Goal: Obtain resource: Download file/media

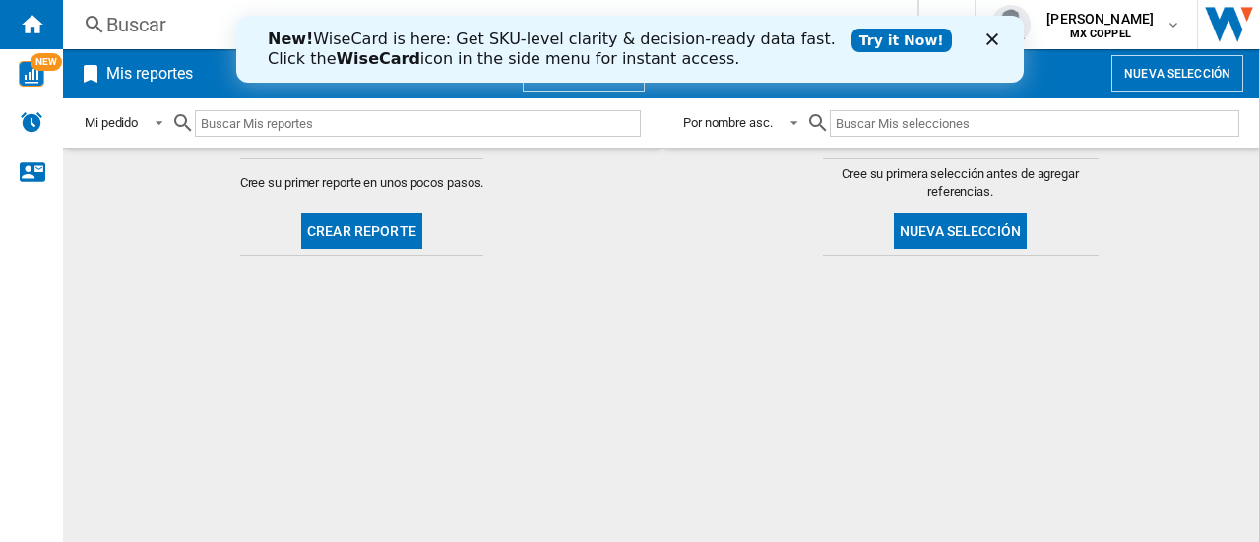
click at [991, 38] on polygon "Cerrar" at bounding box center [993, 39] width 12 height 12
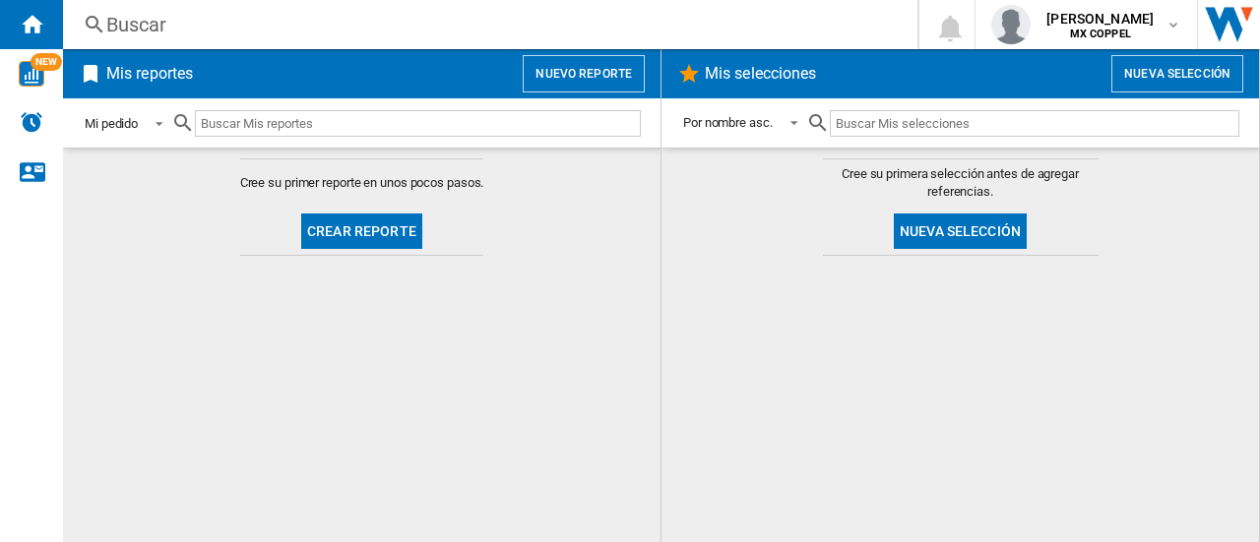
click at [147, 129] on span at bounding box center [154, 122] width 24 height 18
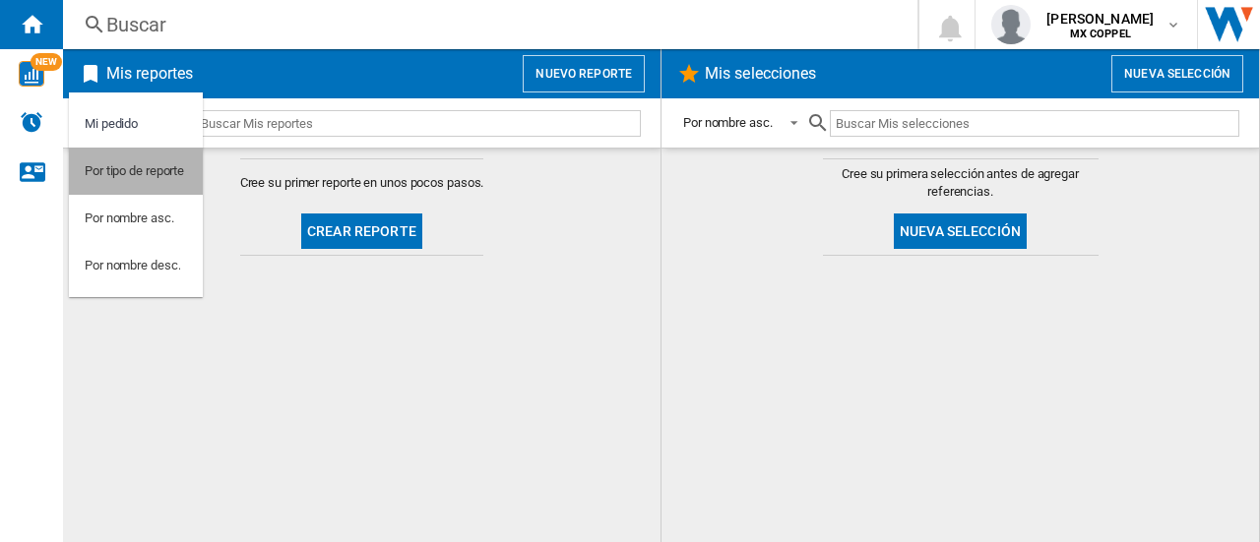
click at [169, 178] on div "Por tipo de reporte" at bounding box center [134, 171] width 99 height 18
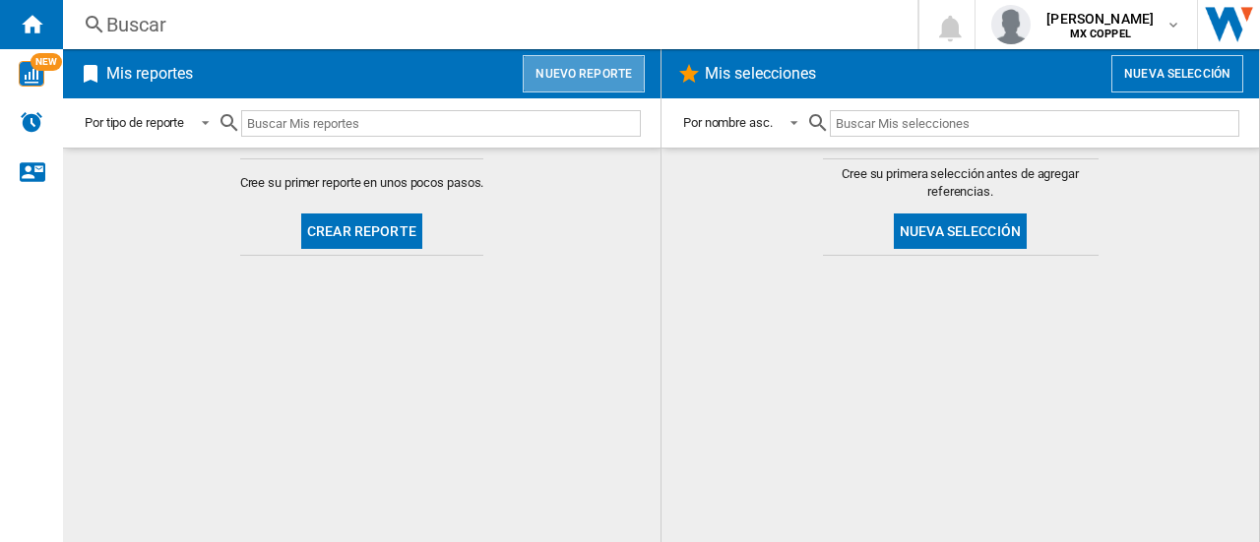
click at [598, 60] on button "Nuevo reporte" at bounding box center [584, 73] width 122 height 37
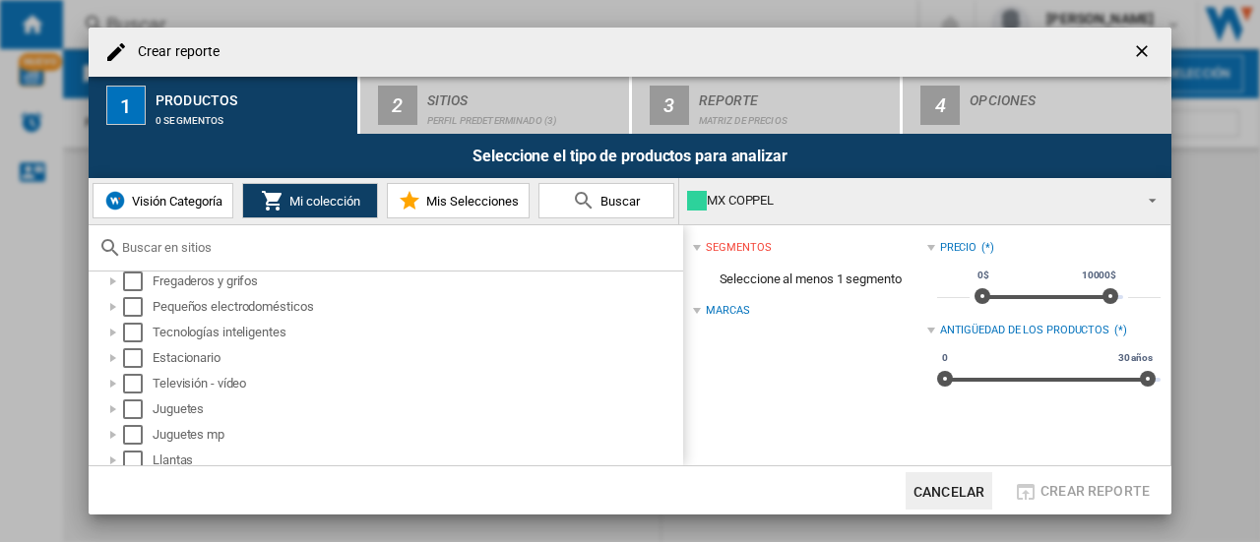
scroll to position [1176, 0]
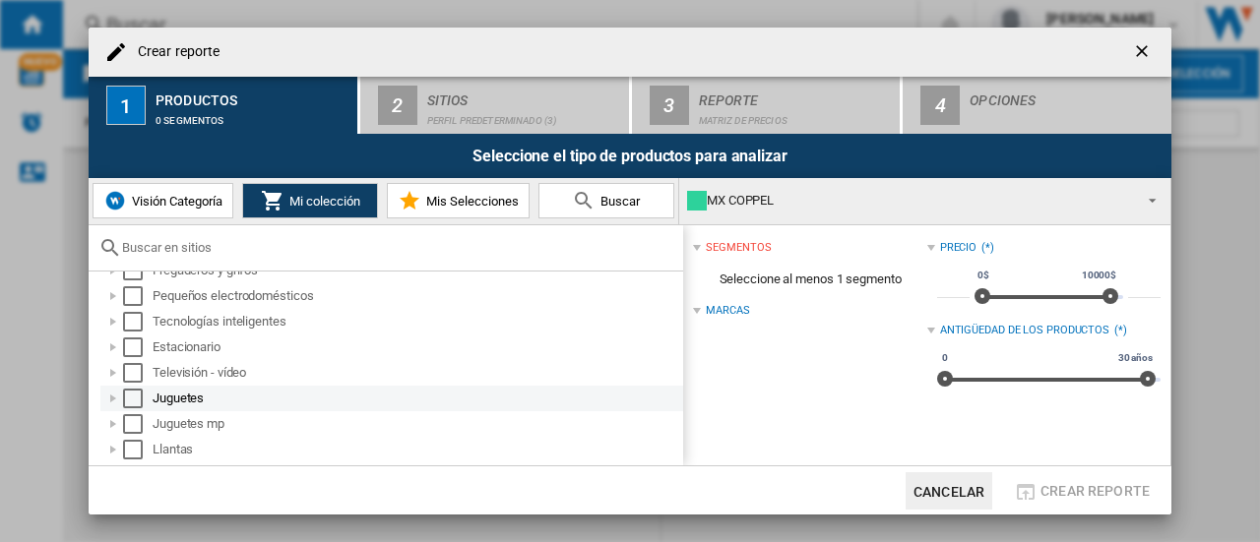
click at [134, 397] on div "Seleccionar" at bounding box center [133, 399] width 20 height 20
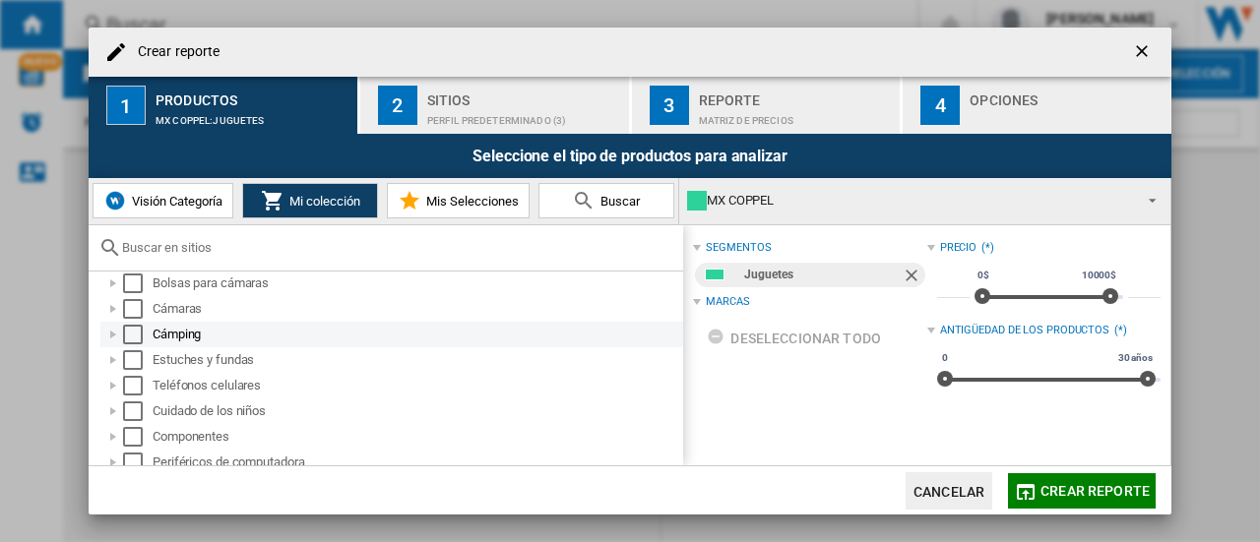
scroll to position [89, 0]
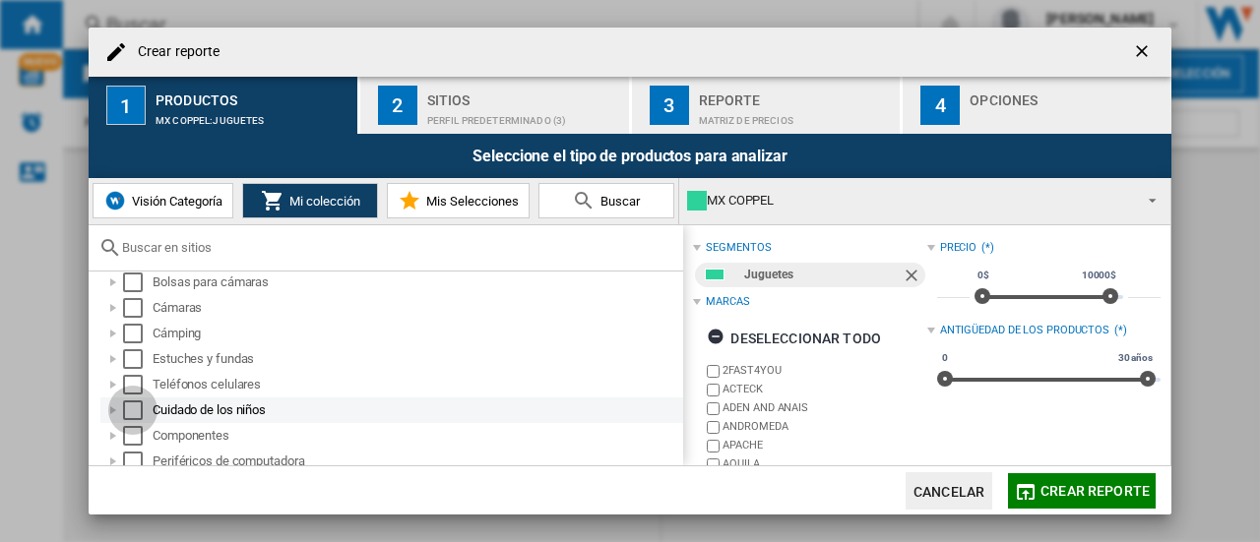
click at [132, 409] on div "Seleccionar" at bounding box center [133, 411] width 20 height 20
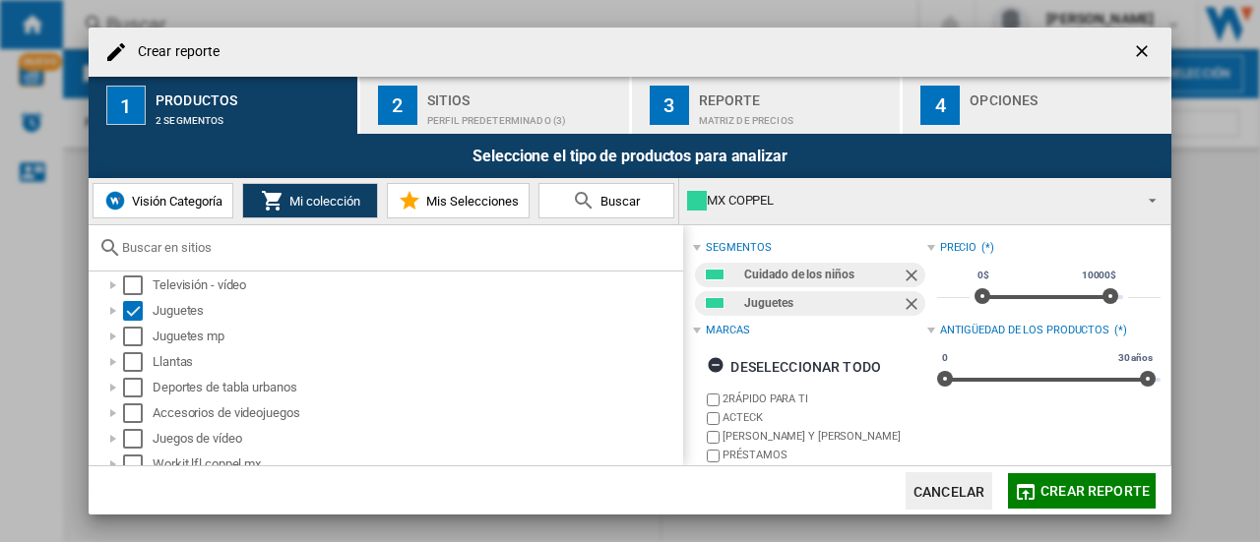
scroll to position [1274, 0]
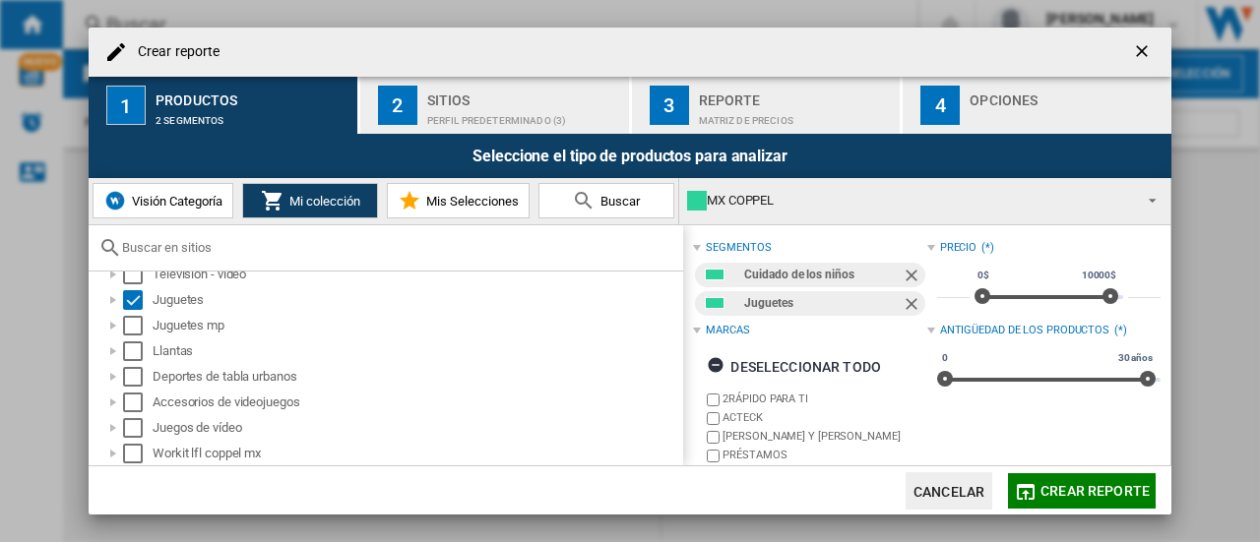
click at [642, 206] on button "Buscar" at bounding box center [607, 200] width 136 height 35
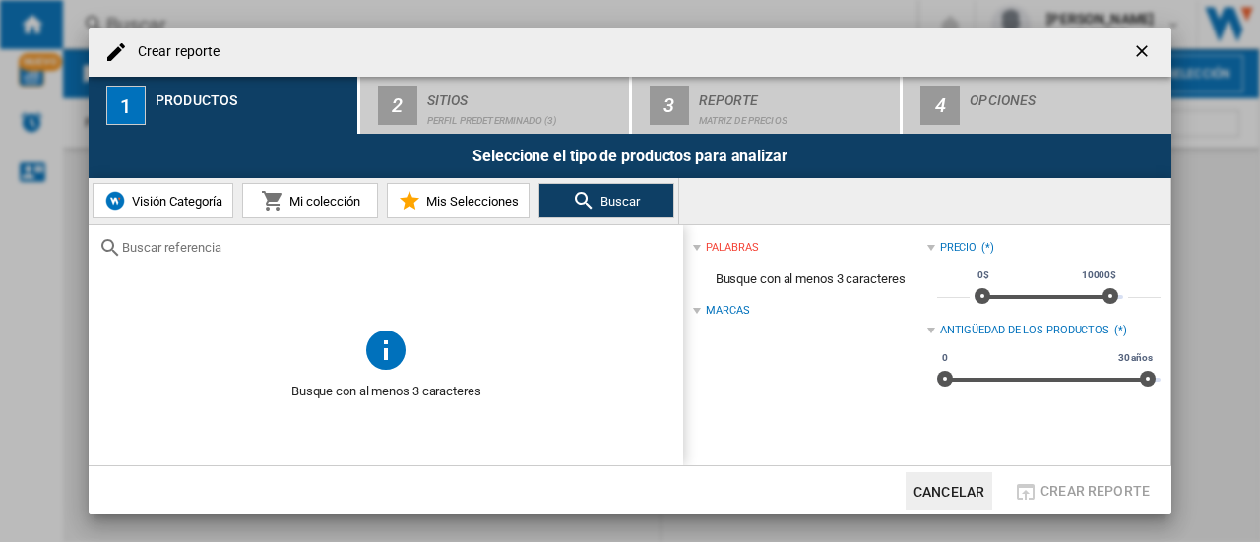
click at [266, 203] on md-icon at bounding box center [273, 201] width 24 height 24
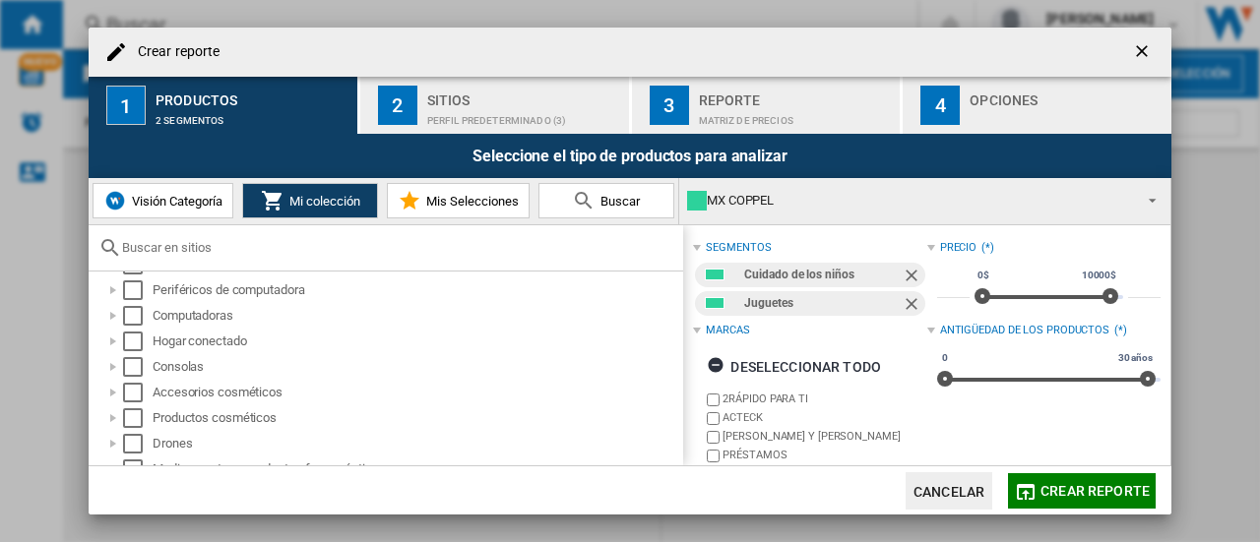
scroll to position [156, 0]
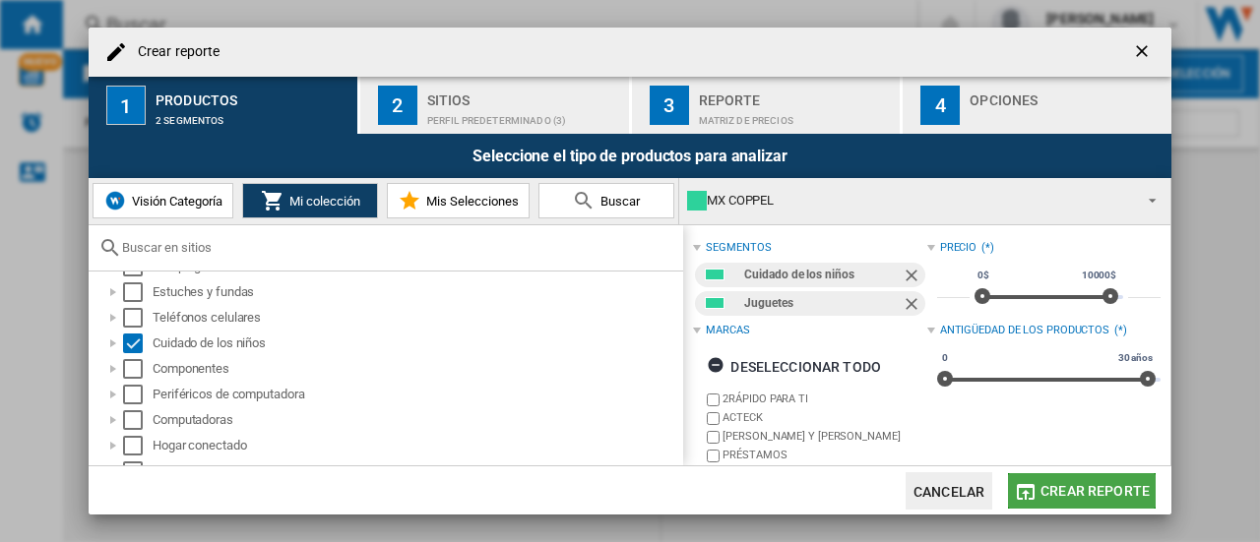
click at [1089, 491] on font "Crear reporte" at bounding box center [1095, 491] width 109 height 16
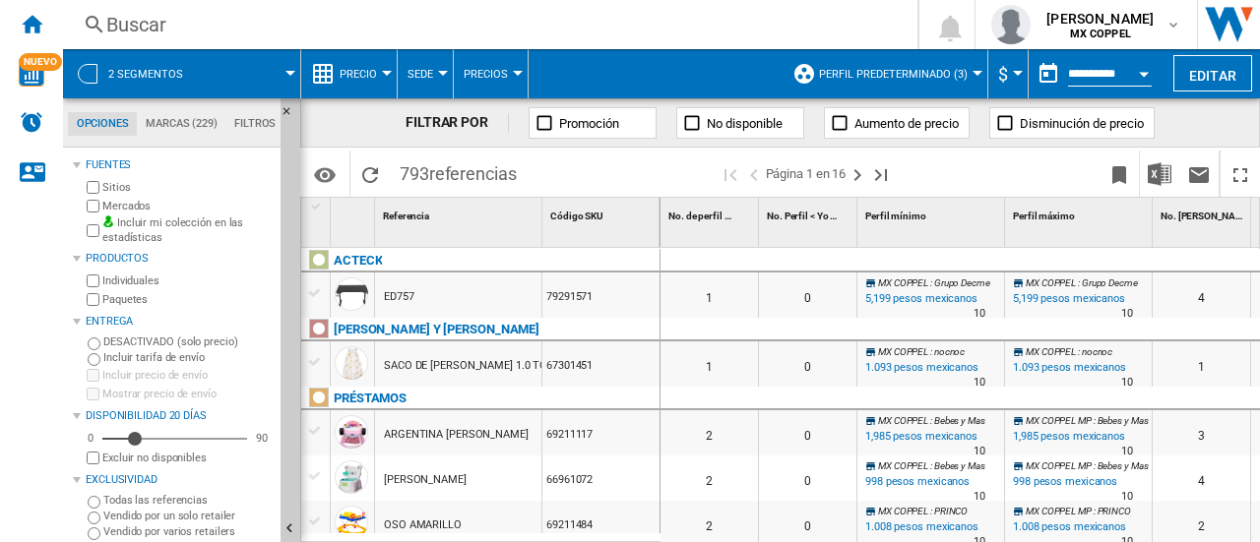
click at [115, 186] on font "Sitios" at bounding box center [116, 187] width 28 height 13
click at [152, 65] on button "2 segmentos" at bounding box center [155, 73] width 95 height 49
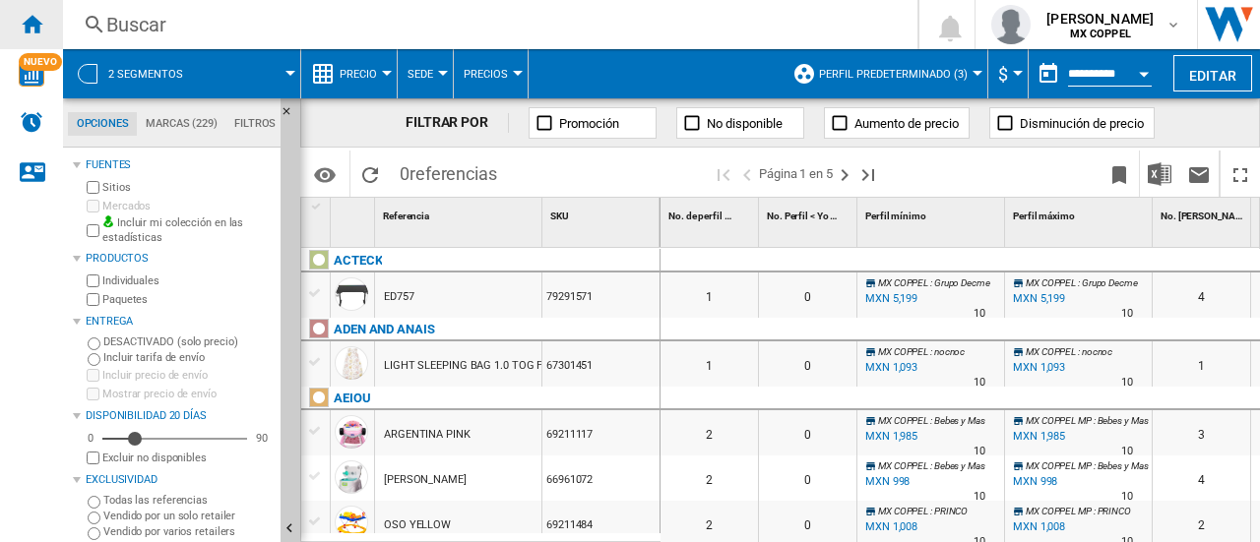
click at [32, 18] on ng-md-icon "Inicio" at bounding box center [32, 24] width 24 height 24
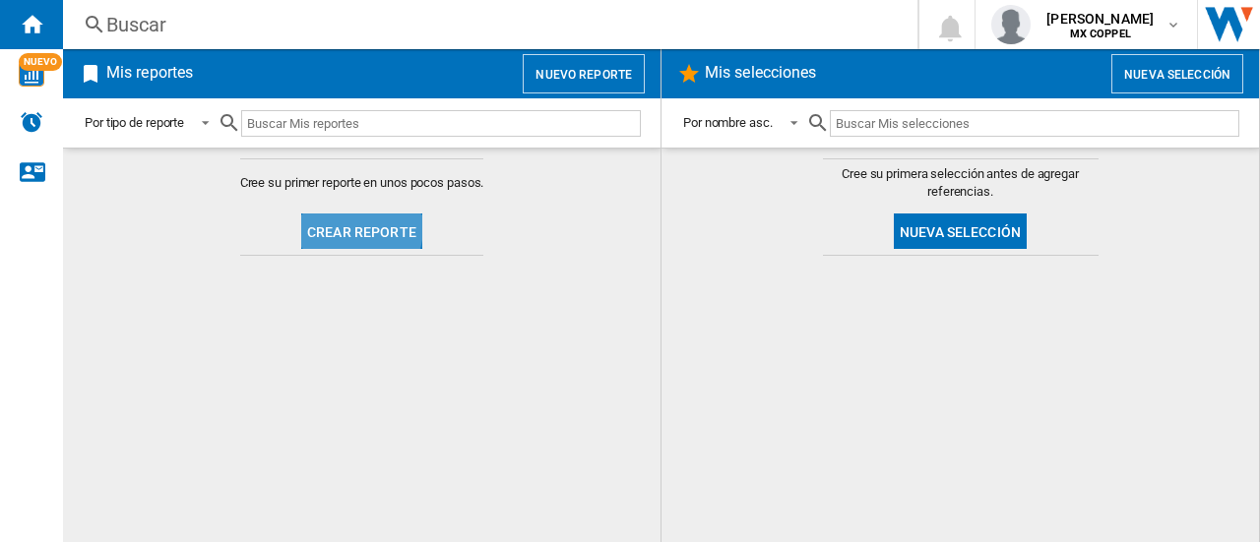
click at [333, 224] on font "Crear reporte" at bounding box center [361, 232] width 109 height 16
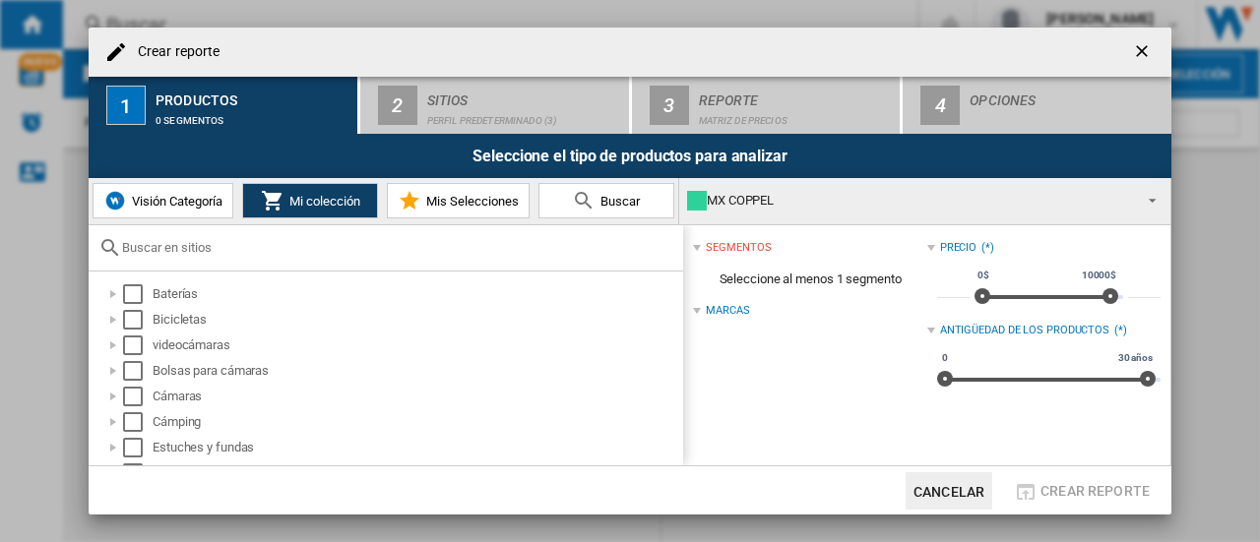
click at [183, 207] on font "Visión Categoría" at bounding box center [177, 201] width 91 height 15
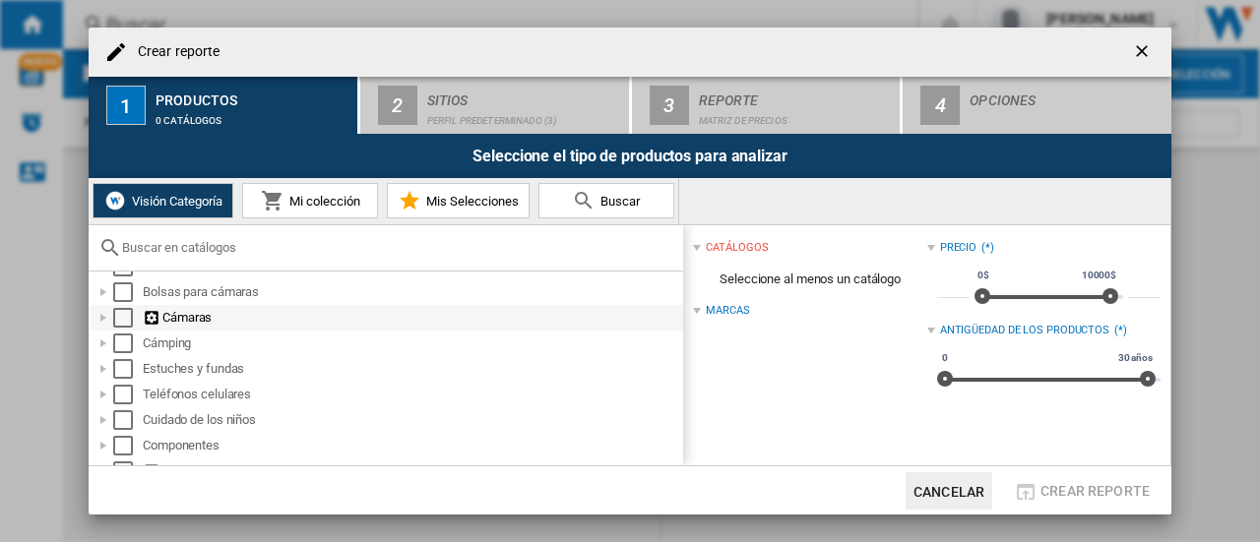
scroll to position [105, 0]
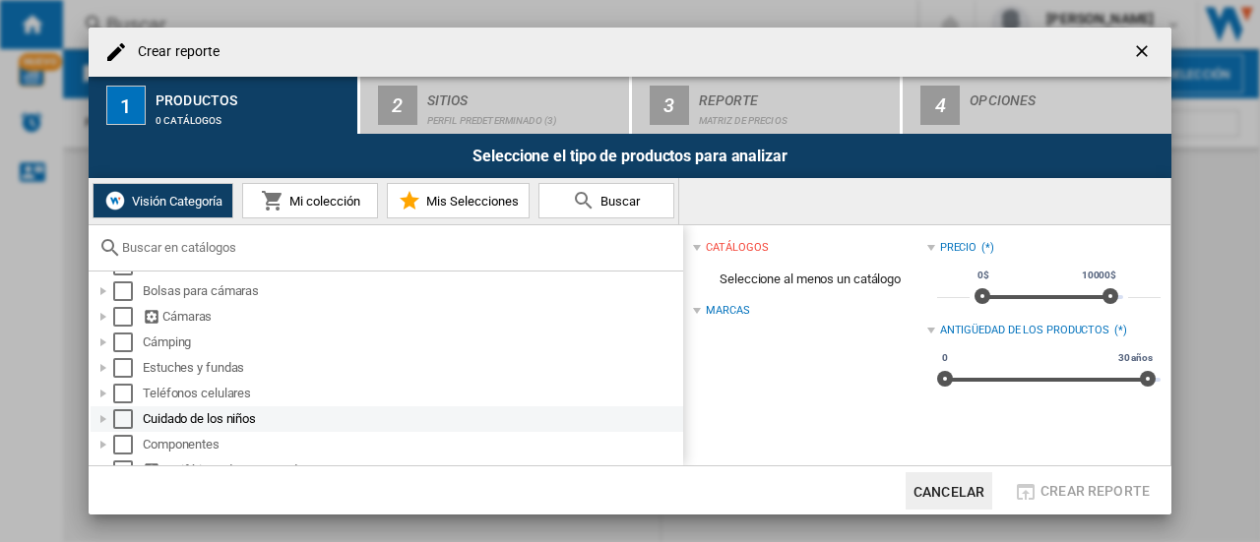
click at [231, 427] on div "Cuidado de los niños" at bounding box center [412, 420] width 538 height 20
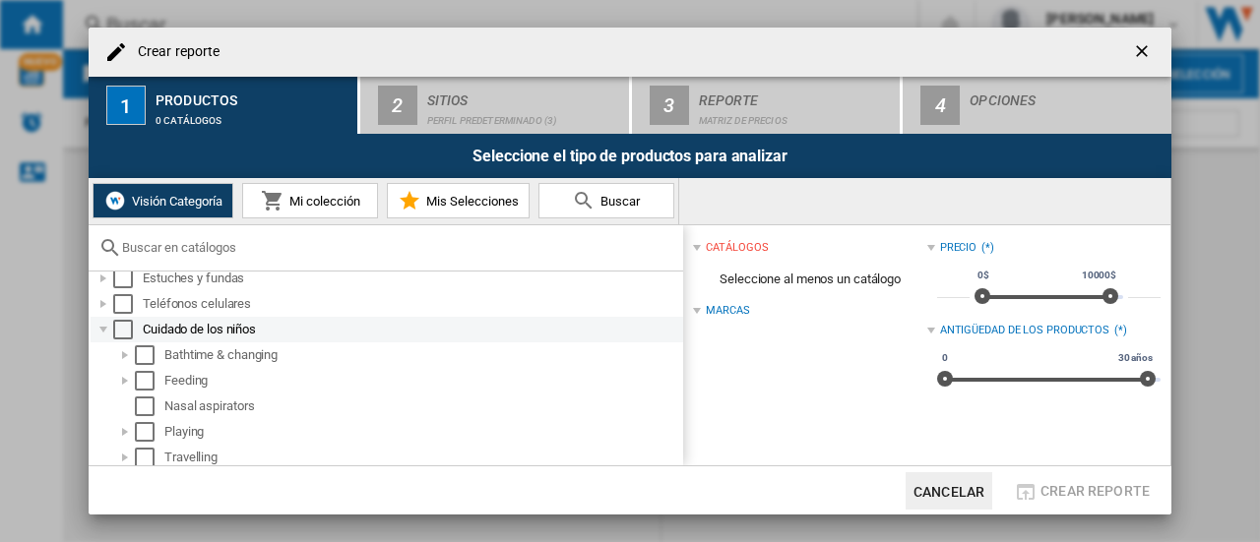
scroll to position [196, 0]
click at [124, 326] on div "Seleccionar" at bounding box center [123, 329] width 20 height 20
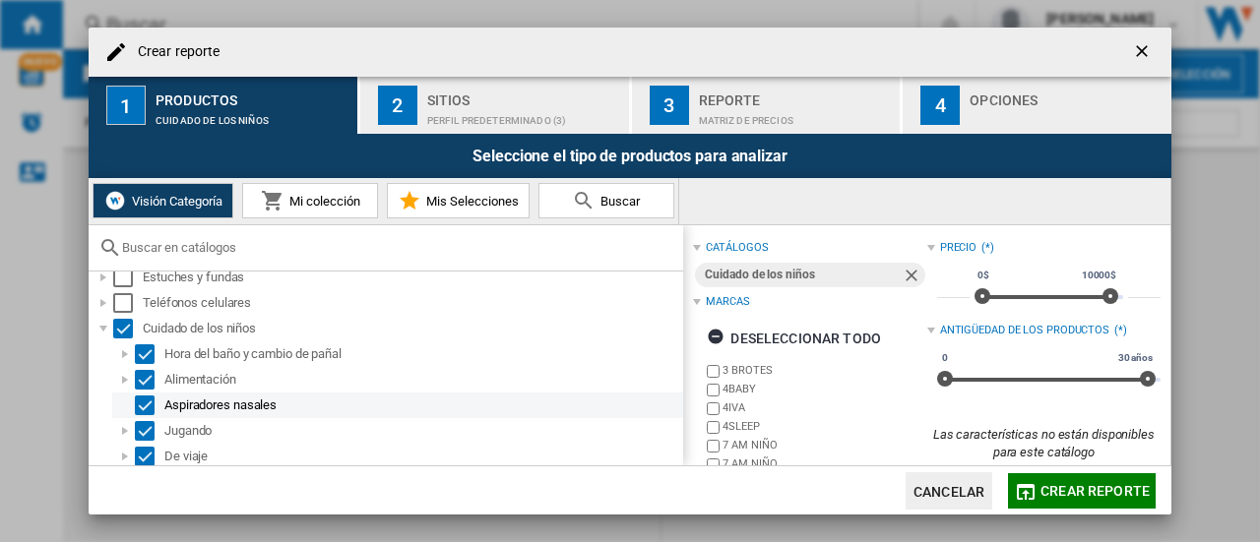
click at [336, 405] on div "Aspiradores nasales" at bounding box center [422, 406] width 516 height 20
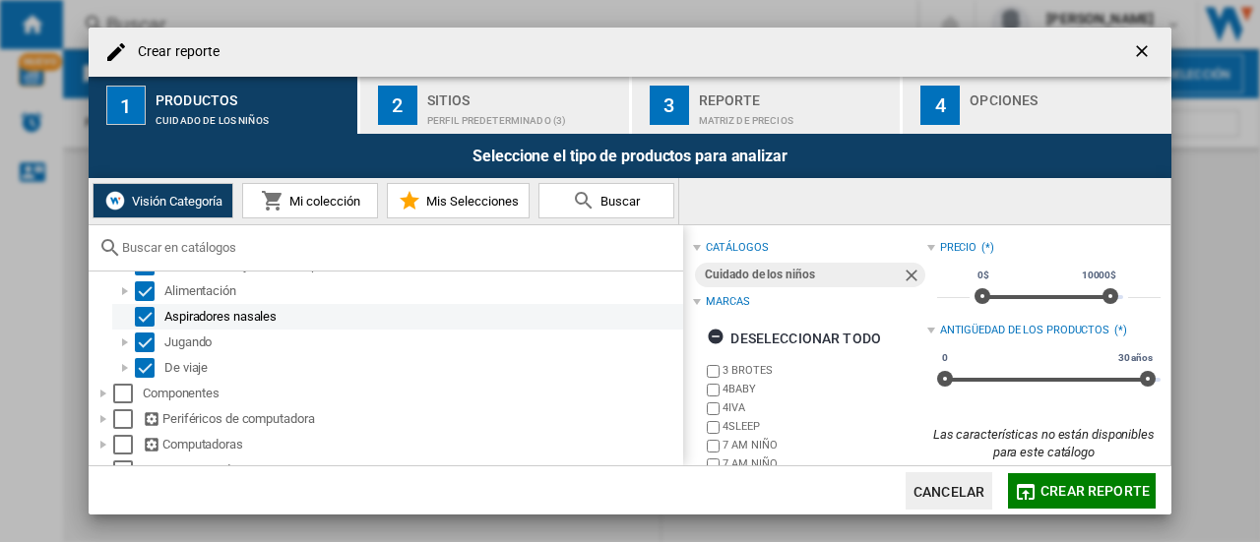
scroll to position [286, 0]
click at [148, 314] on div "Seleccionar" at bounding box center [145, 316] width 20 height 20
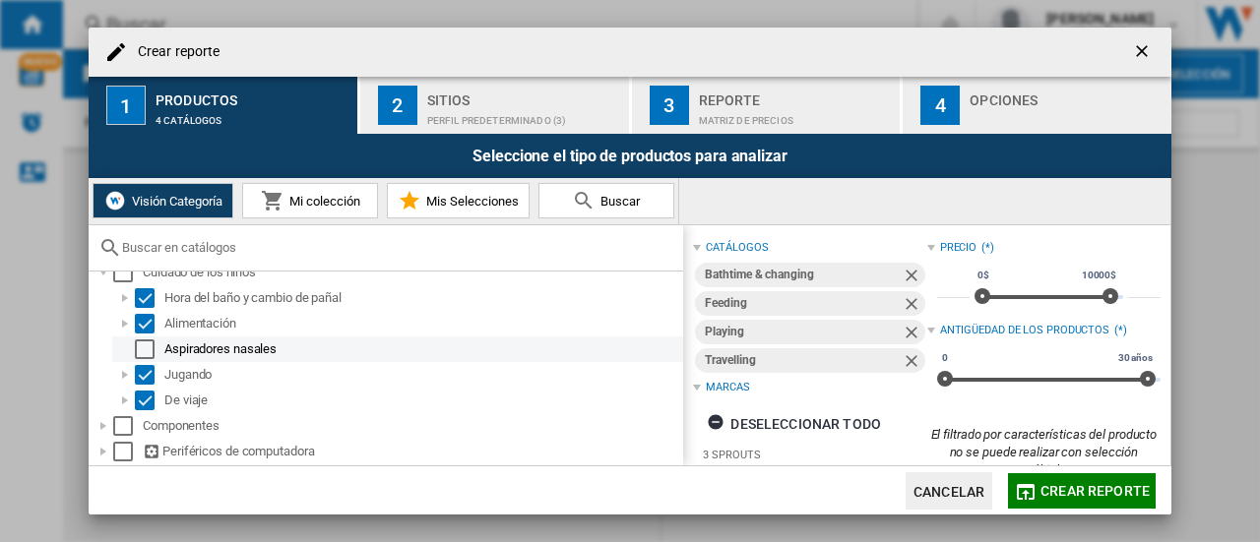
scroll to position [250, 0]
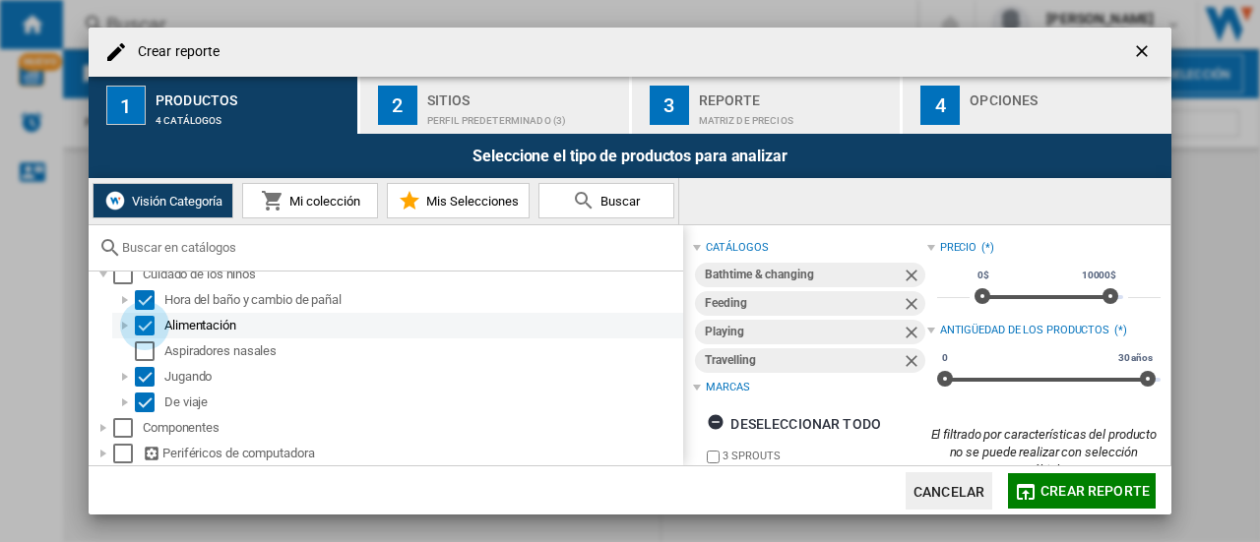
click at [142, 320] on div "Seleccionar" at bounding box center [145, 326] width 20 height 20
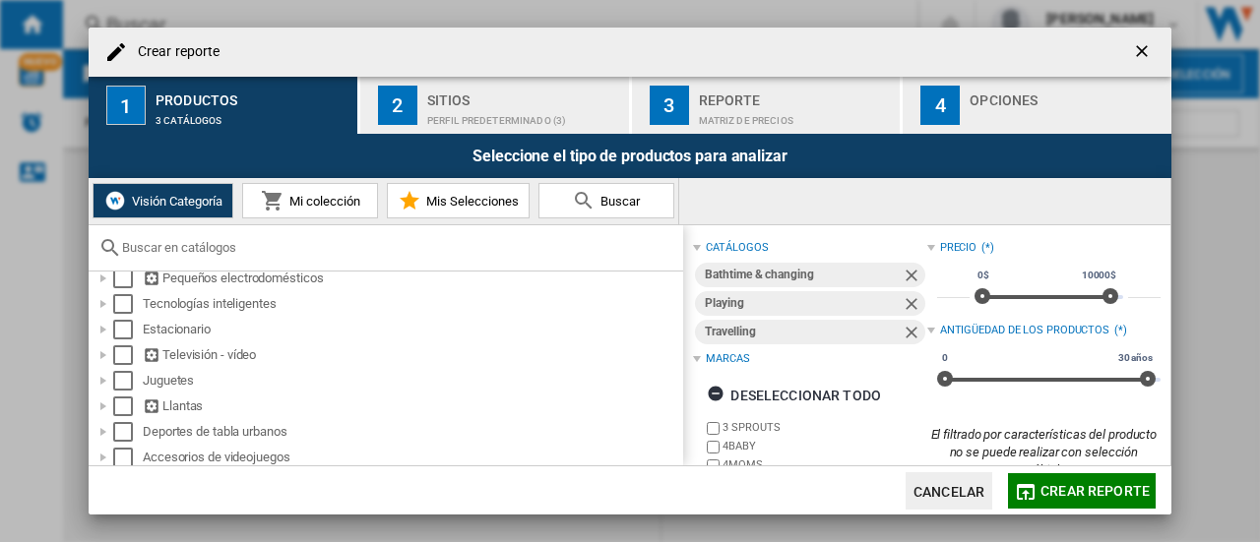
scroll to position [1403, 0]
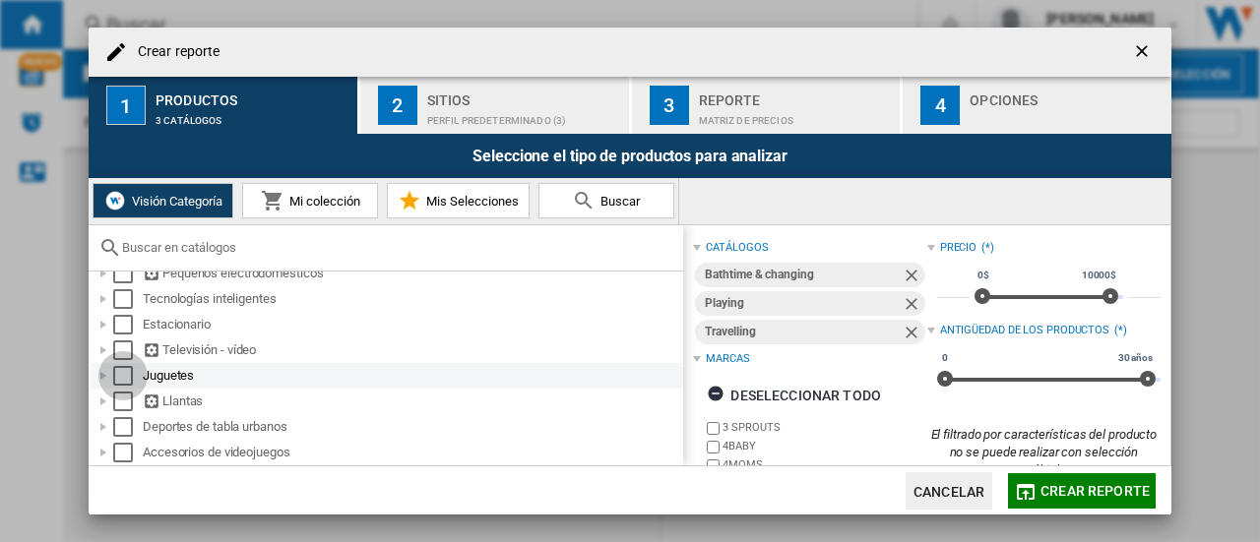
click at [120, 377] on div "Seleccionar" at bounding box center [123, 376] width 20 height 20
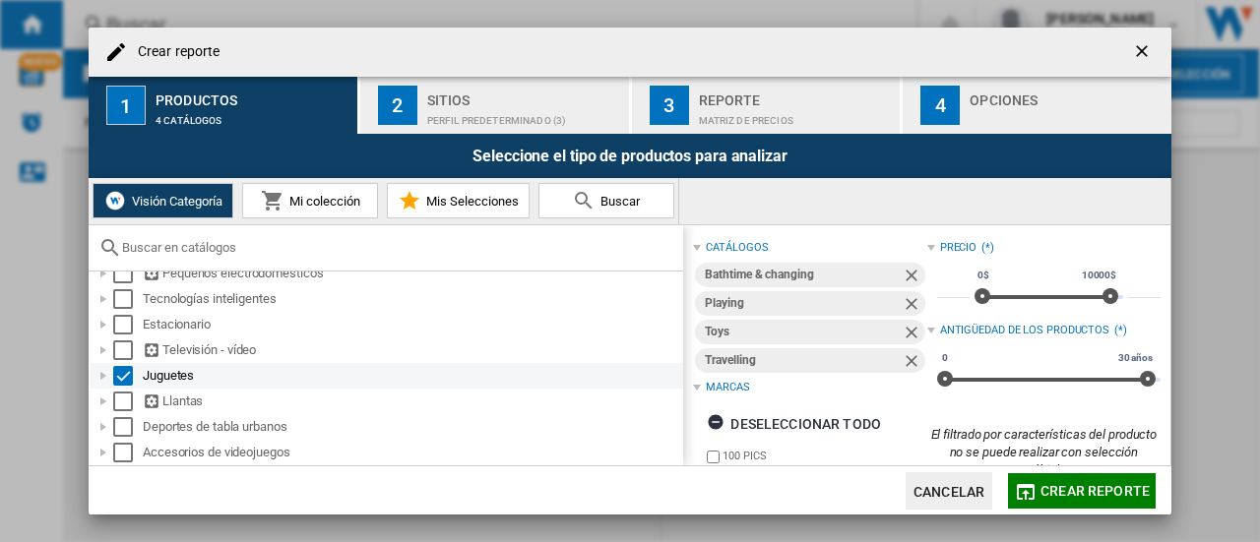
click at [96, 377] on div "Crear reporte ..." at bounding box center [104, 376] width 20 height 20
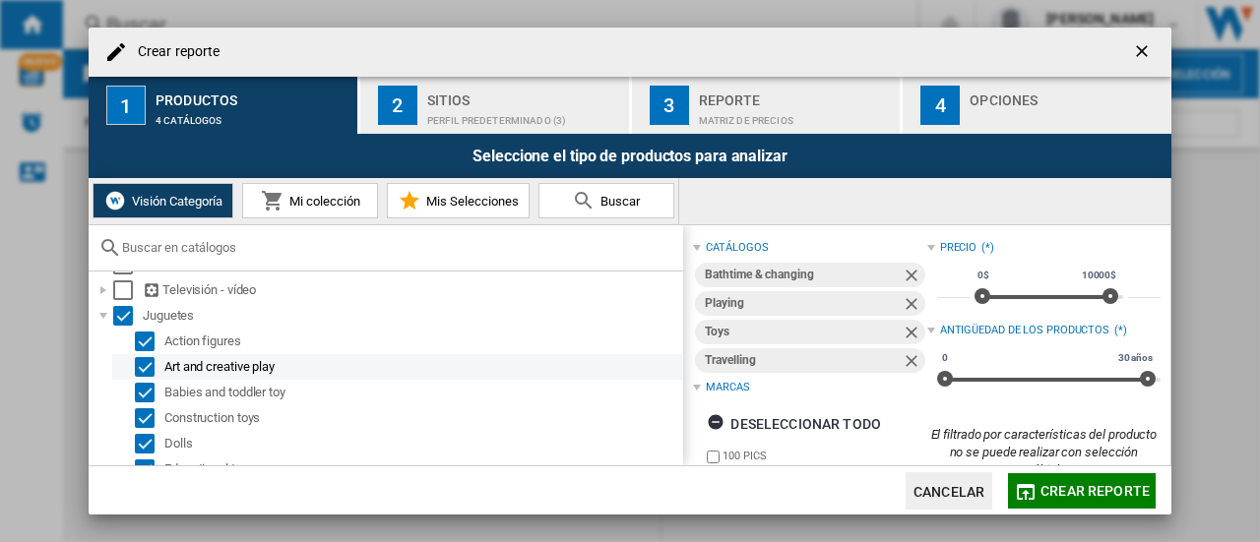
scroll to position [1464, 0]
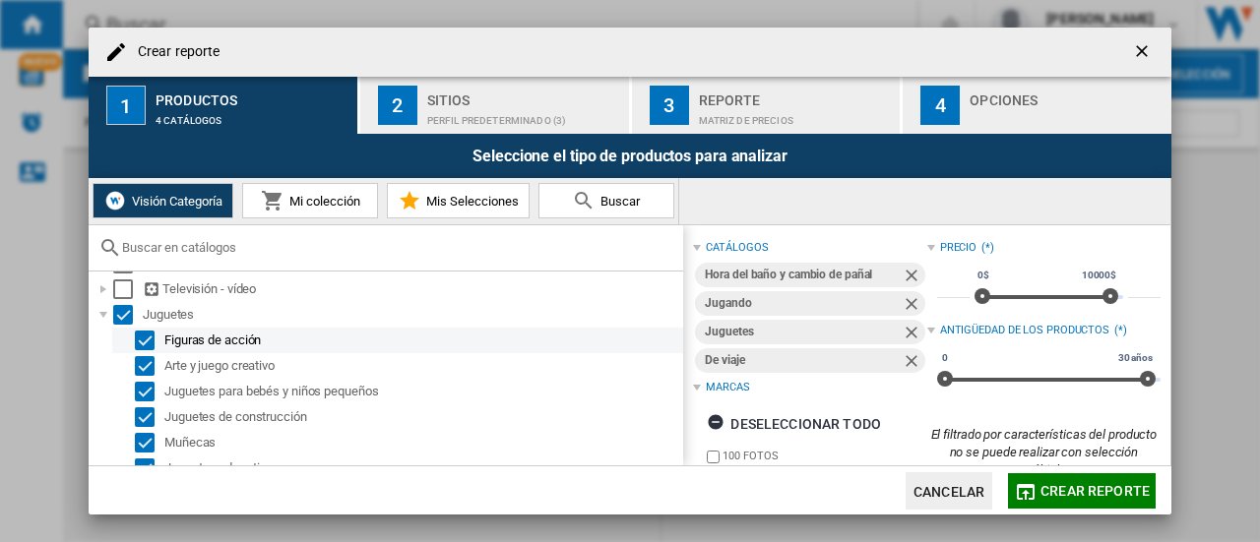
click at [206, 348] on font "Figuras de acción" at bounding box center [212, 340] width 96 height 15
click at [144, 339] on div "Seleccionar" at bounding box center [145, 341] width 20 height 20
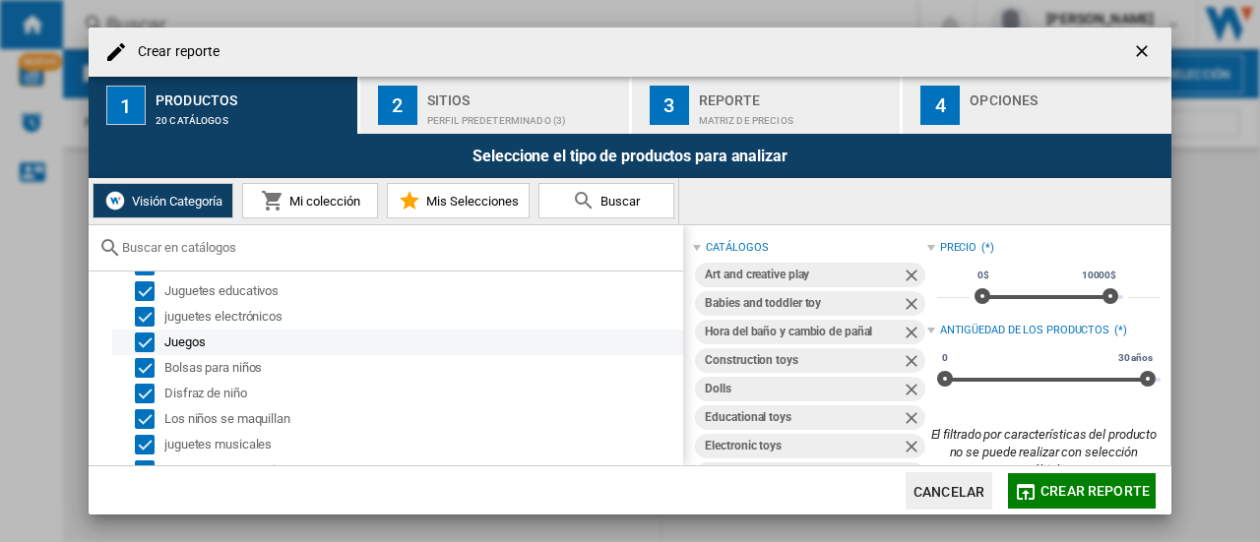
scroll to position [1648, 0]
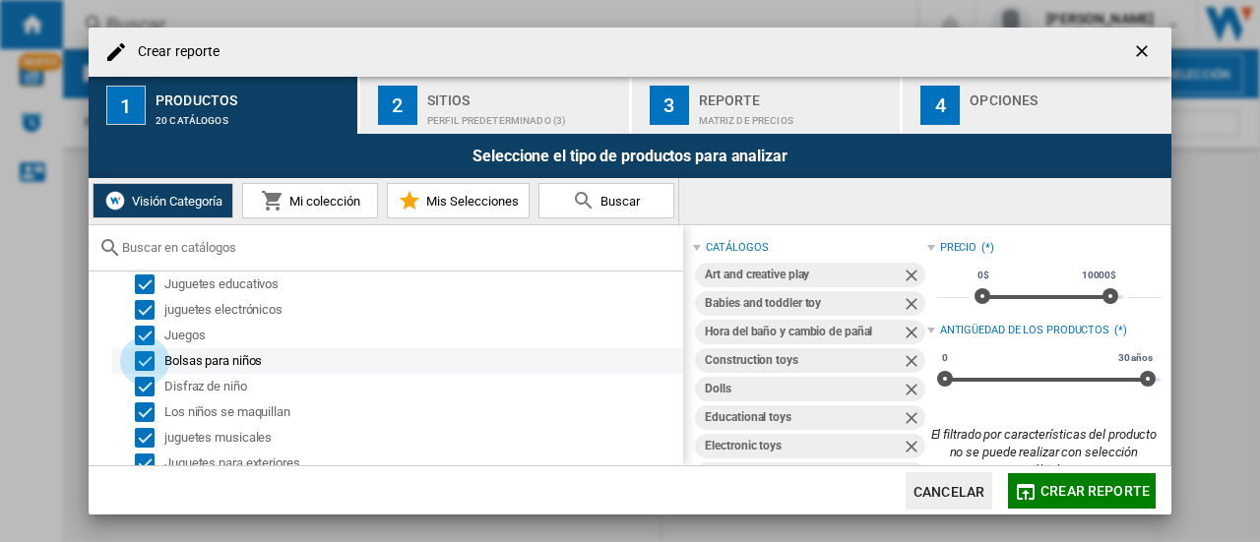
click at [149, 367] on div "Seleccionar" at bounding box center [145, 361] width 20 height 20
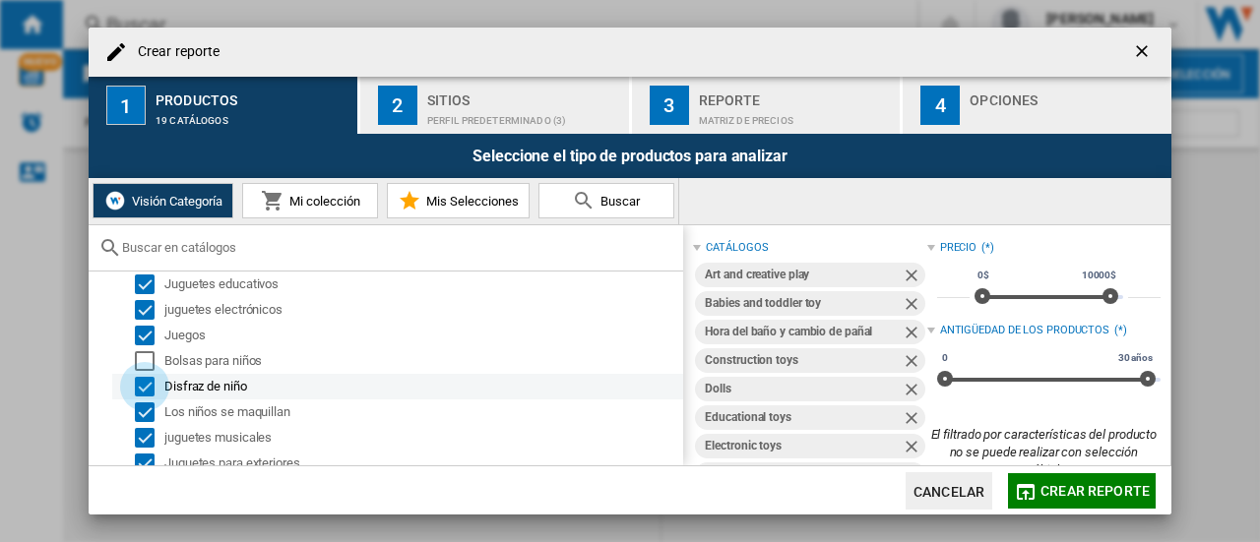
click at [146, 387] on div "Seleccionar" at bounding box center [145, 387] width 20 height 20
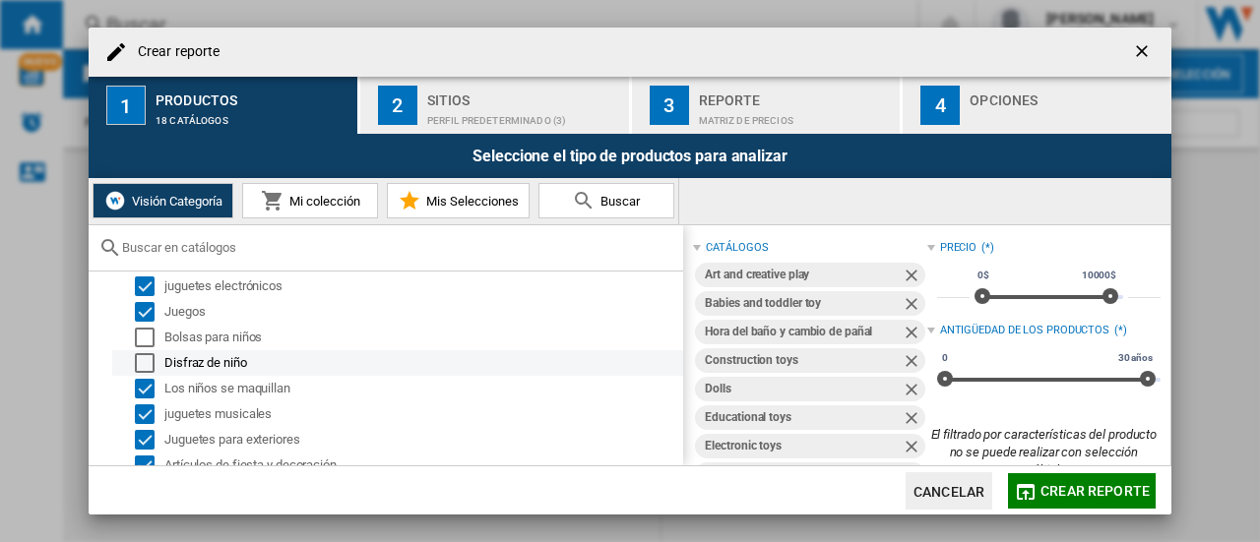
scroll to position [1674, 0]
click at [146, 387] on div "Seleccionar" at bounding box center [145, 387] width 20 height 20
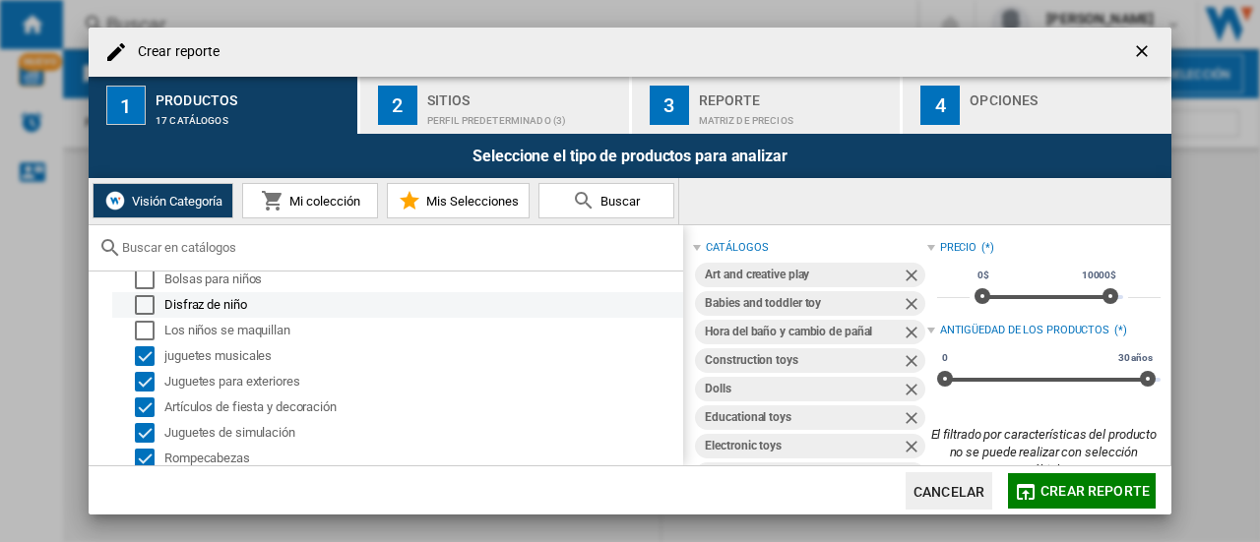
scroll to position [1731, 0]
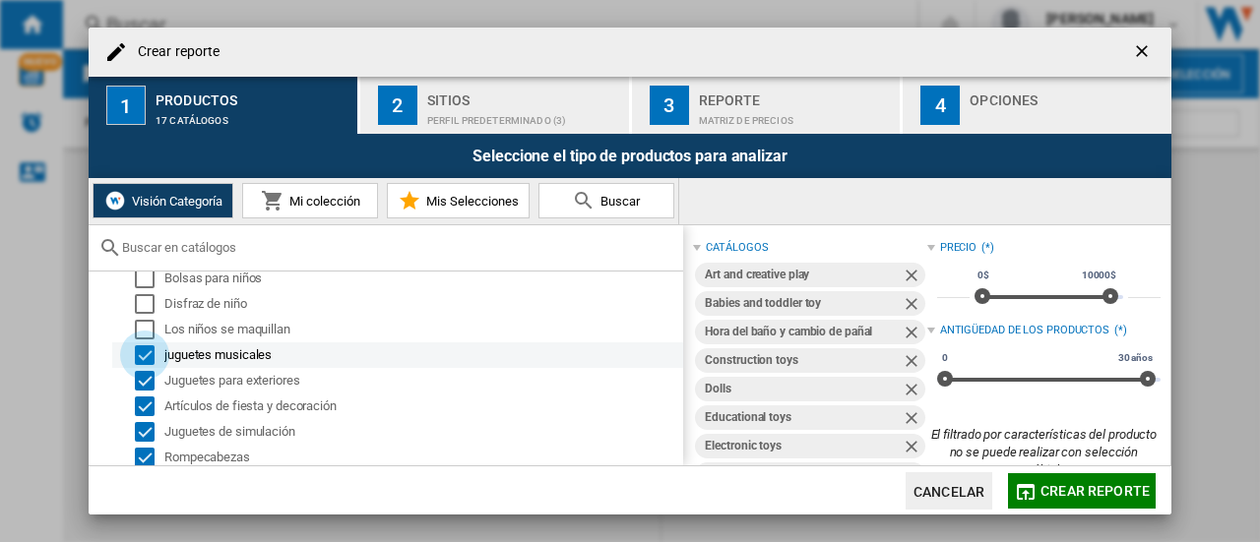
click at [146, 354] on div "Seleccionar" at bounding box center [145, 356] width 20 height 20
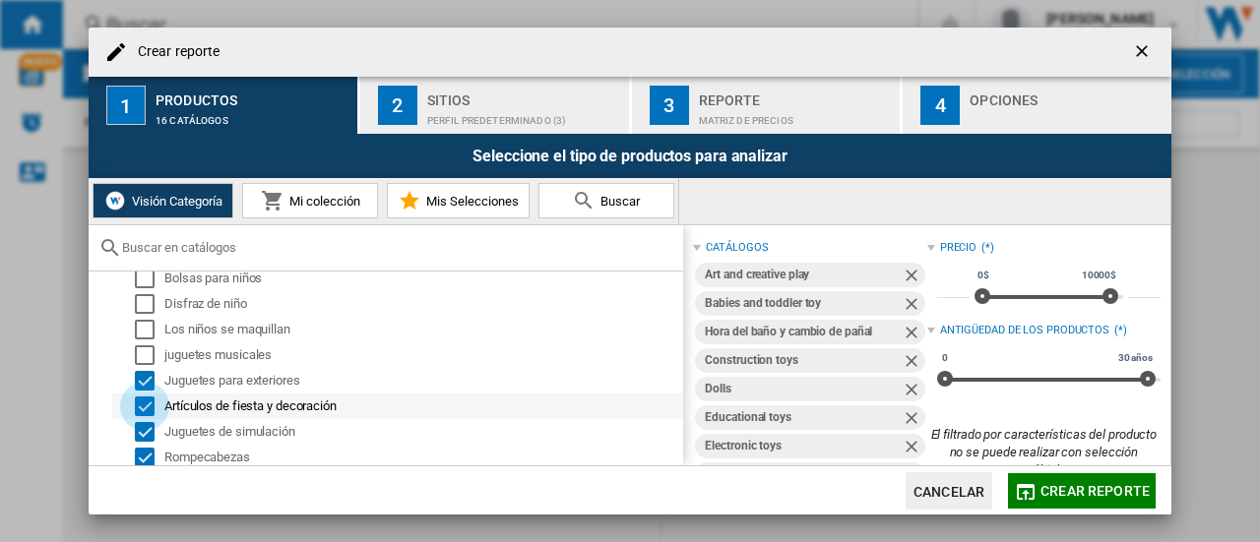
click at [146, 415] on div "Seleccionar" at bounding box center [145, 407] width 20 height 20
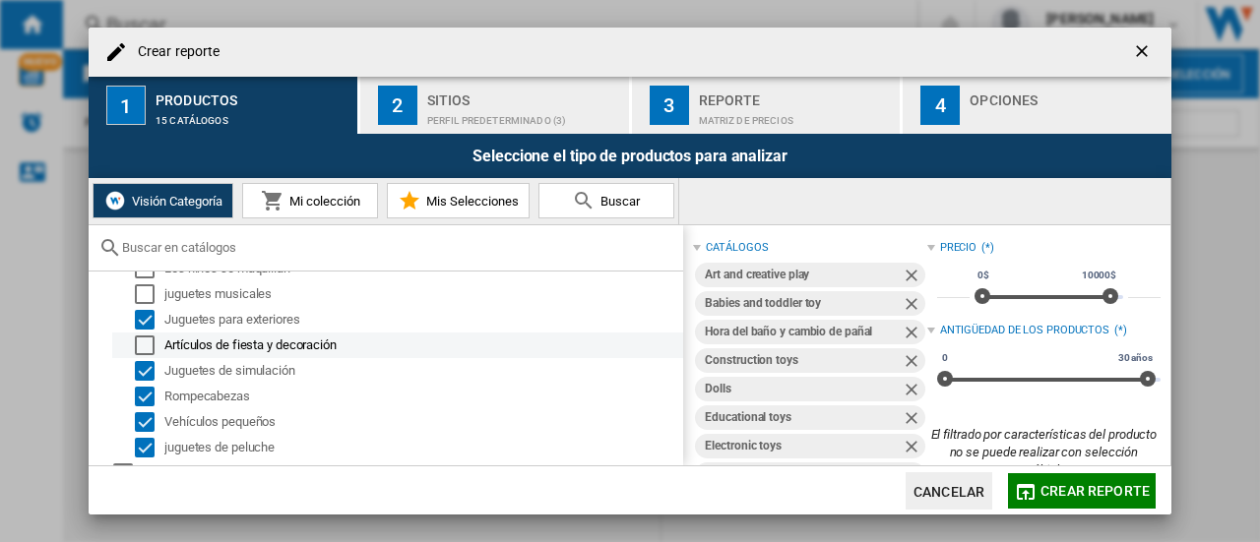
scroll to position [1793, 0]
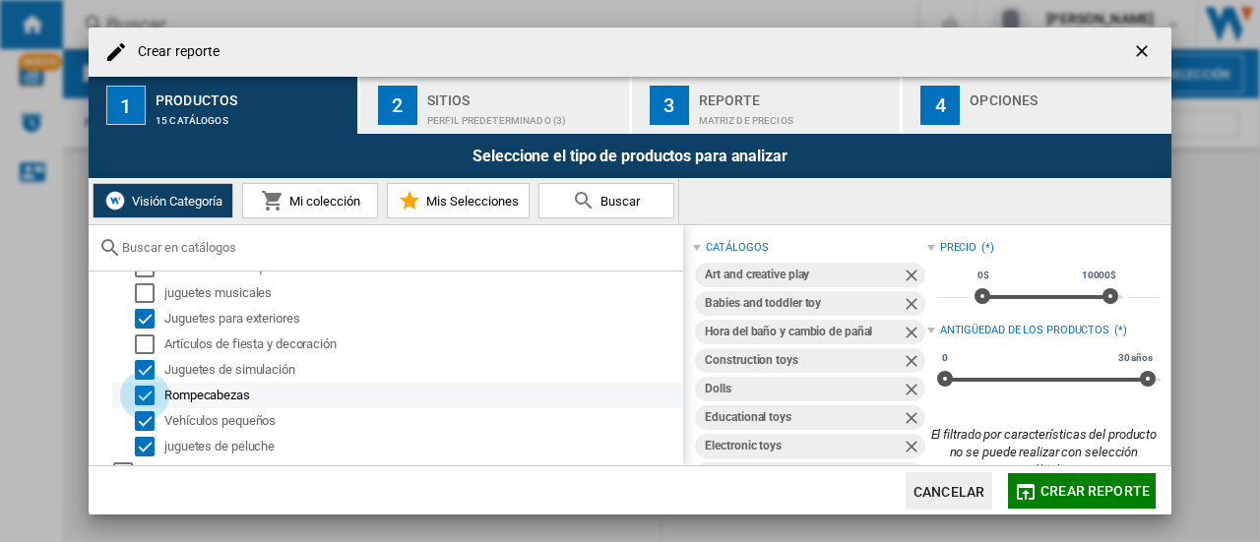
click at [150, 401] on div "Seleccionar" at bounding box center [145, 396] width 20 height 20
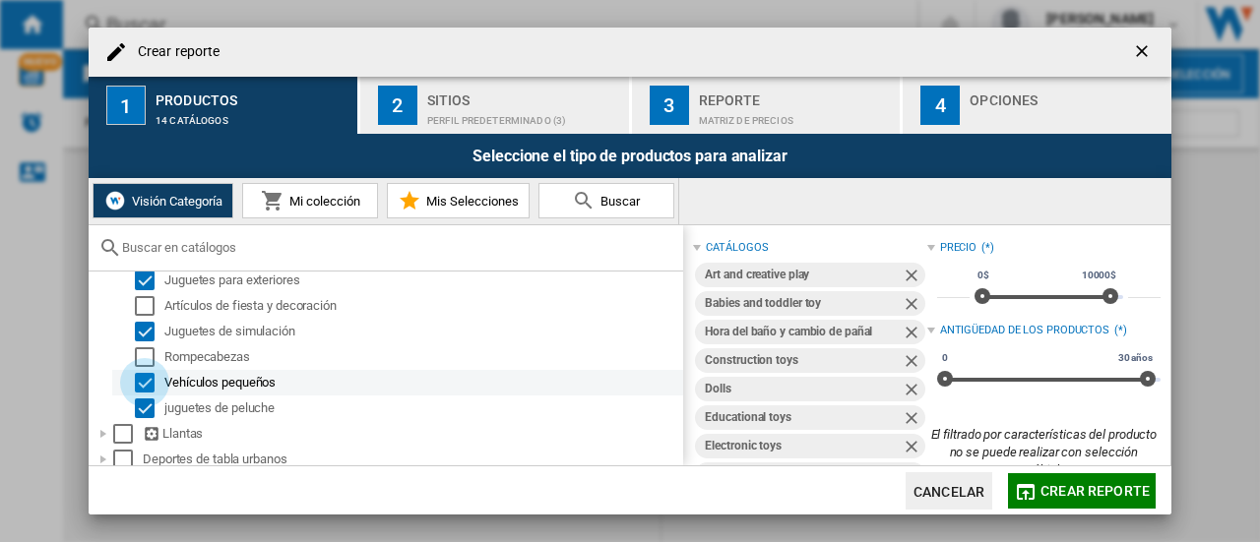
click at [150, 391] on div "Seleccionar" at bounding box center [145, 383] width 20 height 20
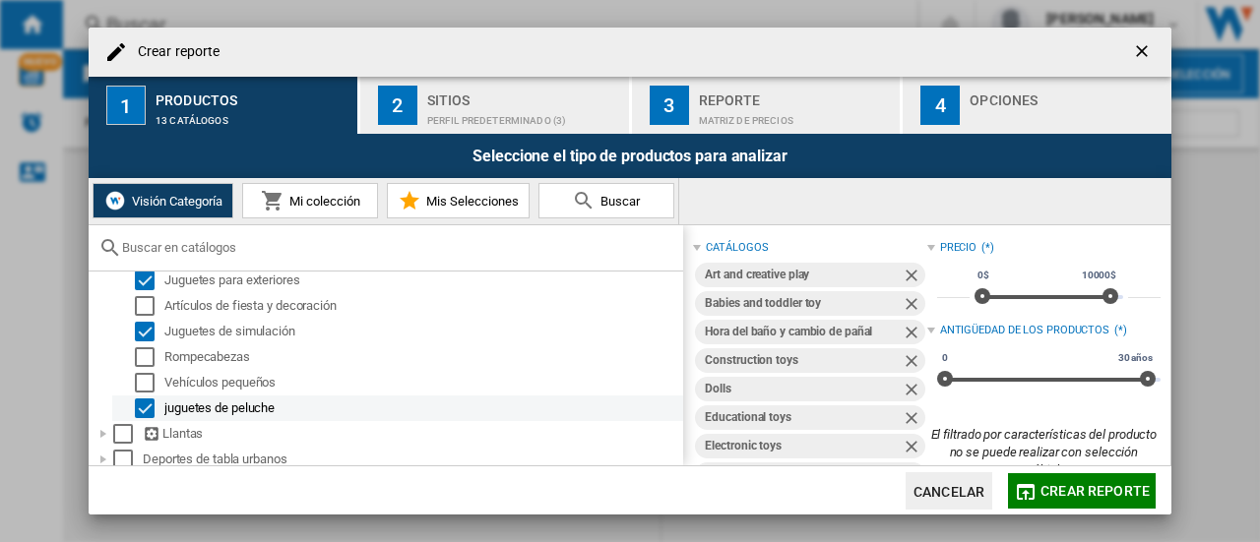
click at [147, 418] on div "Seleccionar" at bounding box center [145, 409] width 20 height 20
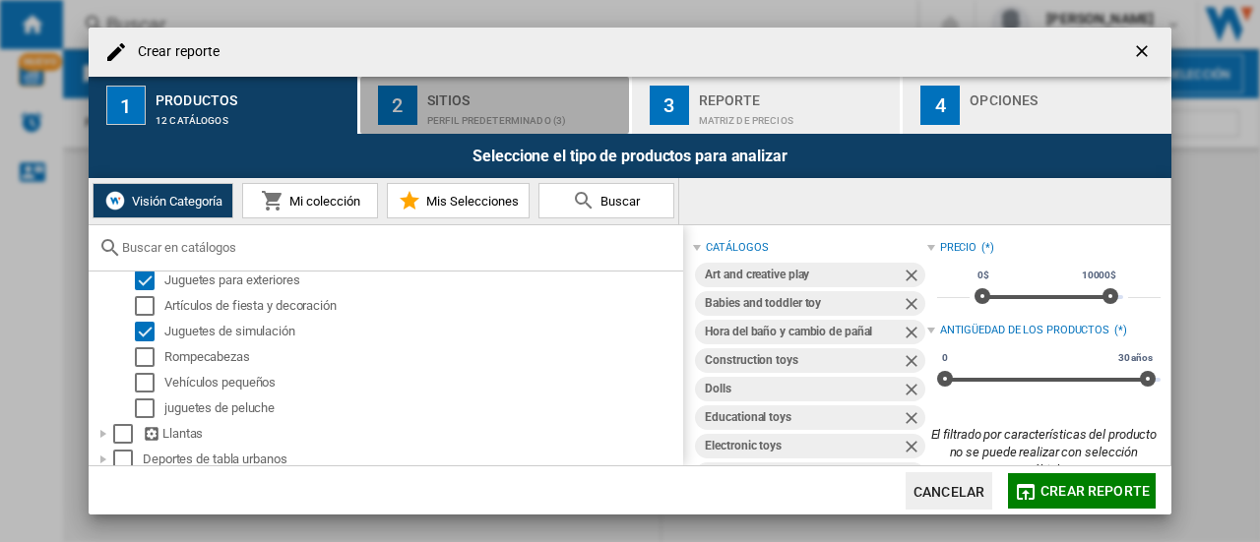
click at [454, 99] on font "Sitios" at bounding box center [448, 101] width 43 height 16
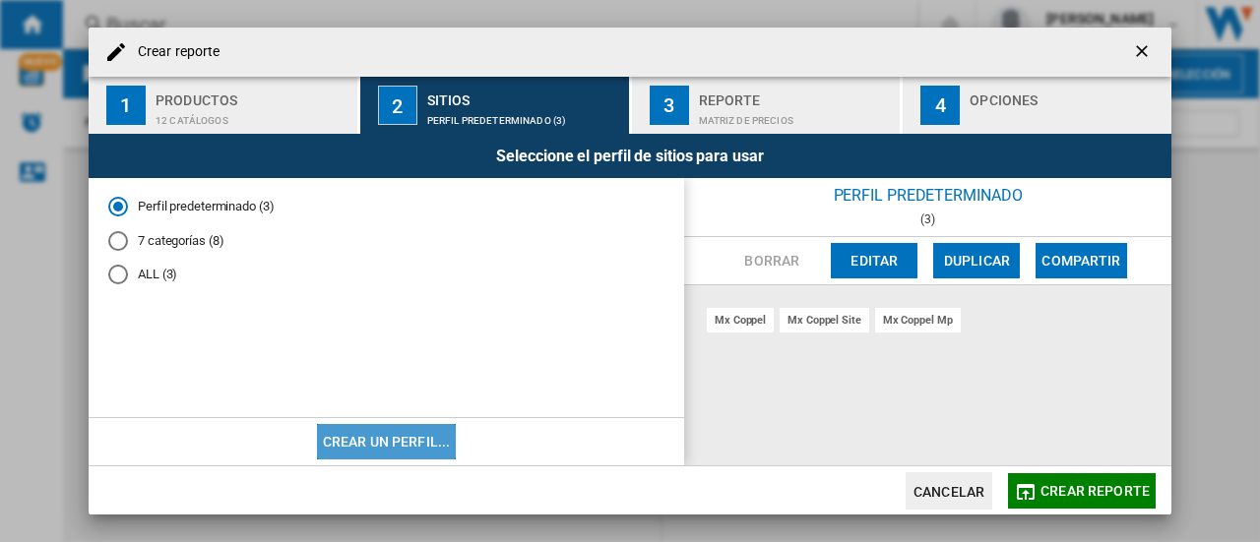
click at [390, 433] on button "Crear un perfil..." at bounding box center [387, 441] width 140 height 35
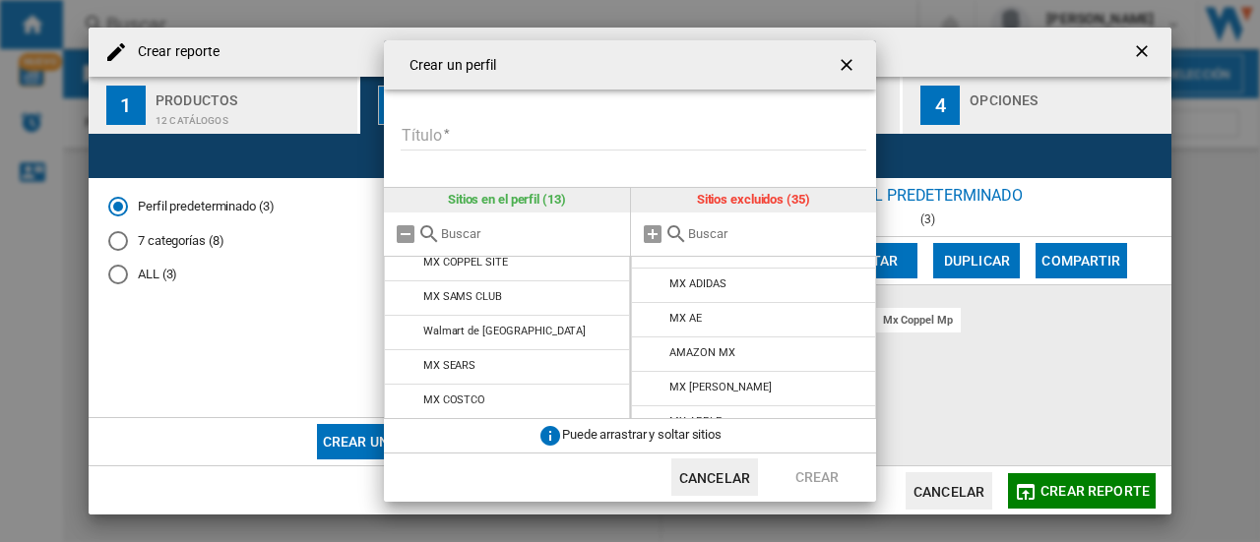
scroll to position [0, 0]
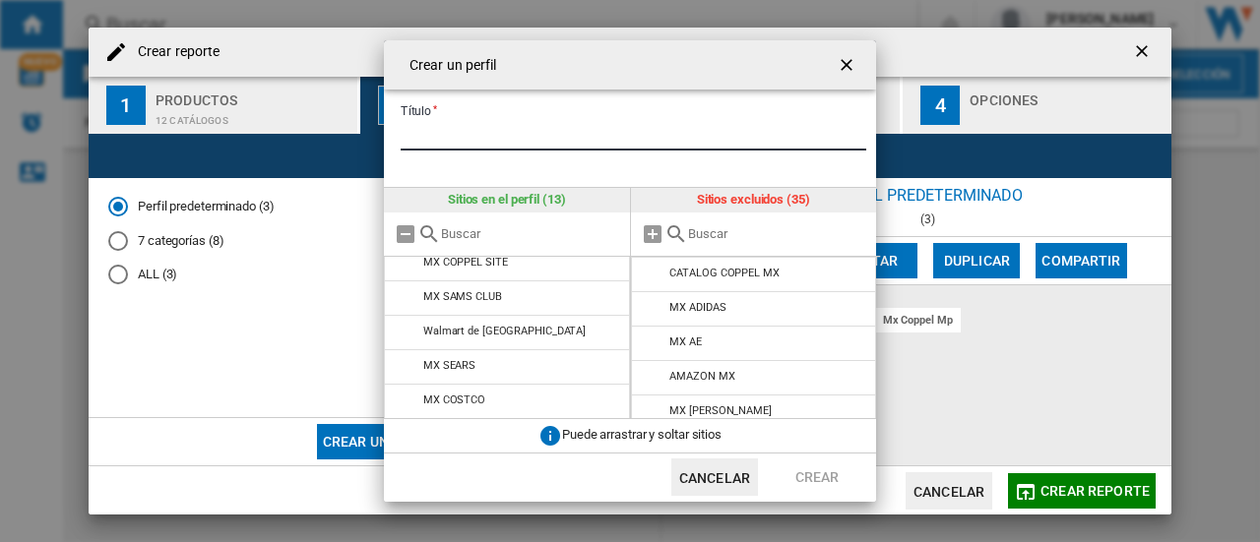
click at [427, 145] on input "Título" at bounding box center [634, 136] width 466 height 30
type input "*"
type input "****"
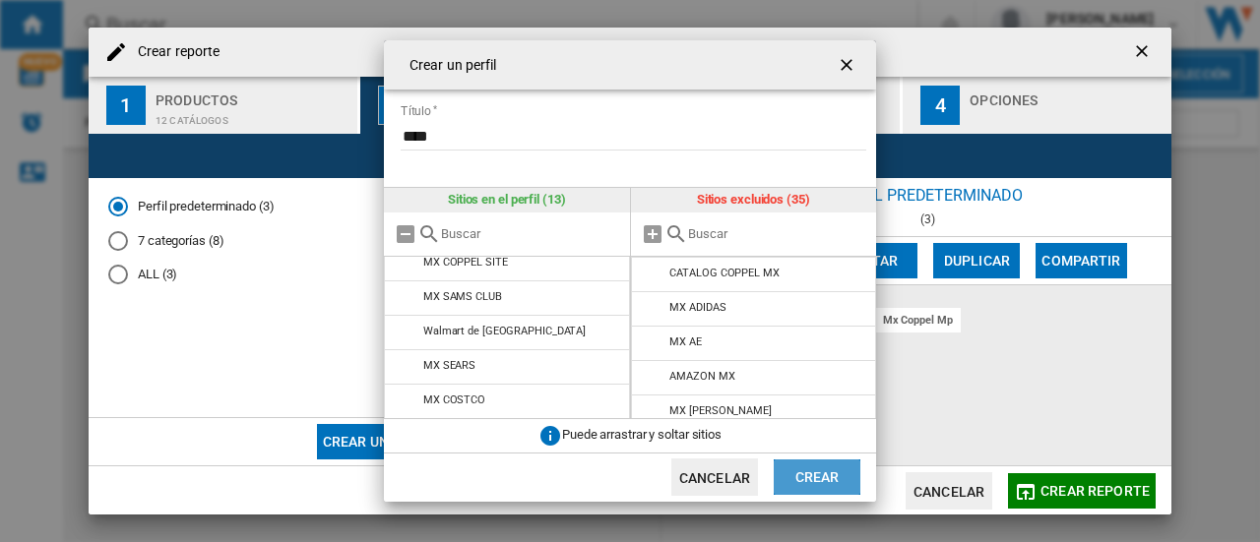
click at [791, 483] on button "Crear" at bounding box center [817, 477] width 87 height 35
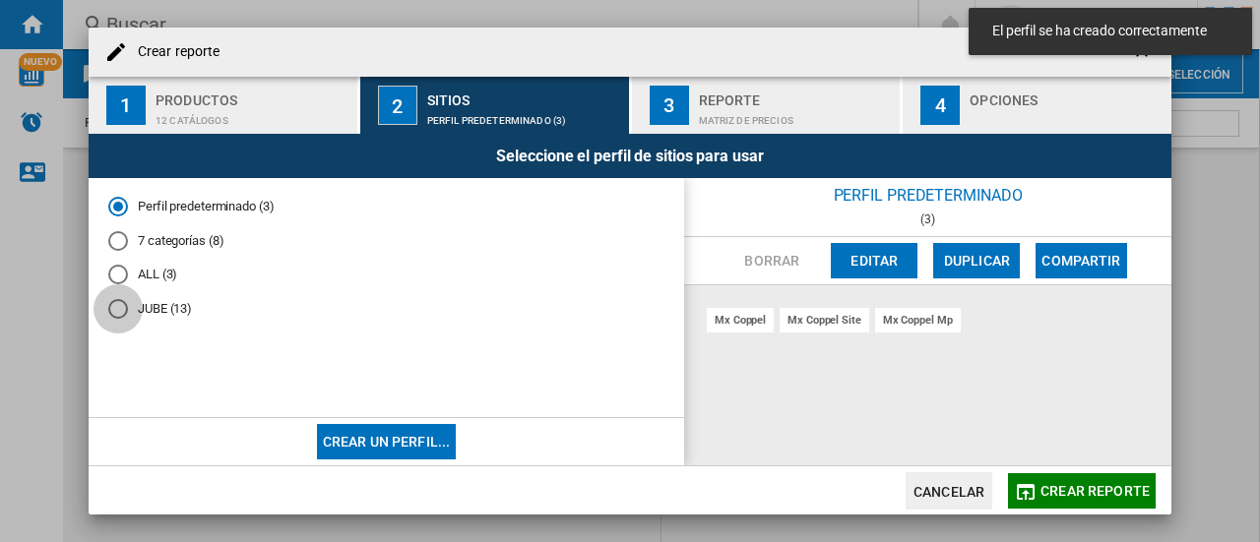
click at [119, 314] on div "JUBE (13)" at bounding box center [118, 309] width 20 height 20
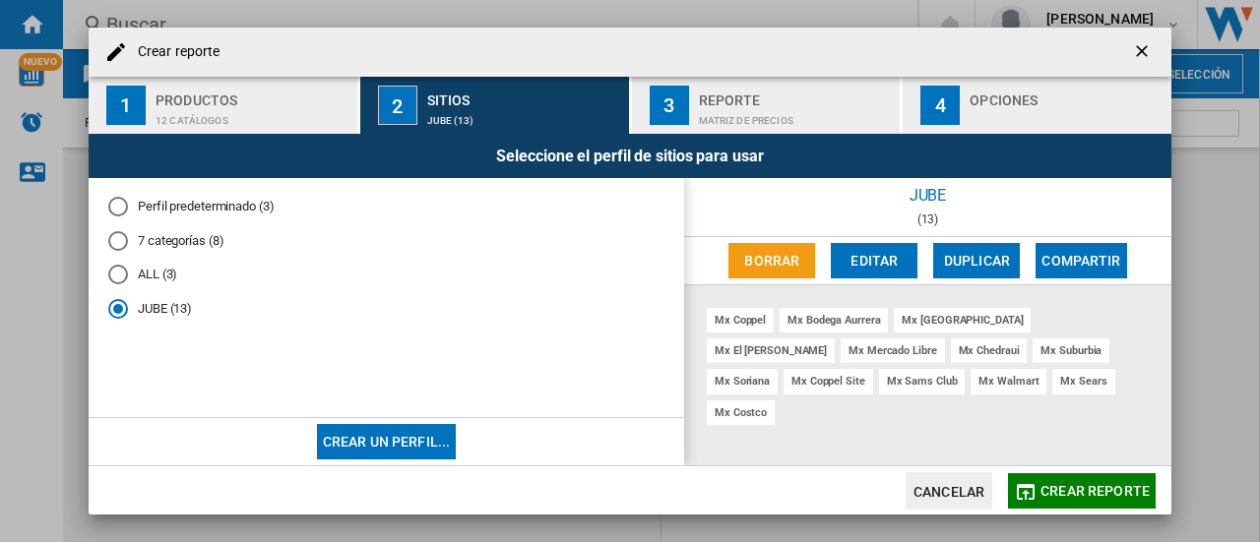
click at [820, 100] on div "Reporte" at bounding box center [796, 95] width 194 height 21
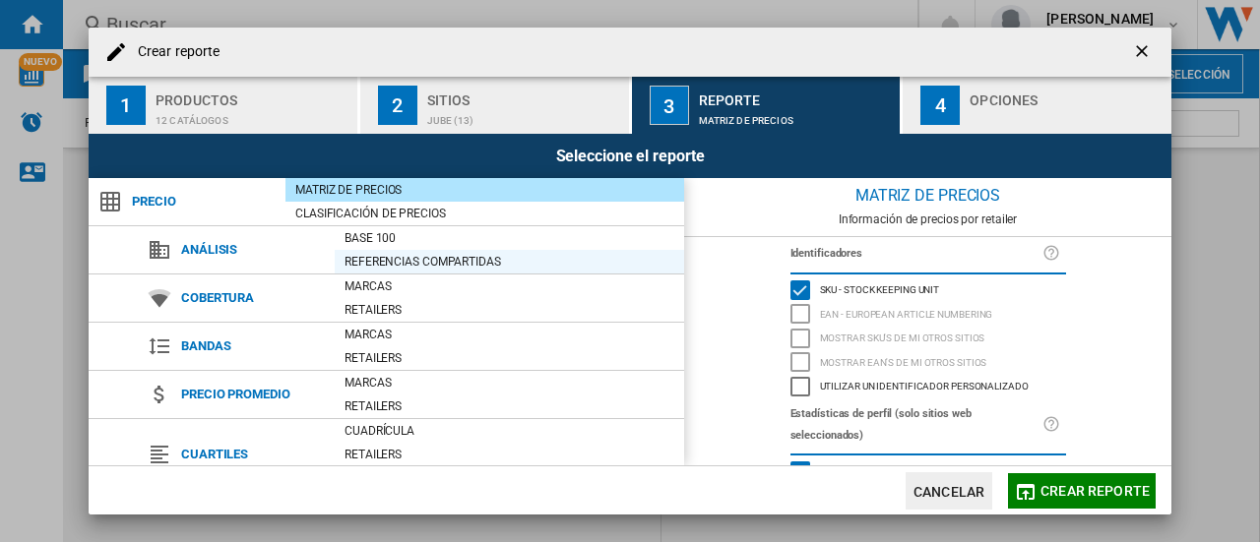
click at [469, 259] on div "Referencias compartidas" at bounding box center [510, 262] width 350 height 20
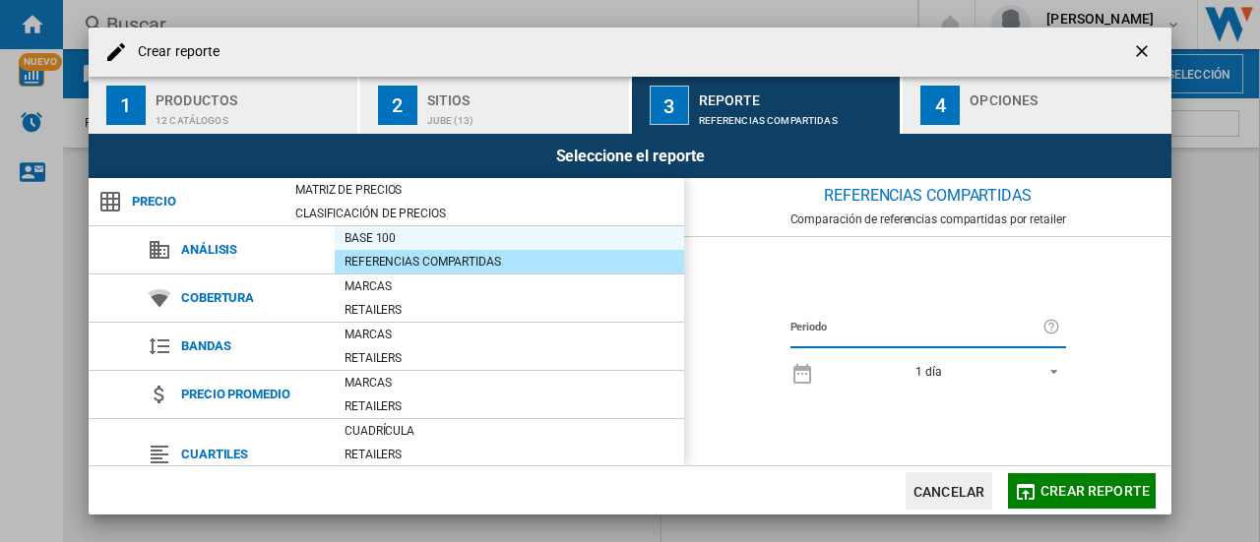
click at [397, 228] on div "Base 100" at bounding box center [510, 238] width 350 height 20
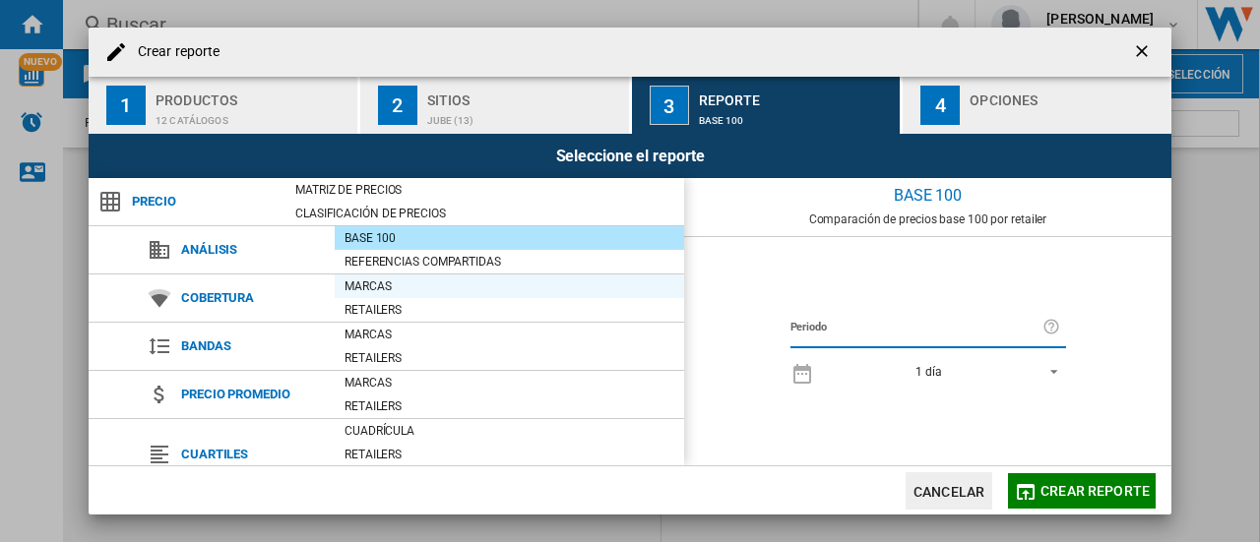
click at [397, 275] on div "Marcas" at bounding box center [510, 287] width 350 height 24
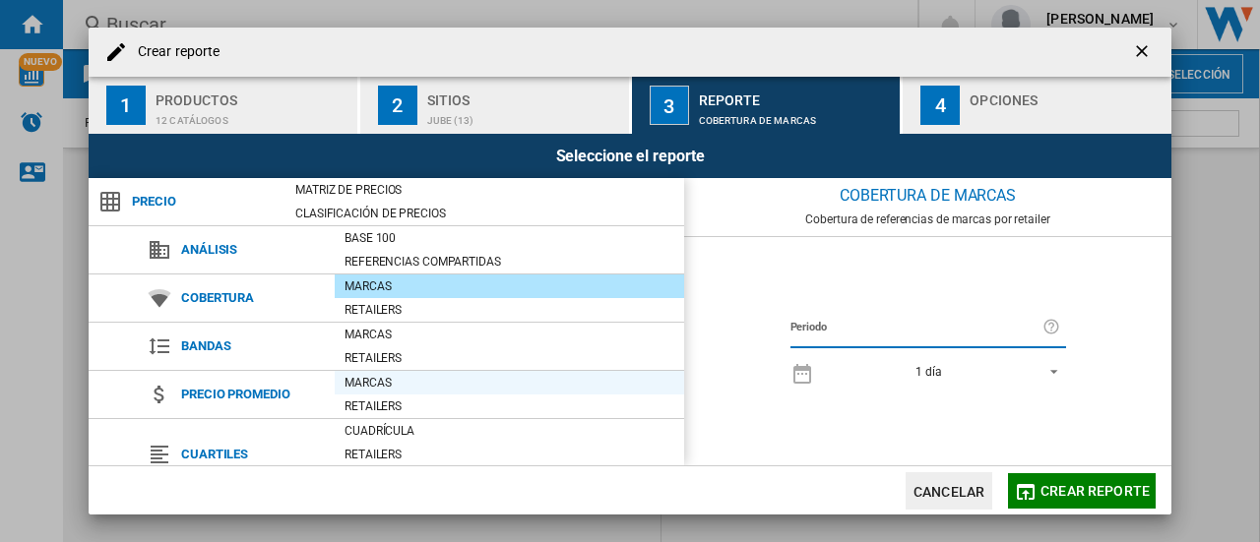
click at [390, 389] on div "Marcas" at bounding box center [510, 383] width 350 height 20
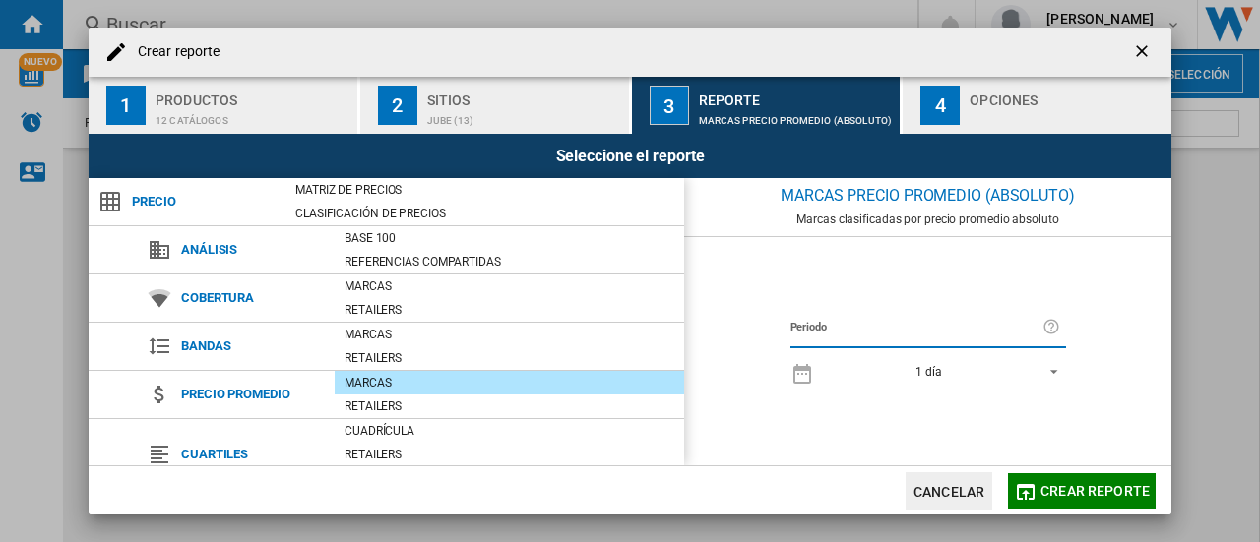
click at [223, 397] on span "Precio promedio" at bounding box center [252, 395] width 163 height 28
click at [356, 397] on div "Retailers" at bounding box center [510, 407] width 350 height 20
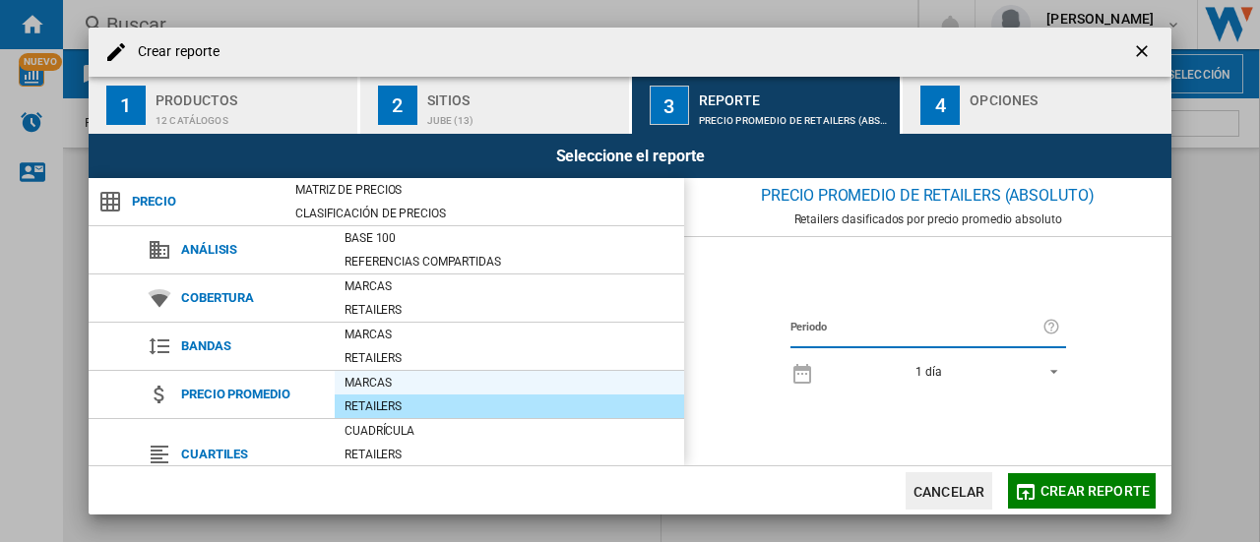
click at [360, 383] on div "Marcas" at bounding box center [510, 383] width 350 height 20
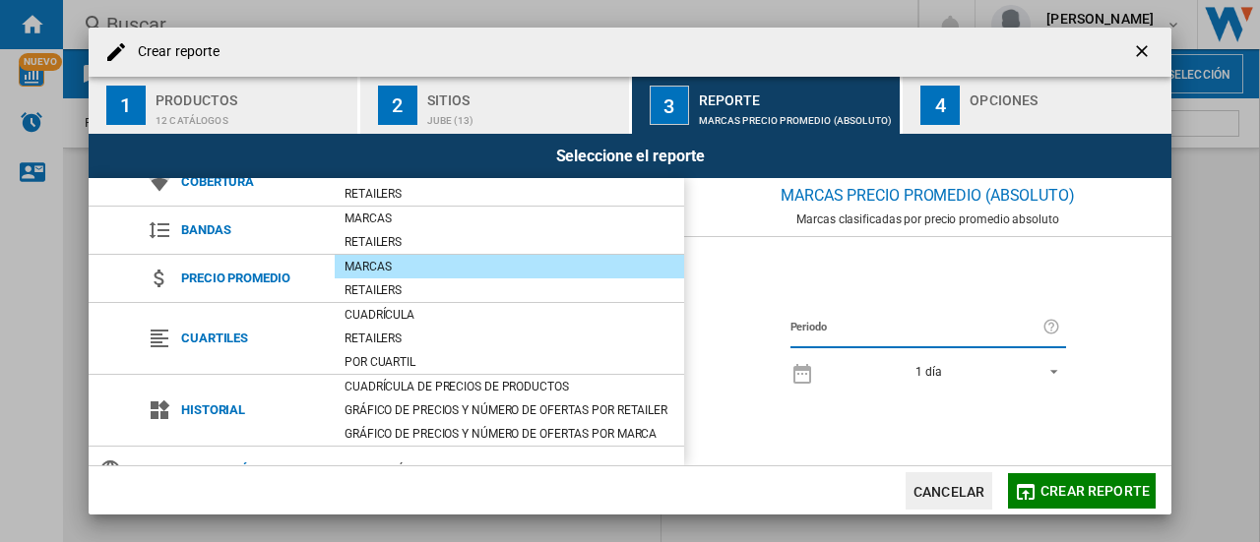
scroll to position [120, 0]
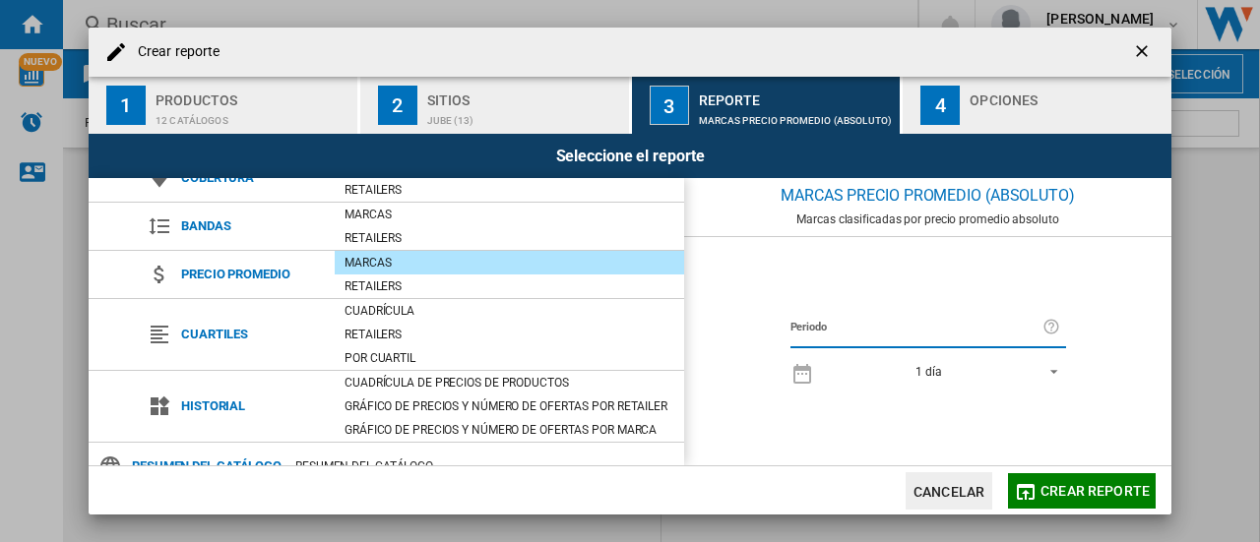
click at [360, 383] on div "Cuadrícula de precios de productos" at bounding box center [510, 383] width 350 height 20
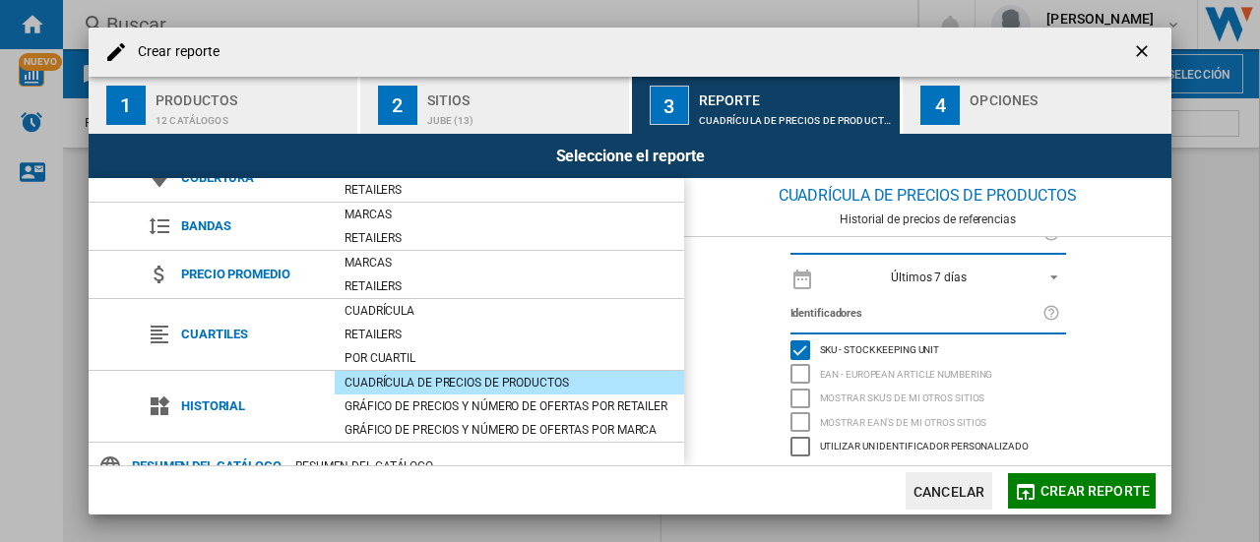
scroll to position [22, 0]
click at [517, 413] on div "Gráfico de precios y número de ofertas por retailer" at bounding box center [510, 407] width 350 height 20
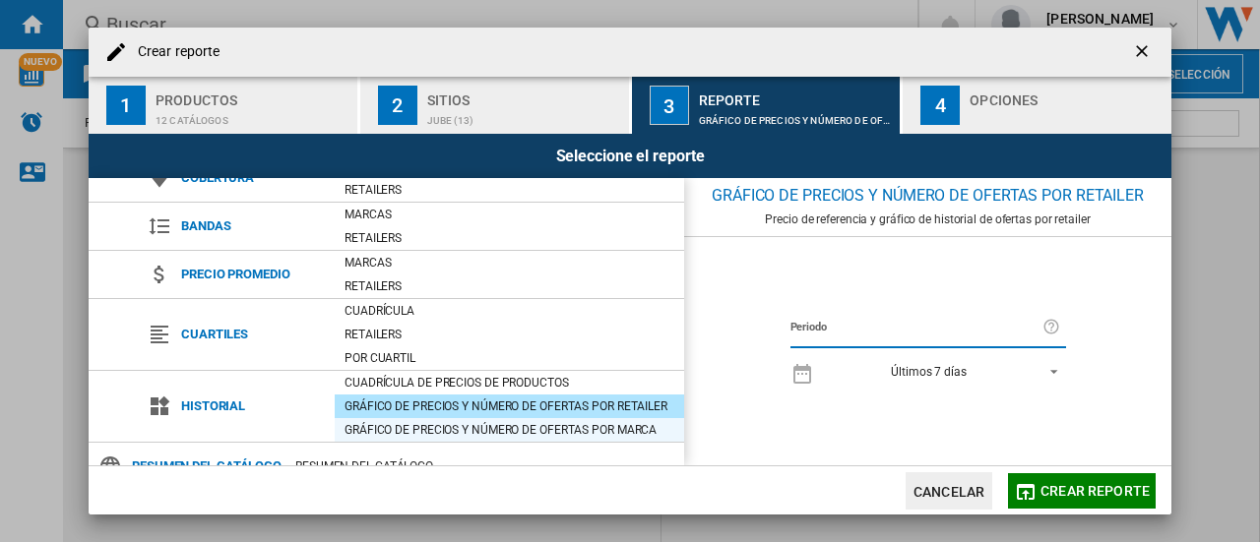
click at [522, 427] on div "Gráfico de precios y número de ofertas por marca" at bounding box center [510, 430] width 350 height 20
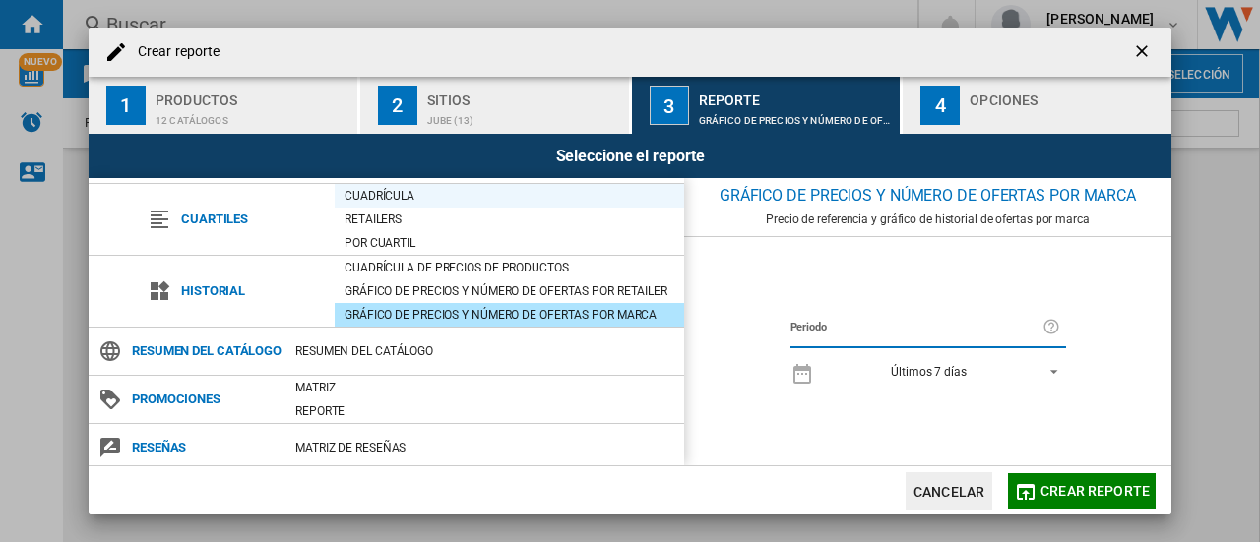
scroll to position [238, 0]
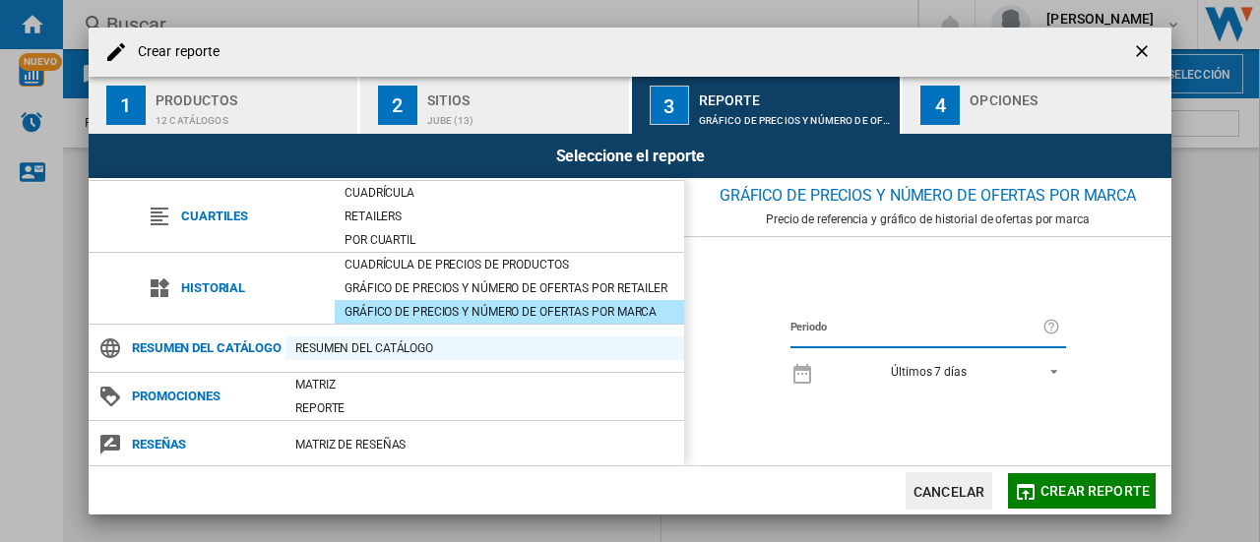
click at [402, 337] on div "Resumen del catálogo" at bounding box center [485, 349] width 399 height 24
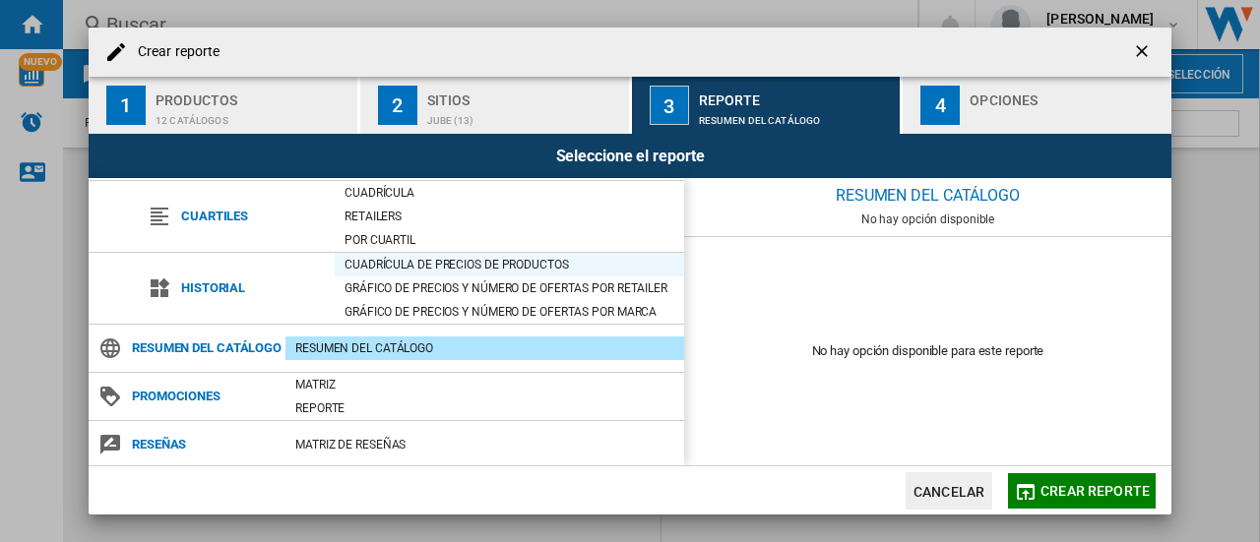
click at [441, 267] on div "Cuadrícula de precios de productos" at bounding box center [510, 265] width 350 height 20
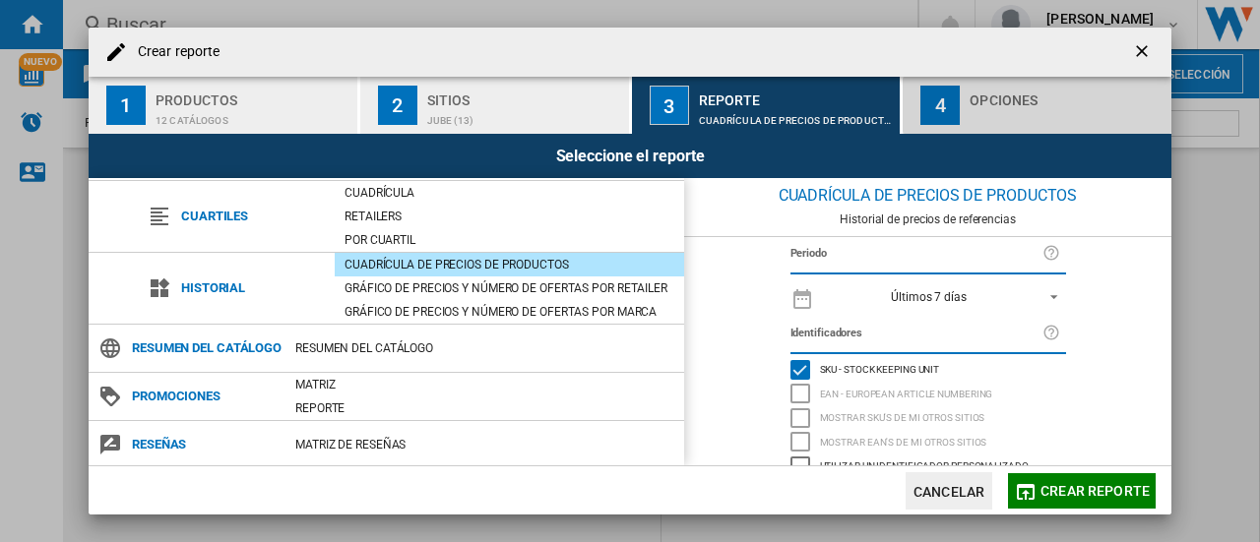
click at [1000, 80] on button "4 Opciones" at bounding box center [1037, 105] width 269 height 57
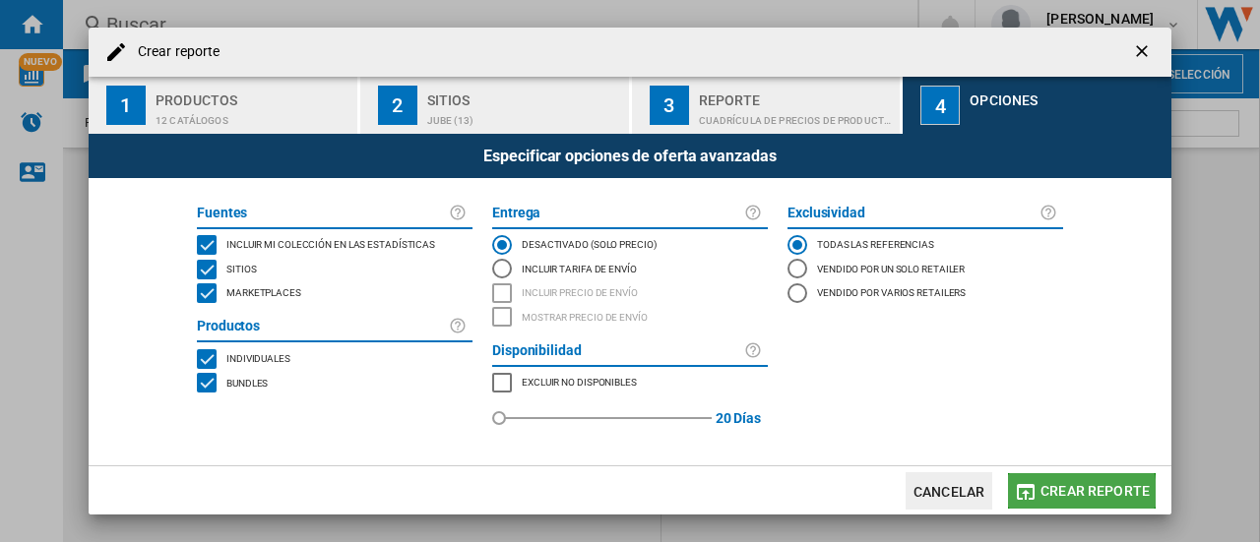
click at [1061, 493] on font "Crear reporte" at bounding box center [1095, 491] width 109 height 16
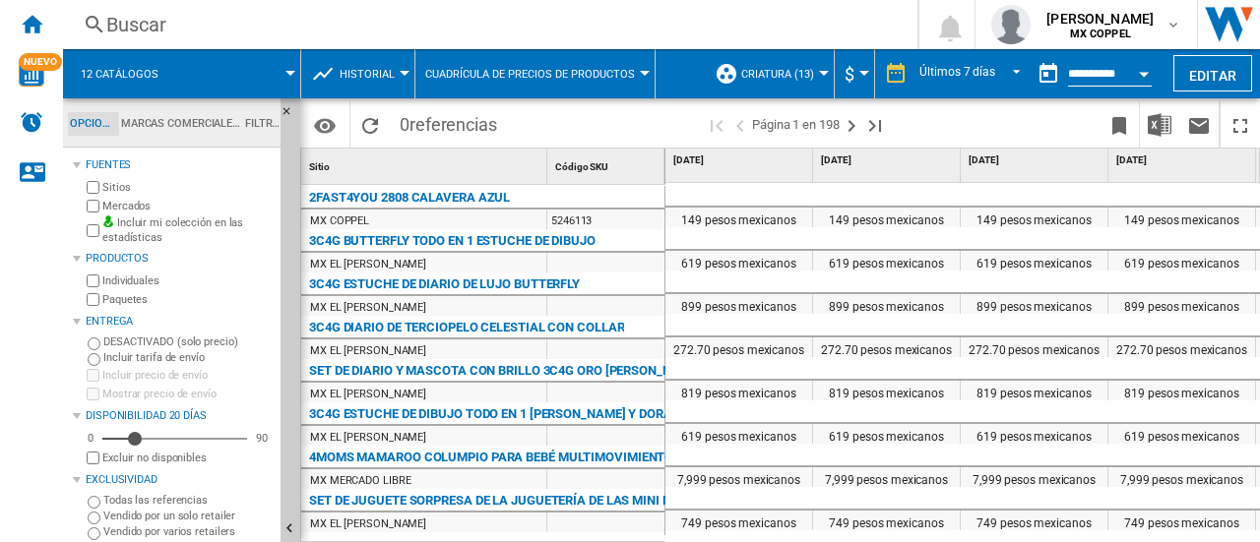
click at [598, 159] on div "Código SKU 1" at bounding box center [607, 166] width 113 height 35
click at [601, 171] on font "Código SKU" at bounding box center [581, 166] width 53 height 11
click at [319, 129] on md-icon "Opciones" at bounding box center [325, 126] width 24 height 24
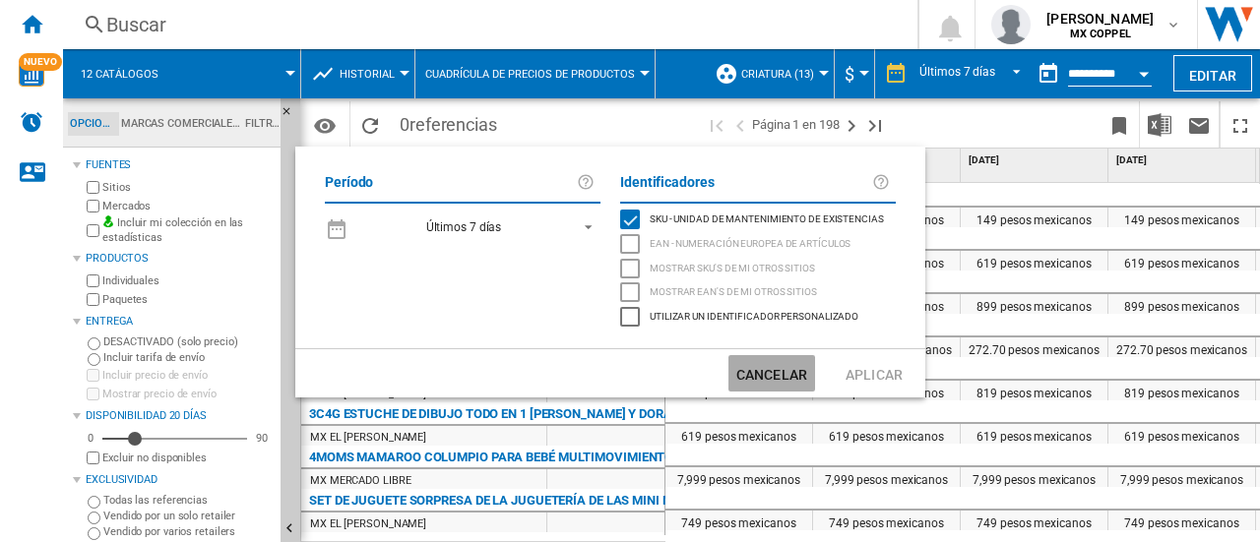
click at [762, 380] on font "Cancelar" at bounding box center [771, 375] width 71 height 16
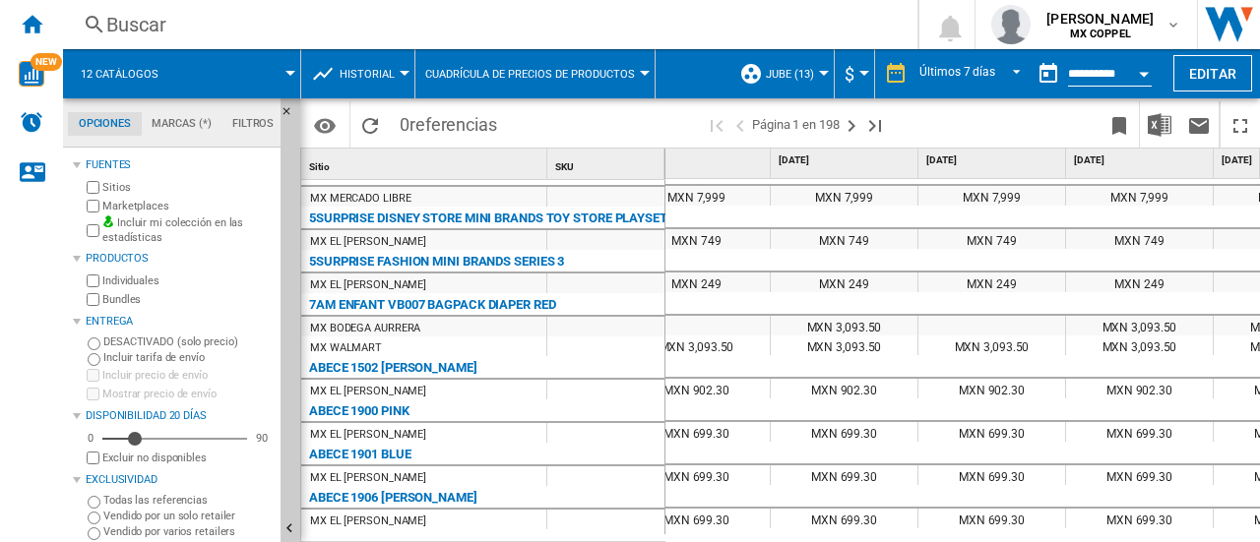
scroll to position [286, 0]
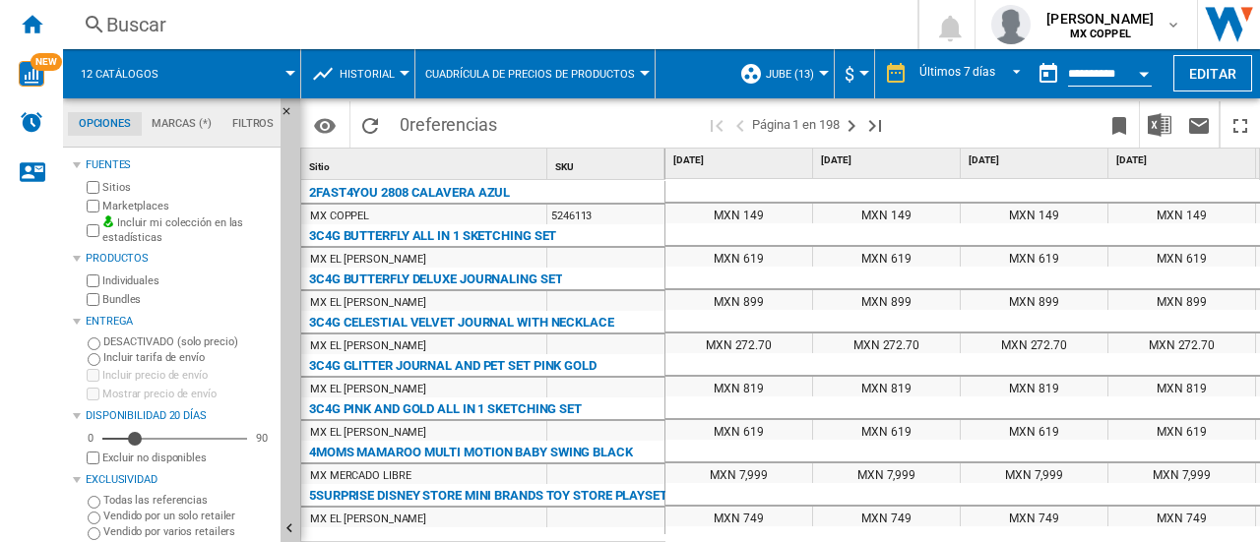
click at [406, 71] on div at bounding box center [405, 73] width 10 height 5
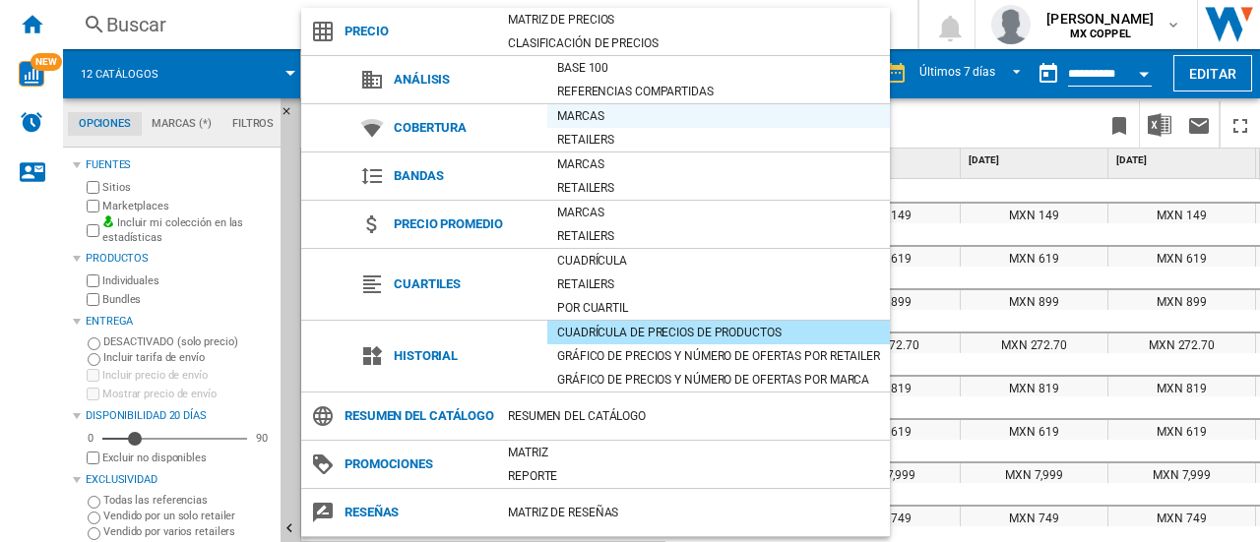
click at [588, 114] on div "Marcas" at bounding box center [718, 116] width 343 height 20
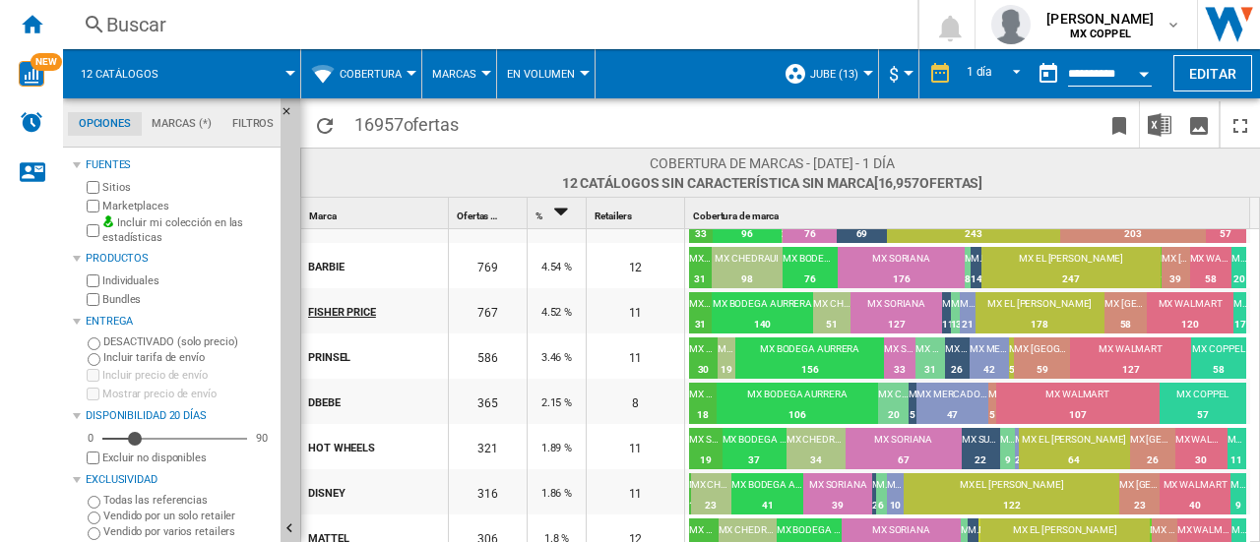
scroll to position [77, 0]
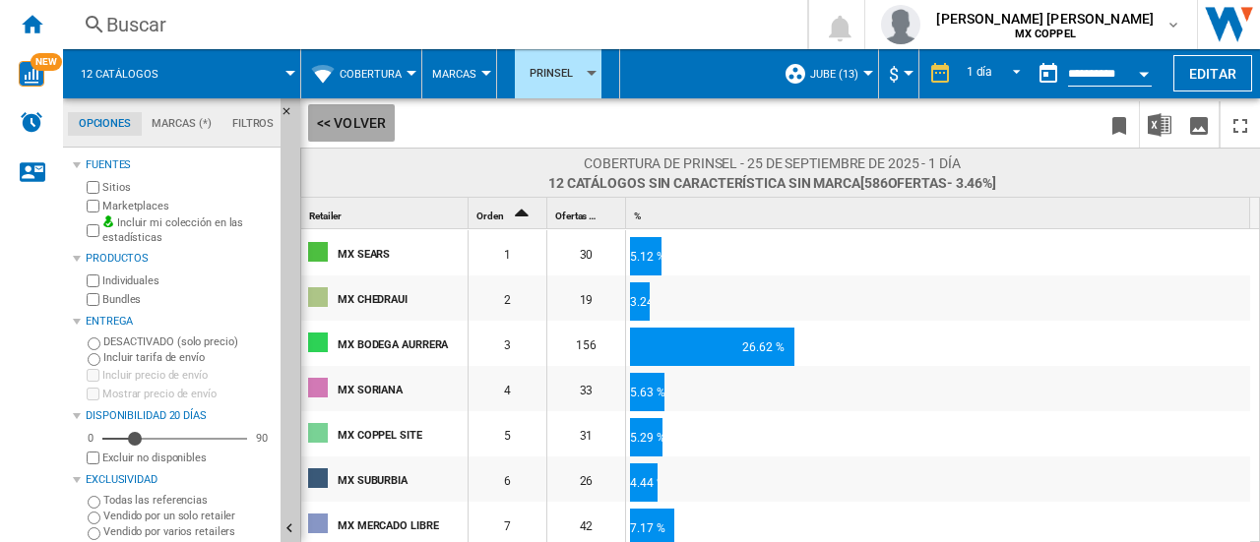
click at [327, 130] on button "<< Volver" at bounding box center [351, 122] width 87 height 37
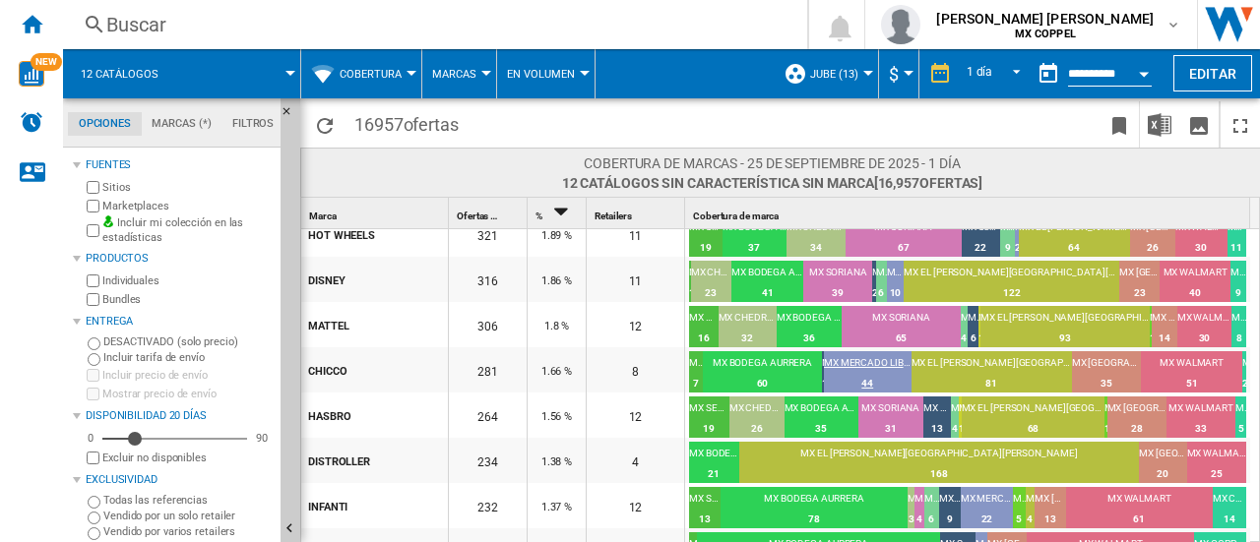
scroll to position [291, 0]
click at [414, 77] on div at bounding box center [630, 271] width 1260 height 542
click at [400, 74] on span "Cobertura" at bounding box center [371, 74] width 62 height 13
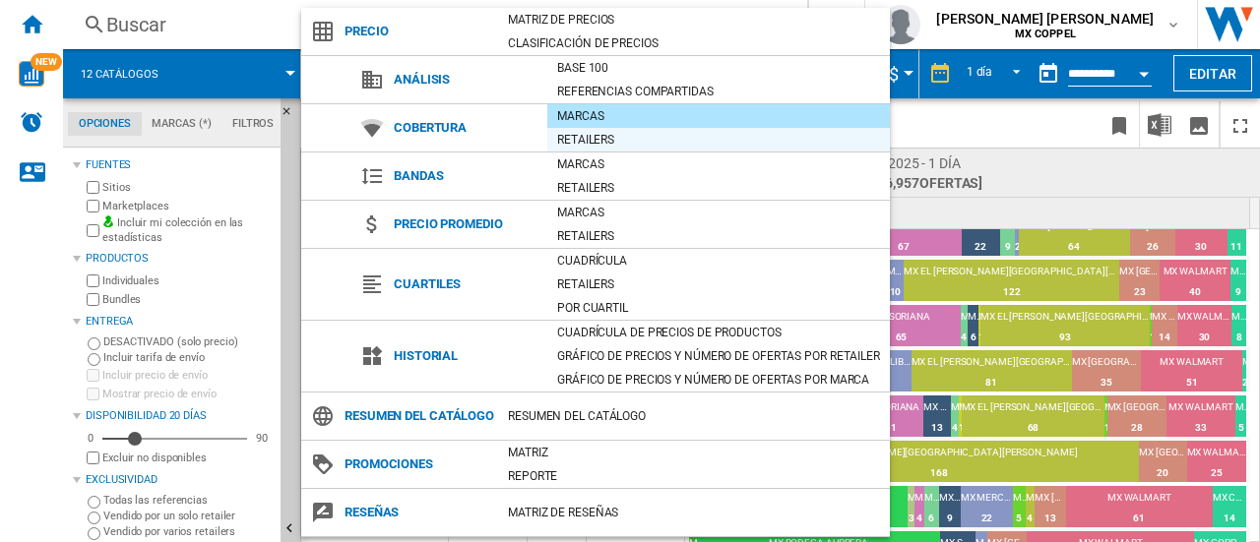
click at [614, 135] on div "Retailers" at bounding box center [718, 140] width 343 height 20
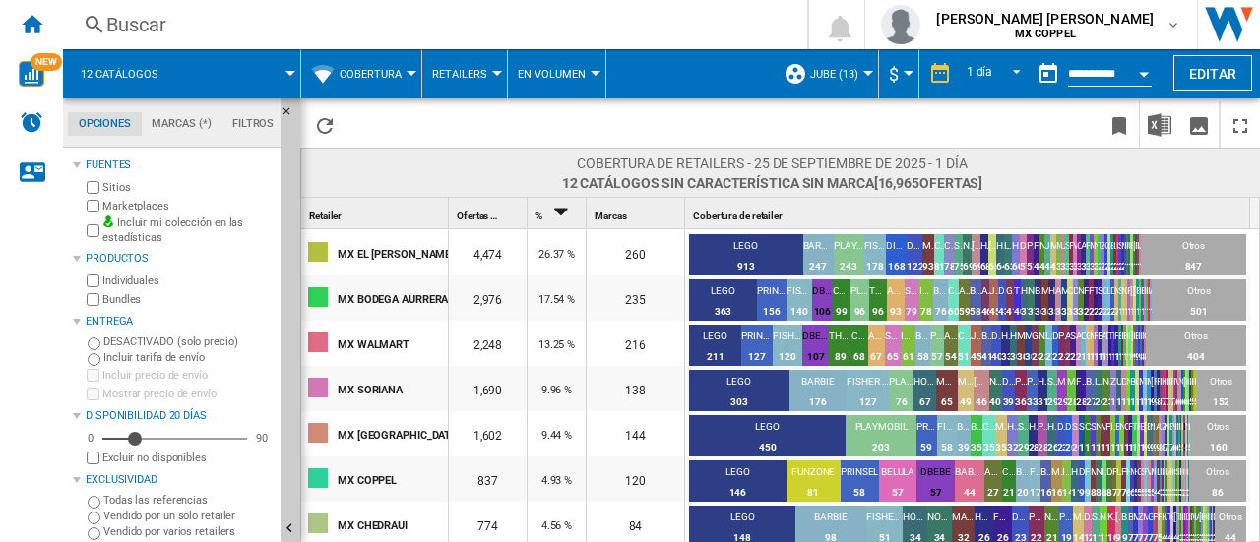
click at [488, 74] on button "Retailers" at bounding box center [464, 73] width 65 height 49
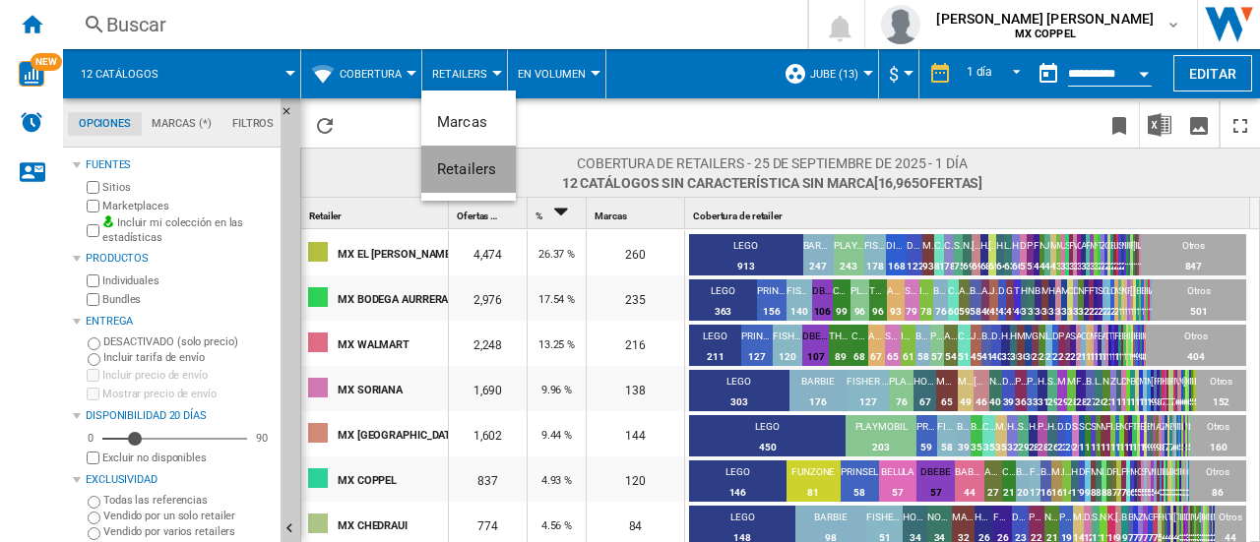
click at [480, 182] on button "Retailers" at bounding box center [468, 169] width 95 height 47
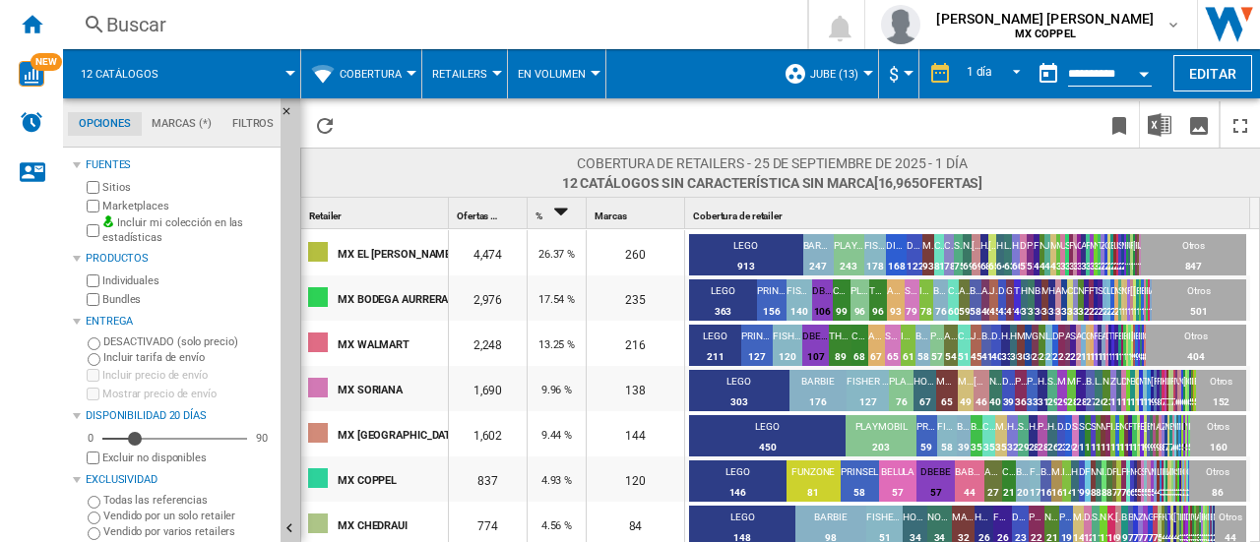
click at [591, 74] on div at bounding box center [596, 73] width 10 height 5
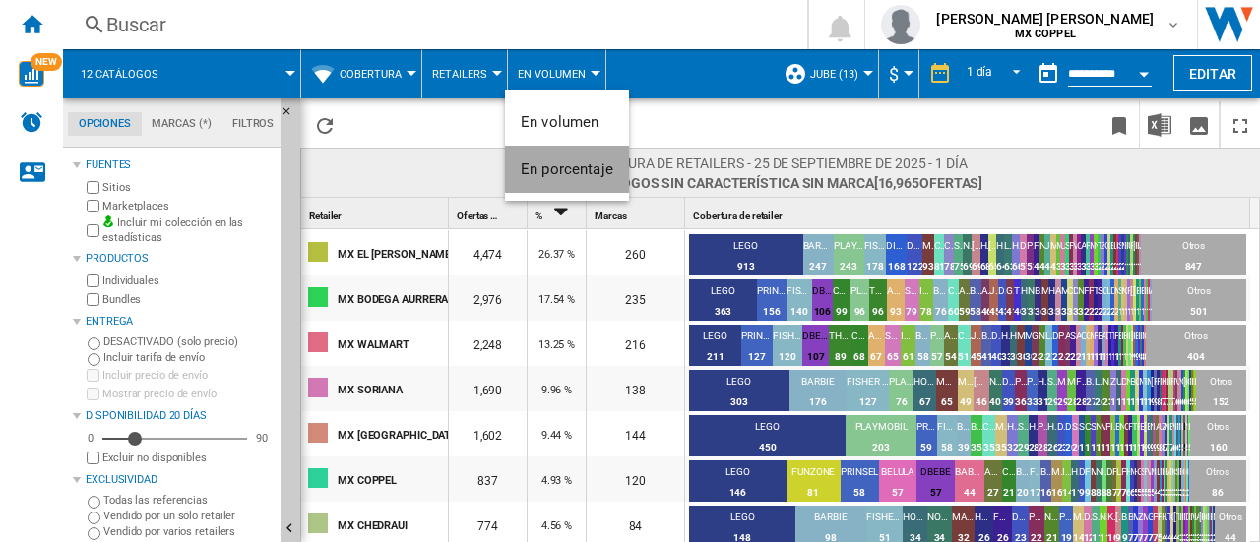
click at [576, 164] on span "En porcentaje" at bounding box center [567, 169] width 93 height 18
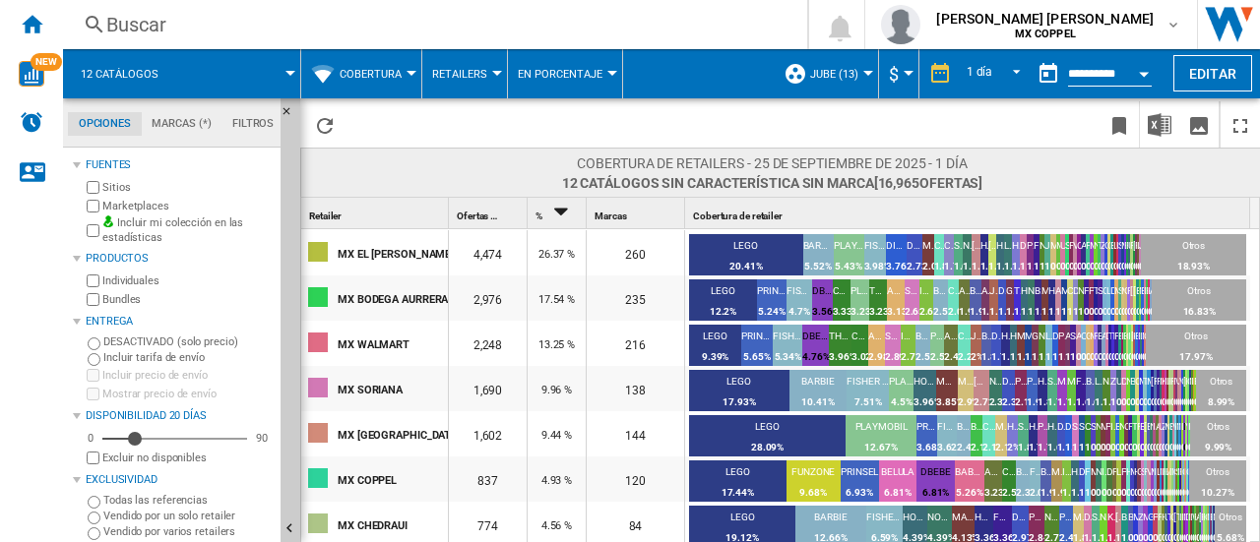
click at [477, 70] on span "Retailers" at bounding box center [459, 74] width 55 height 13
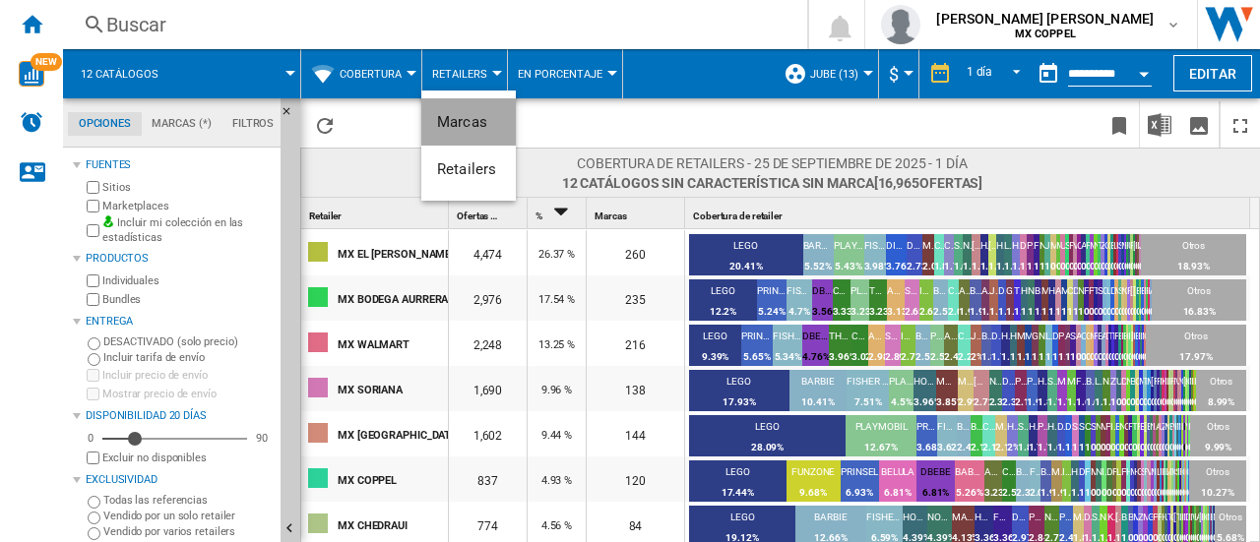
click at [470, 114] on span "Marcas" at bounding box center [462, 122] width 50 height 18
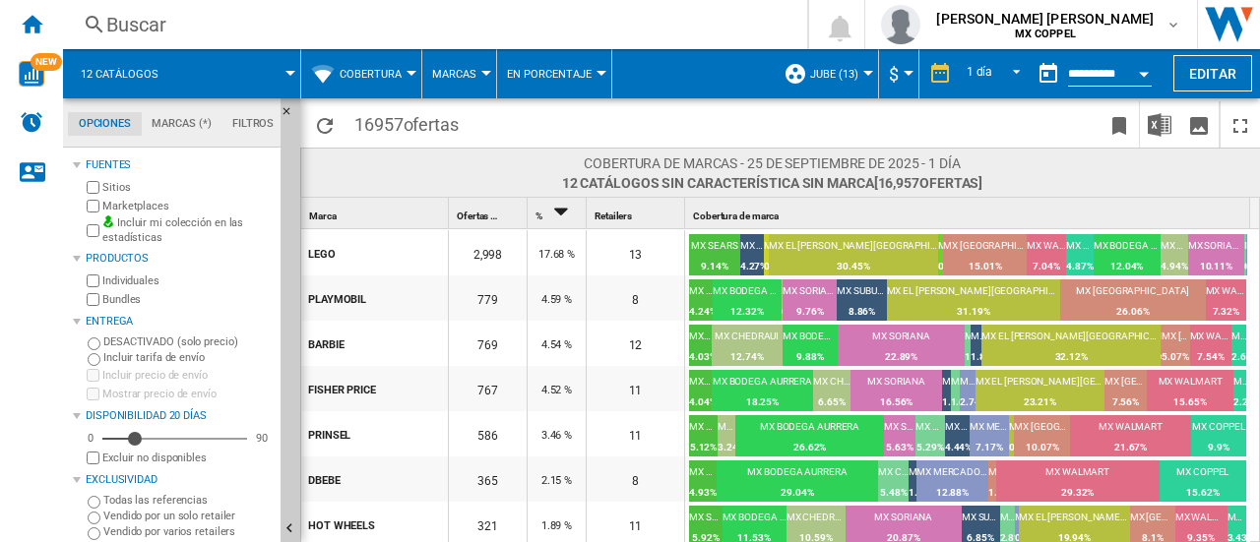
click at [390, 73] on span "Cobertura" at bounding box center [371, 74] width 62 height 13
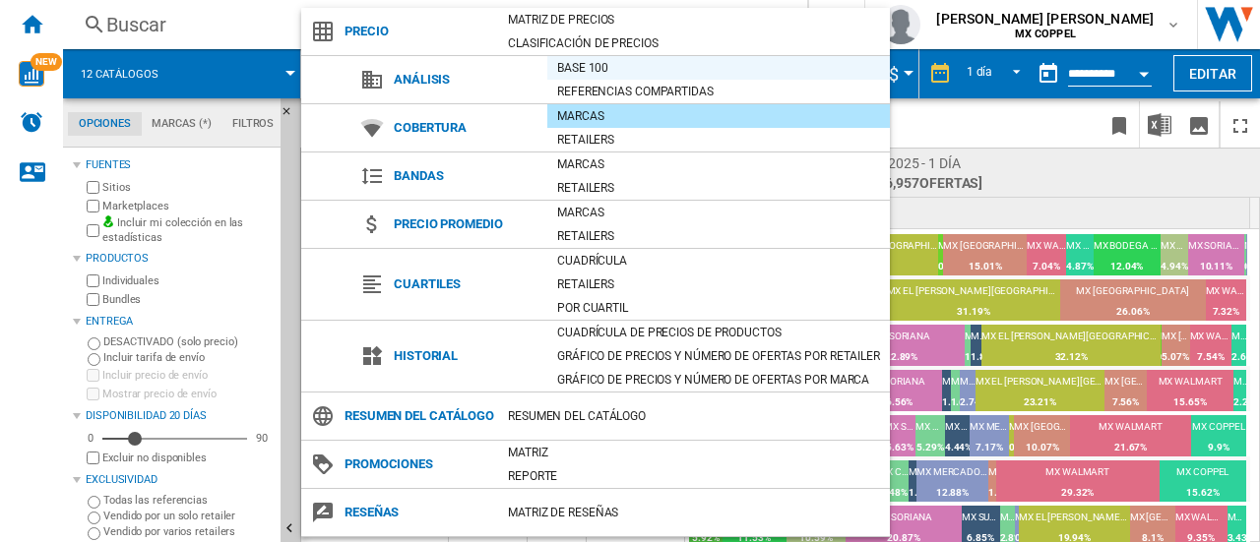
click at [592, 68] on div "Base 100" at bounding box center [718, 68] width 343 height 20
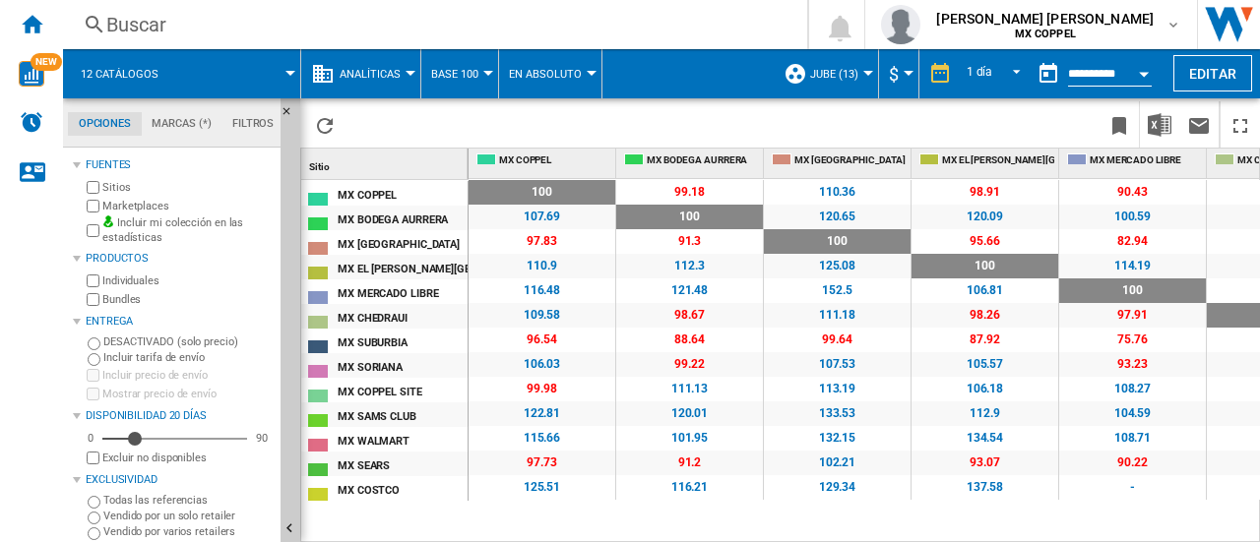
click at [482, 64] on button "Base 100" at bounding box center [459, 73] width 57 height 49
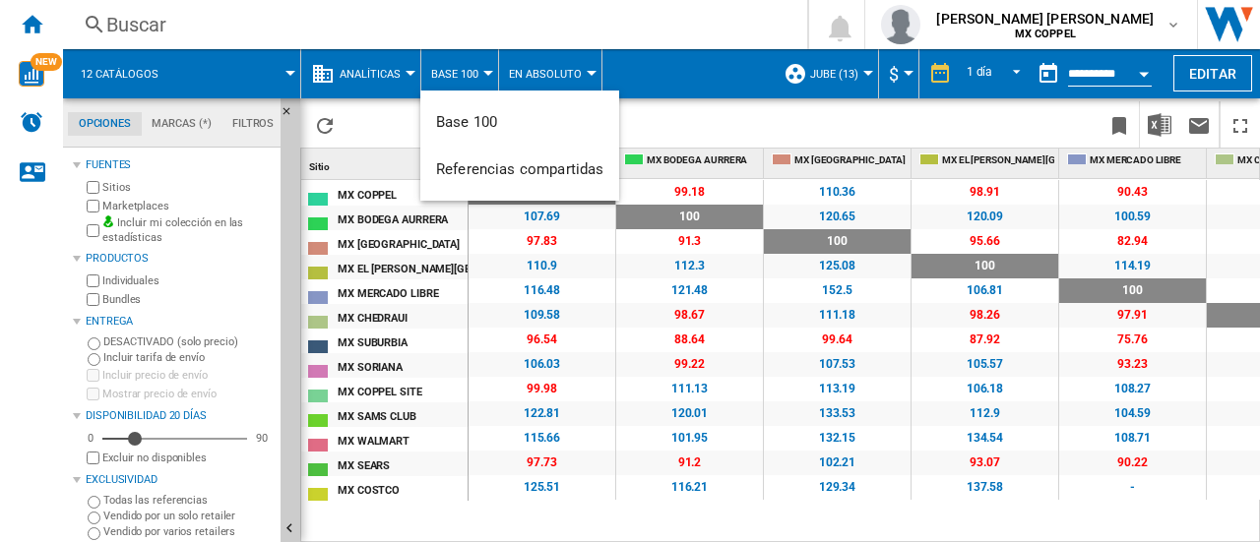
click at [586, 62] on md-backdrop at bounding box center [630, 271] width 1260 height 542
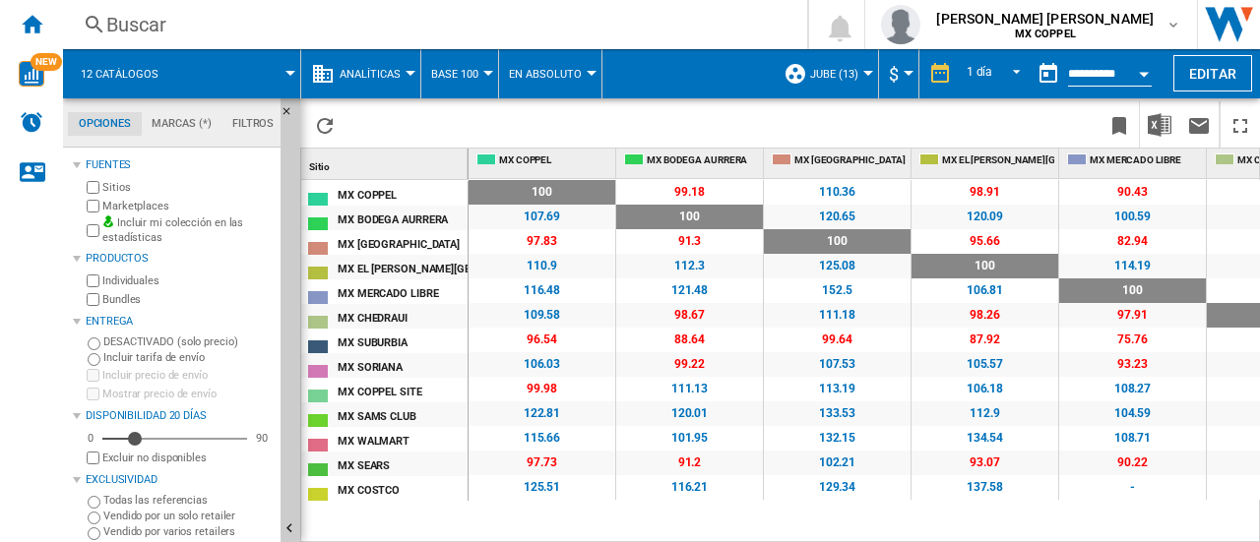
click at [587, 71] on div at bounding box center [592, 73] width 10 height 5
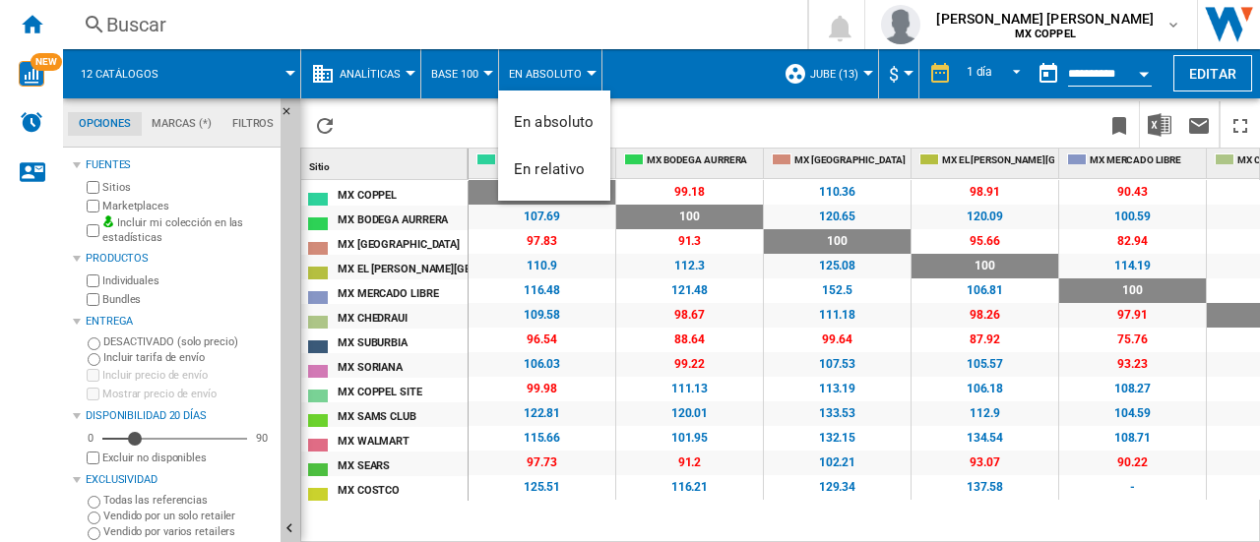
click at [412, 74] on md-backdrop at bounding box center [630, 271] width 1260 height 542
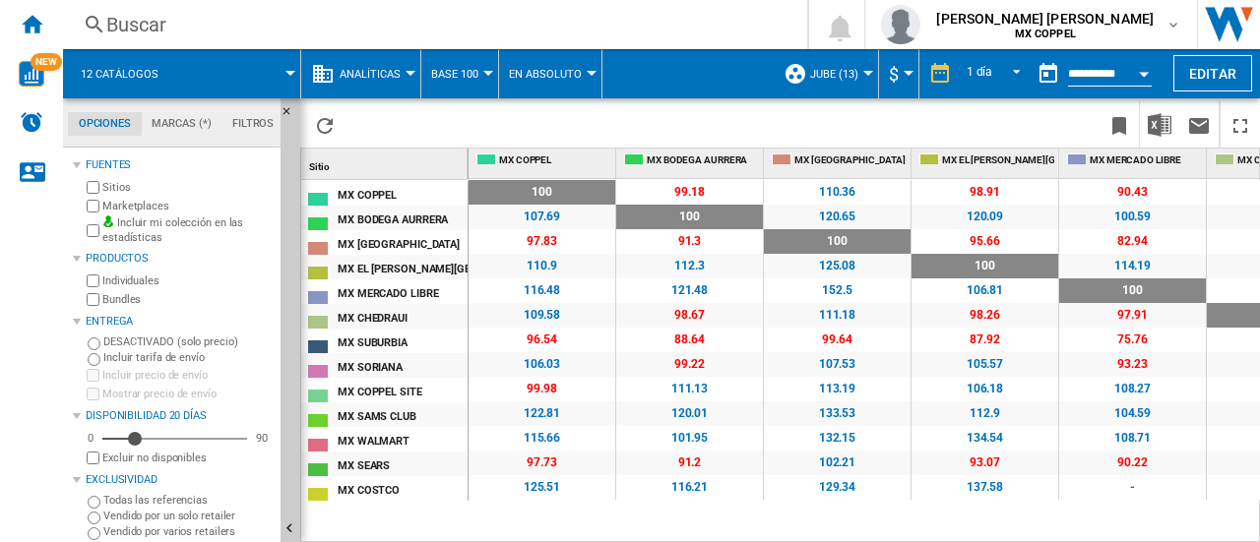
click at [412, 74] on div at bounding box center [411, 73] width 10 height 5
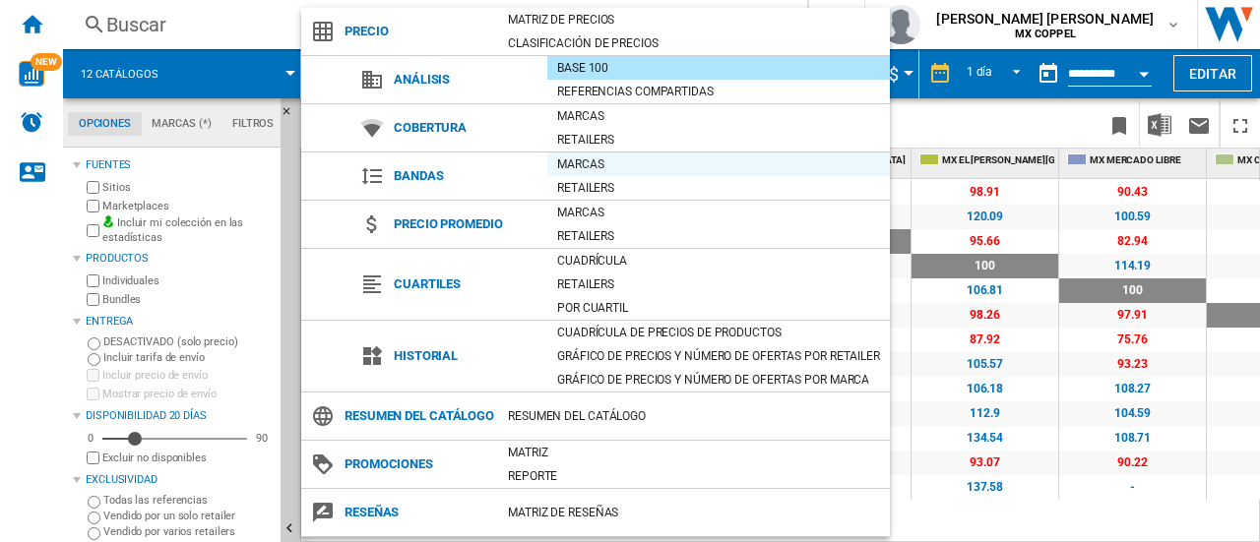
click at [589, 161] on div "Marcas" at bounding box center [718, 165] width 343 height 20
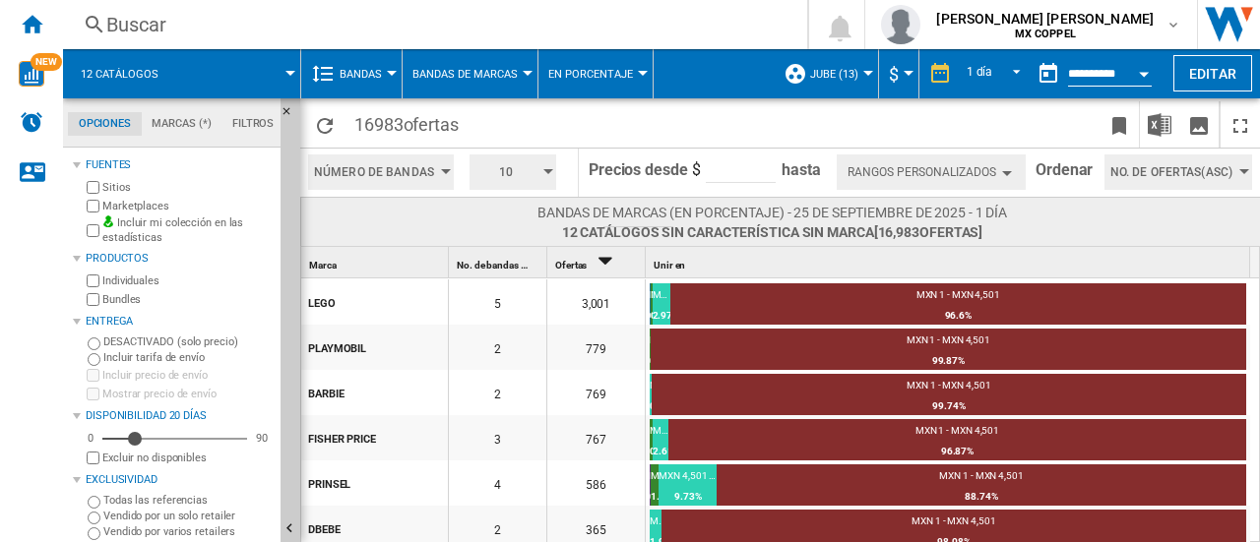
click at [358, 68] on span "Bandas" at bounding box center [361, 74] width 42 height 13
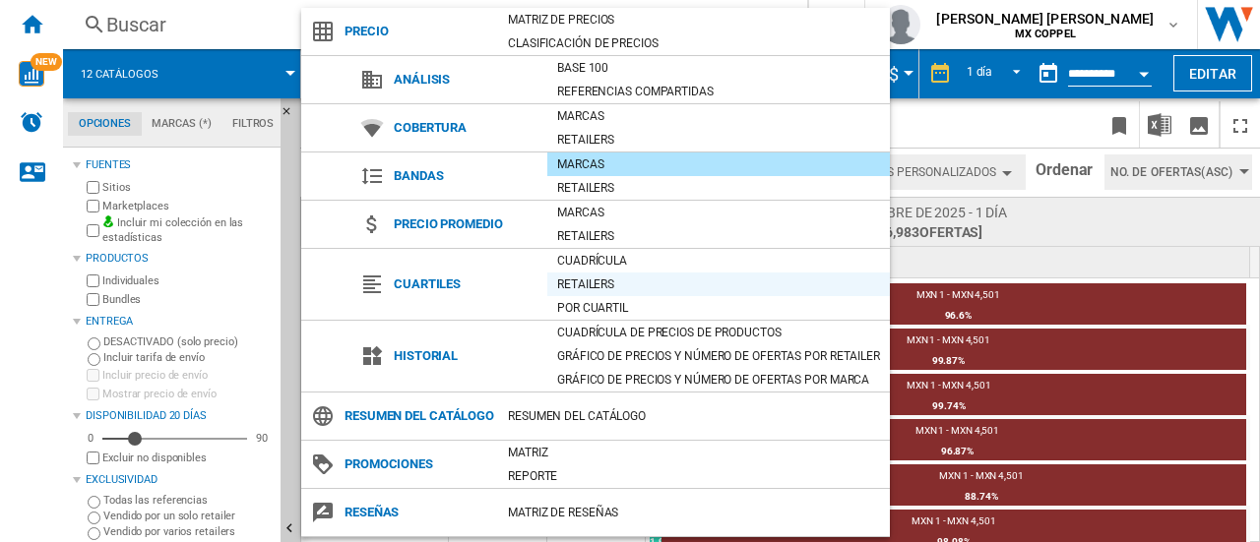
click at [626, 285] on div "Retailers" at bounding box center [718, 285] width 343 height 20
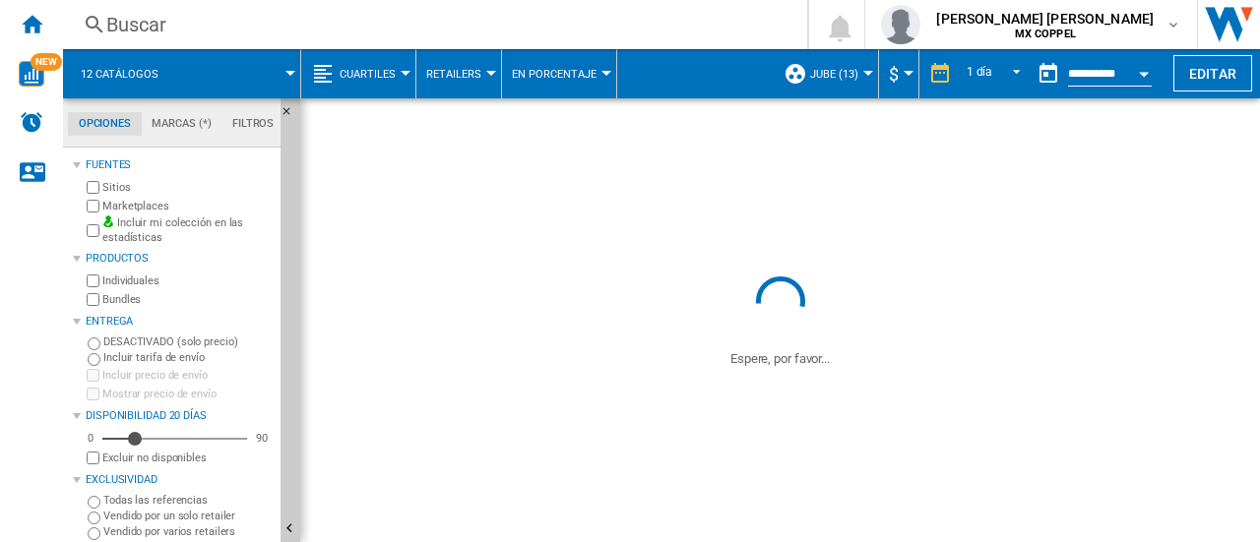
click at [603, 72] on div at bounding box center [607, 73] width 10 height 5
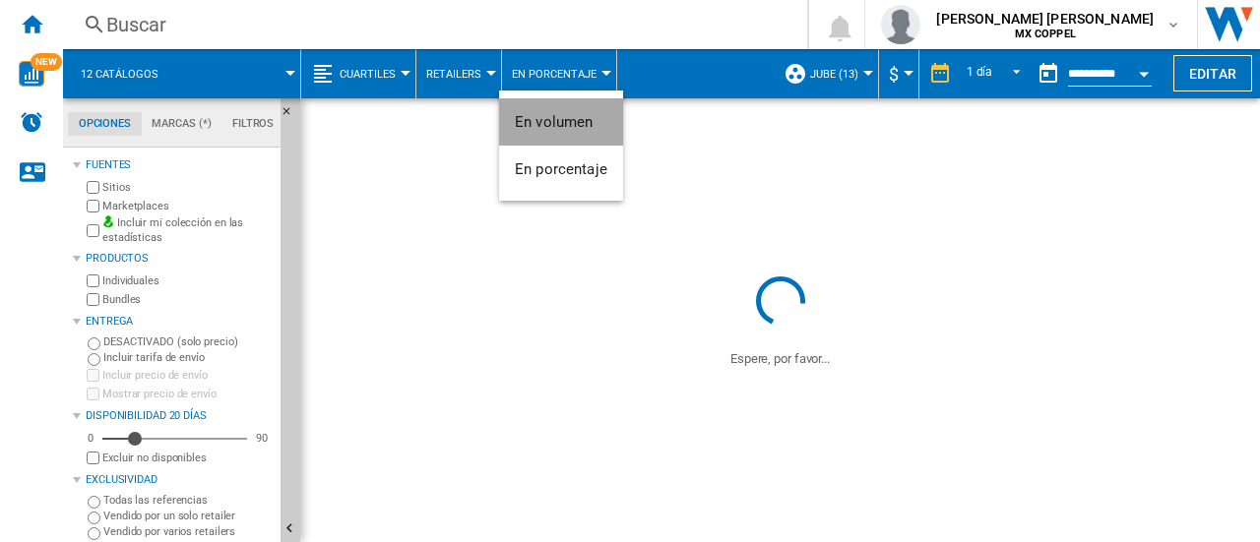
click at [584, 113] on span "En volumen" at bounding box center [554, 122] width 79 height 18
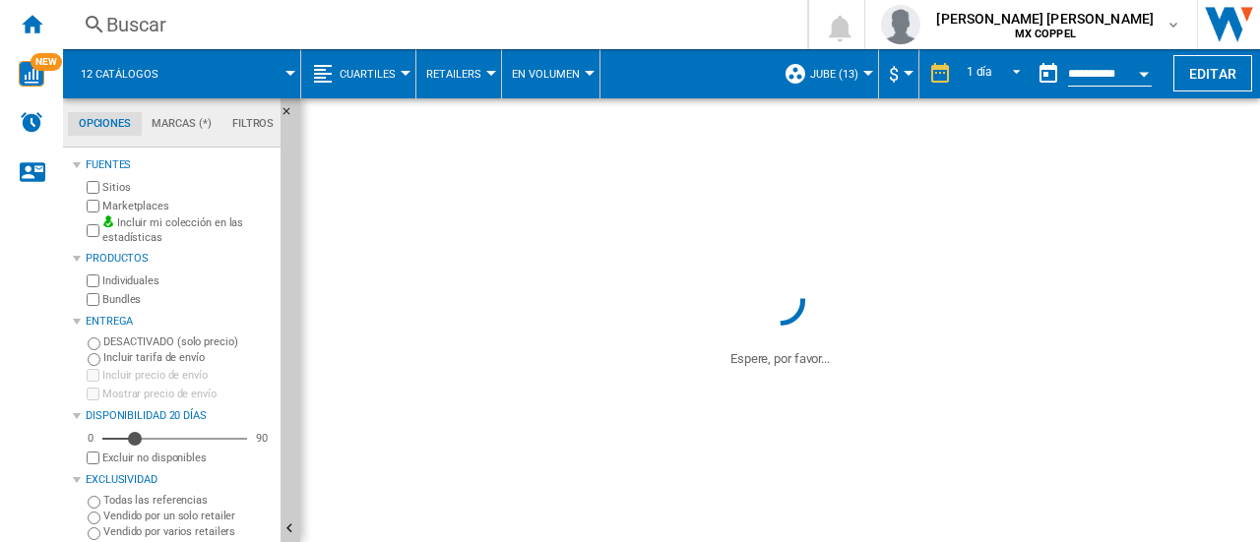
click at [459, 72] on span "Retailers" at bounding box center [453, 74] width 55 height 13
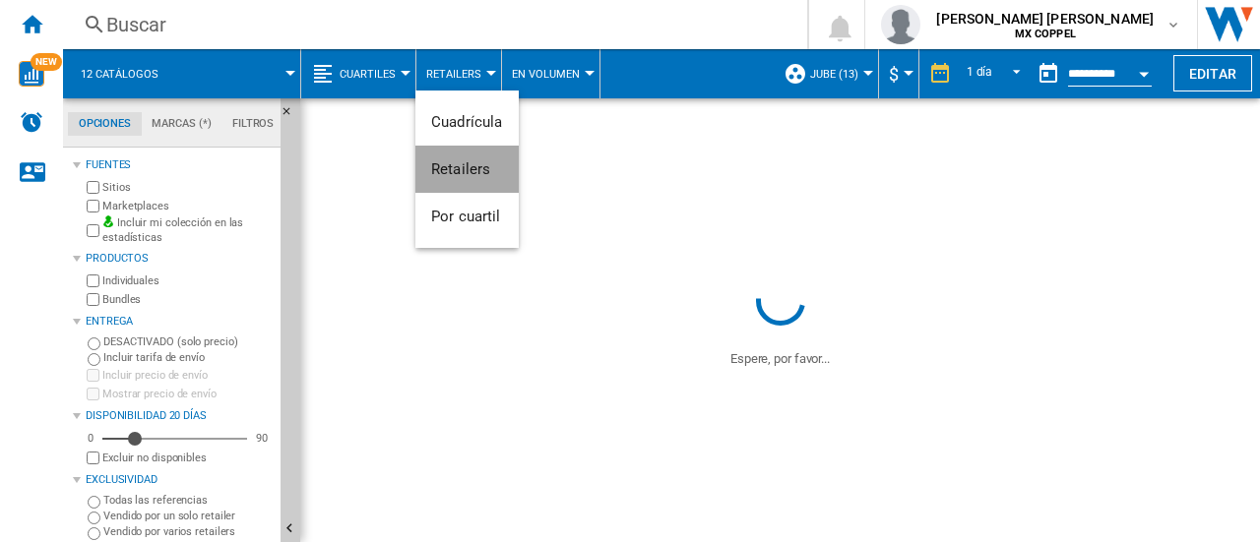
click at [478, 172] on span "Retailers" at bounding box center [460, 169] width 59 height 18
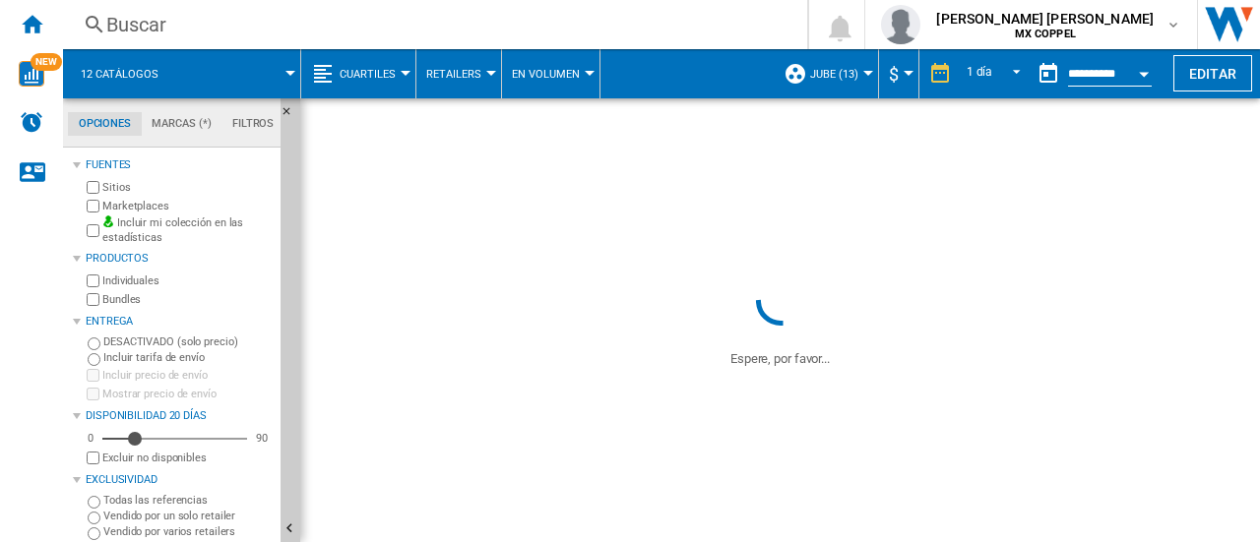
click at [367, 64] on button "Cuartiles" at bounding box center [373, 73] width 66 height 49
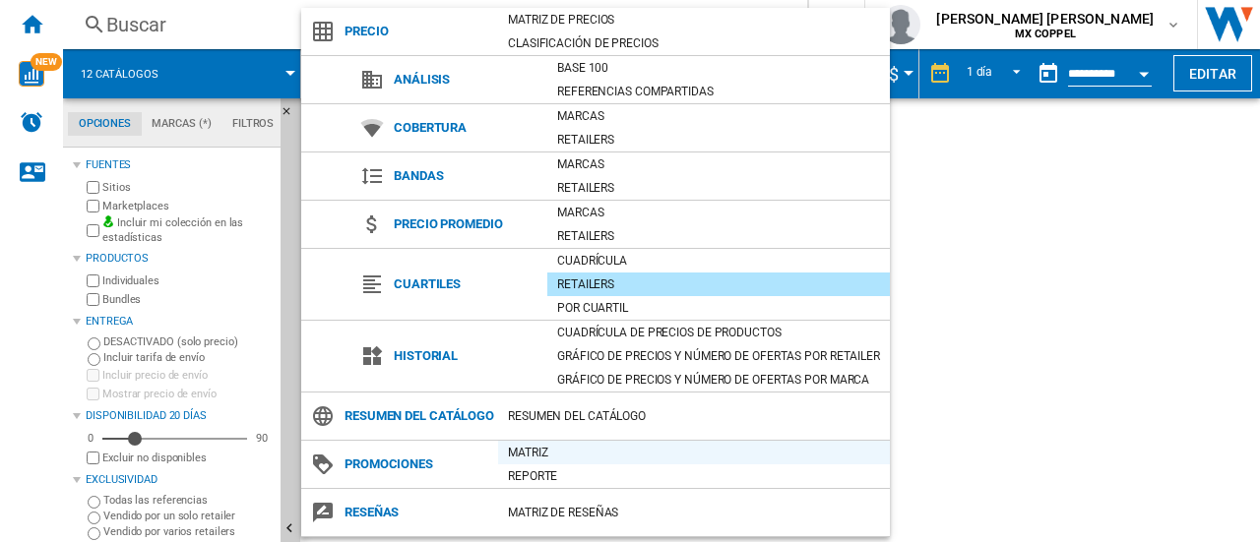
click at [545, 453] on div "Matriz" at bounding box center [694, 453] width 392 height 20
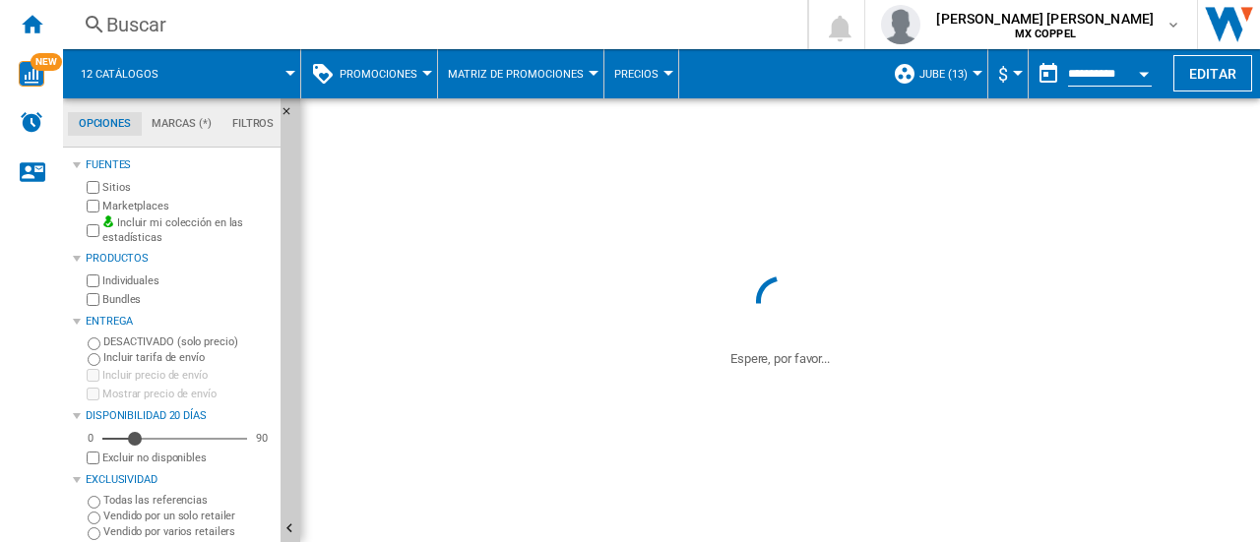
click at [421, 82] on button "Promociones" at bounding box center [384, 73] width 88 height 49
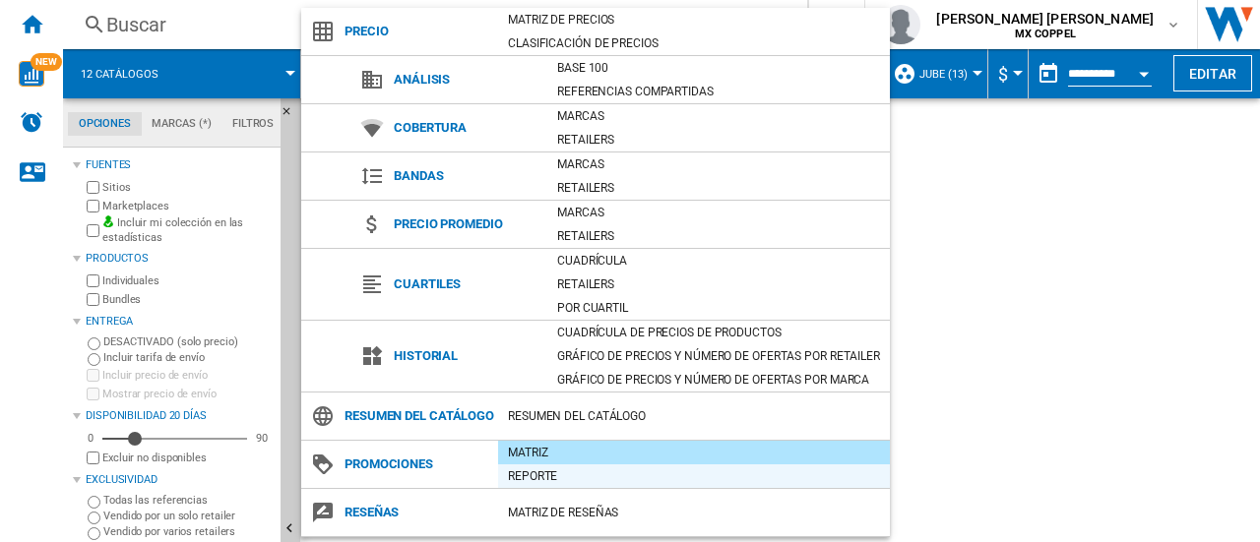
click at [545, 467] on div "Reporte" at bounding box center [694, 477] width 392 height 20
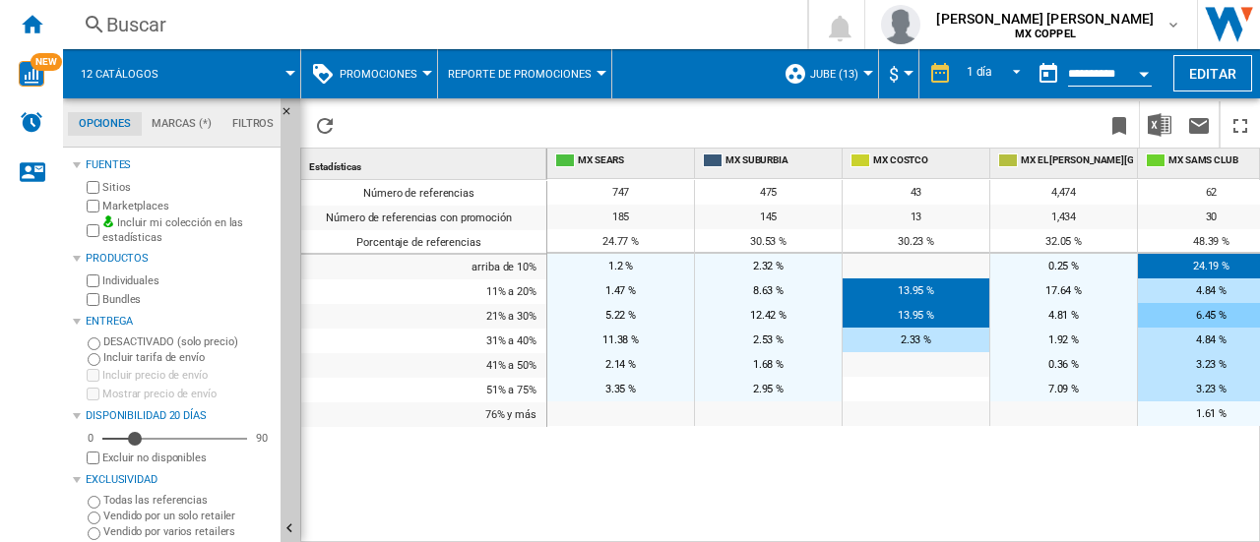
click at [284, 76] on span at bounding box center [238, 73] width 104 height 49
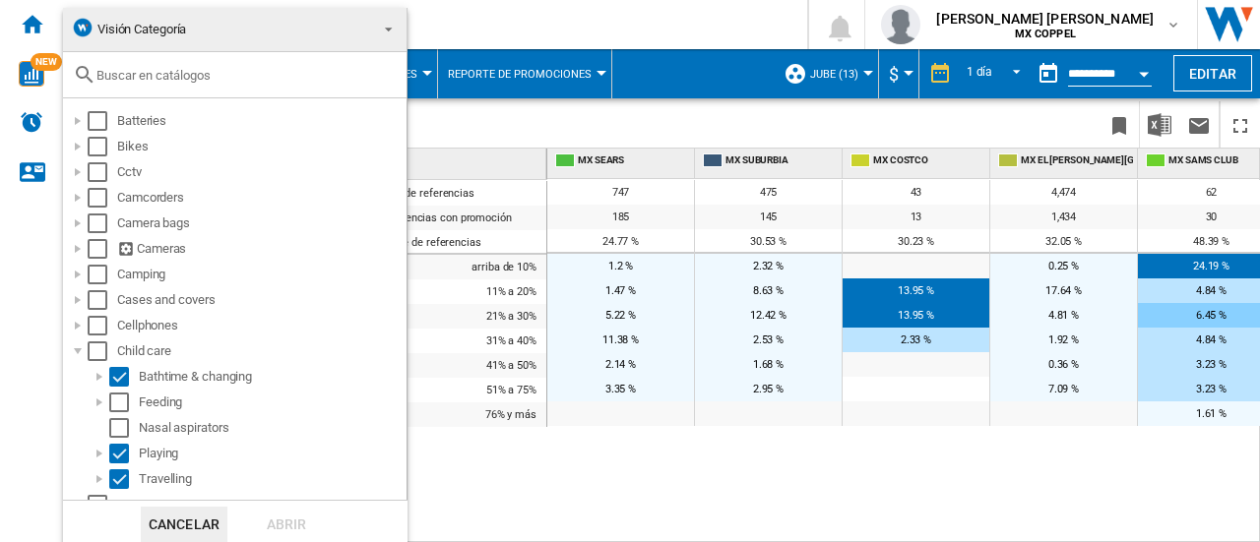
click at [324, 27] on span "Visión Categoría" at bounding box center [219, 30] width 296 height 28
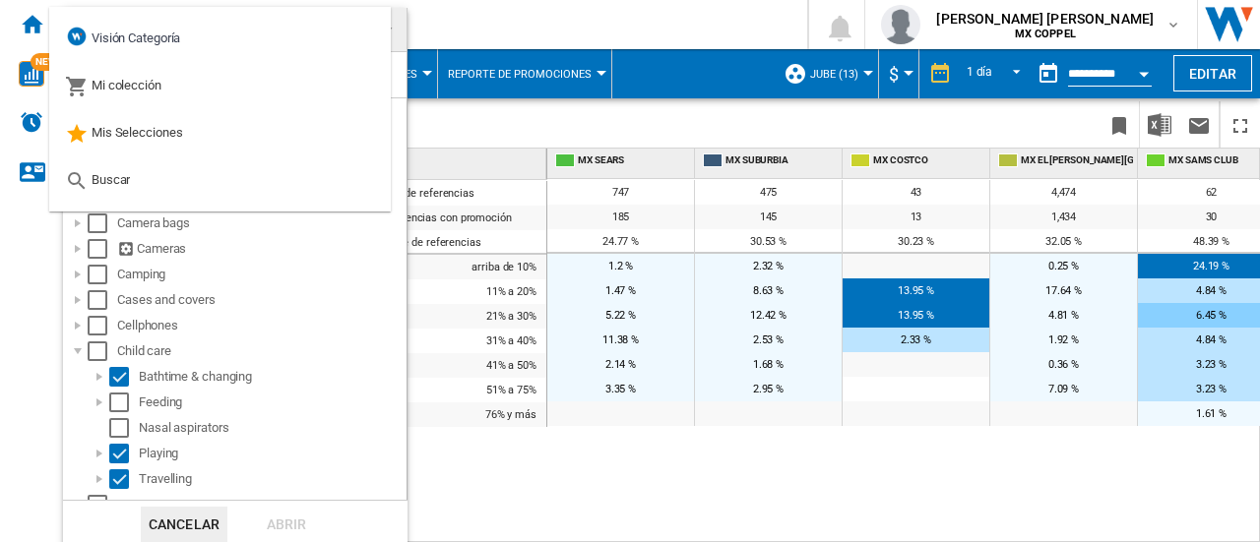
click at [490, 15] on md-backdrop at bounding box center [630, 271] width 1260 height 542
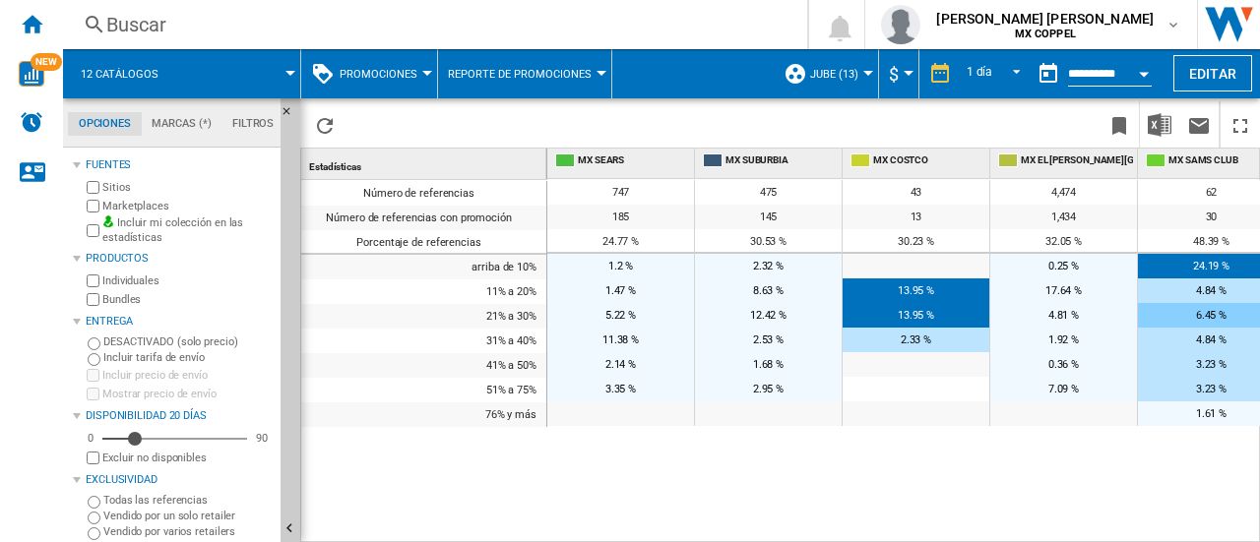
click at [384, 82] on button "Promociones" at bounding box center [384, 73] width 88 height 49
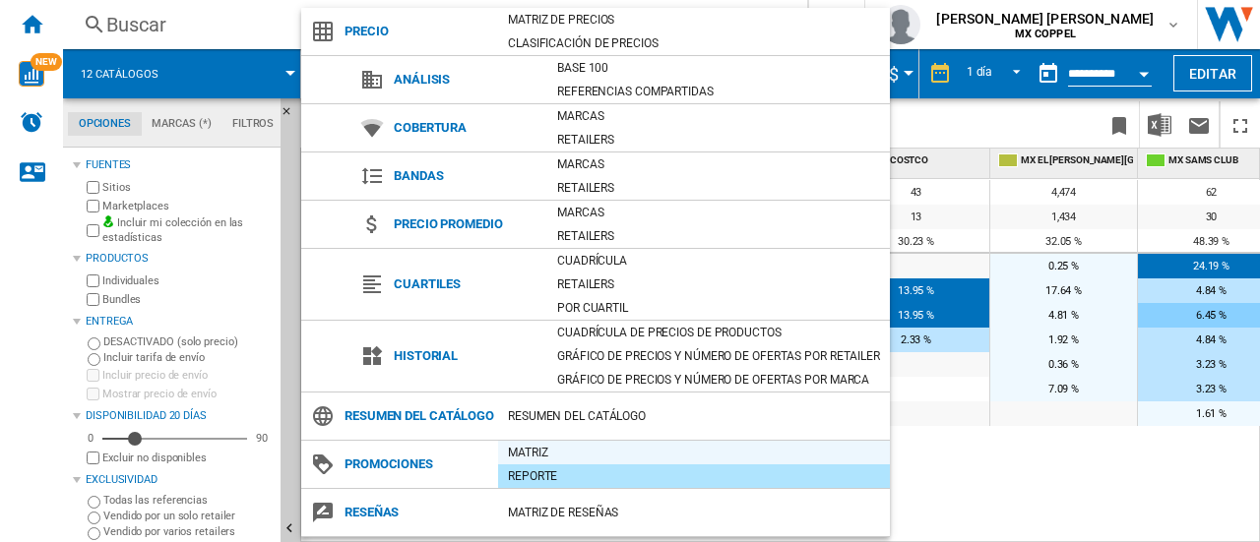
click at [520, 449] on div "Matriz" at bounding box center [694, 453] width 392 height 20
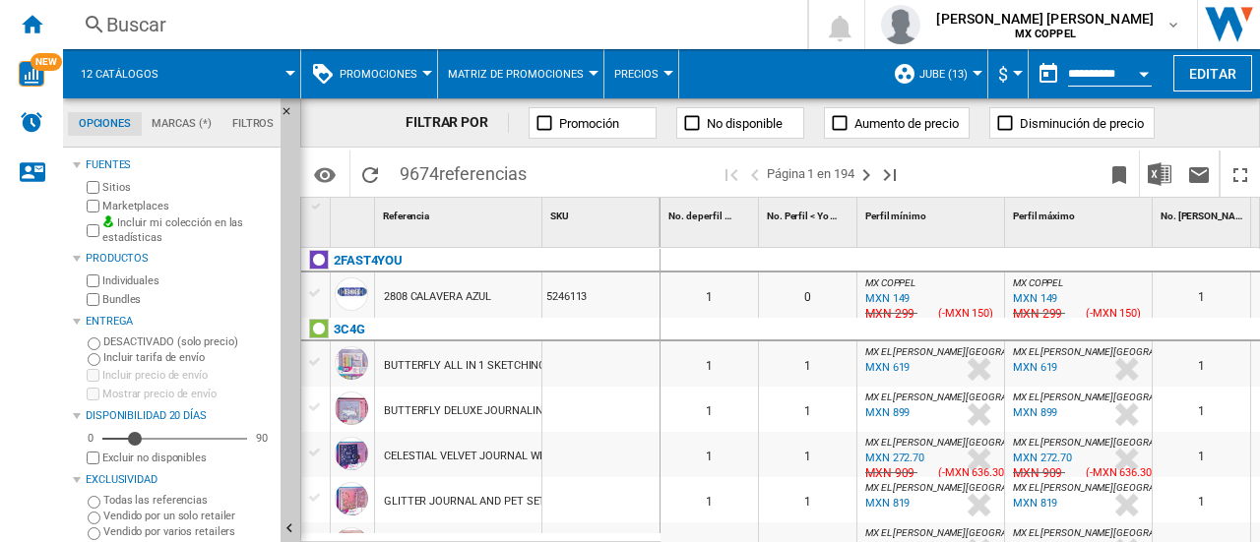
click at [583, 66] on button "Matriz de promociones" at bounding box center [521, 73] width 146 height 49
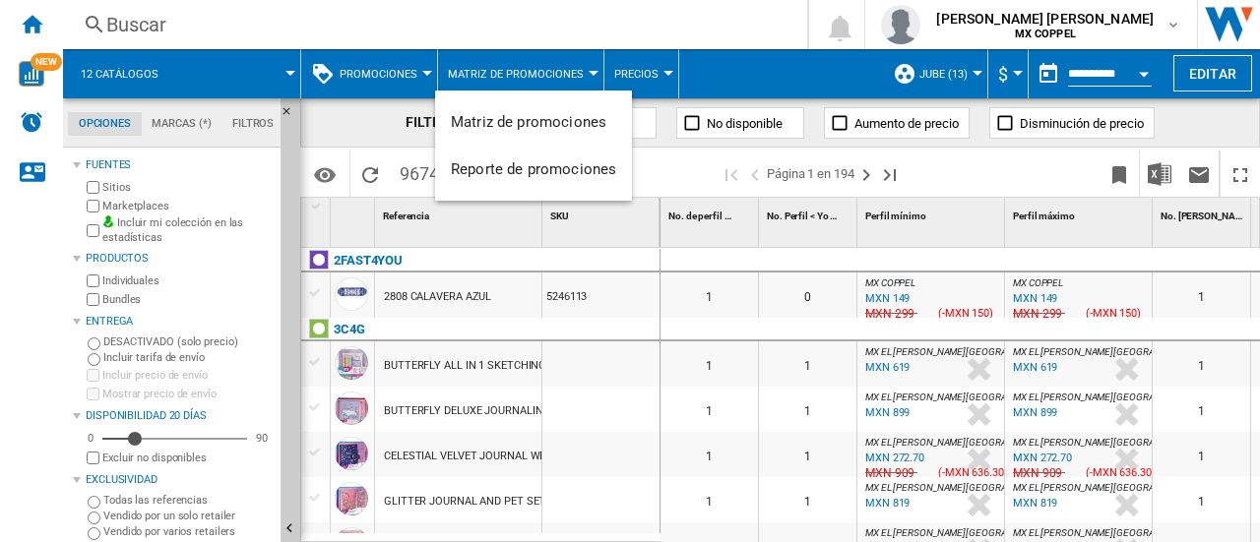
click at [652, 80] on md-backdrop at bounding box center [630, 271] width 1260 height 542
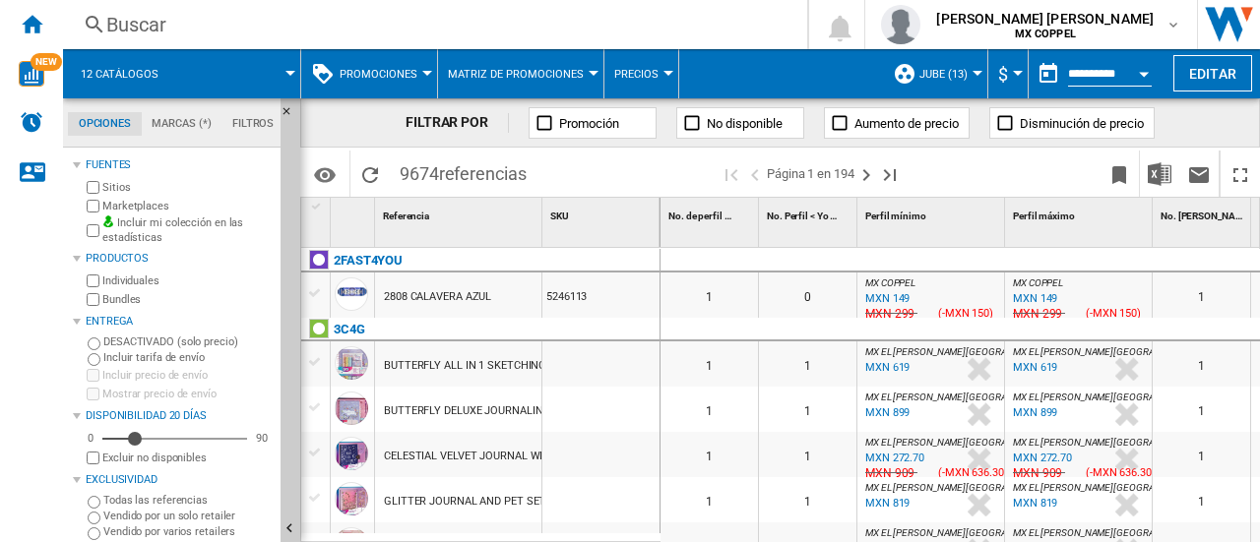
click at [664, 75] on div at bounding box center [669, 73] width 10 height 5
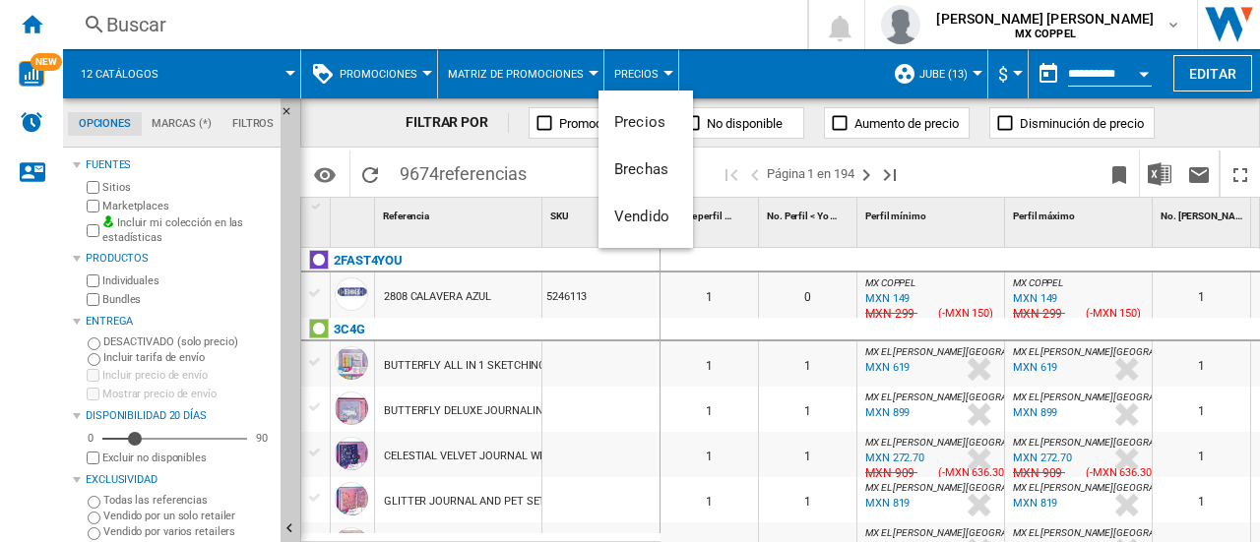
click at [729, 66] on md-backdrop at bounding box center [630, 271] width 1260 height 542
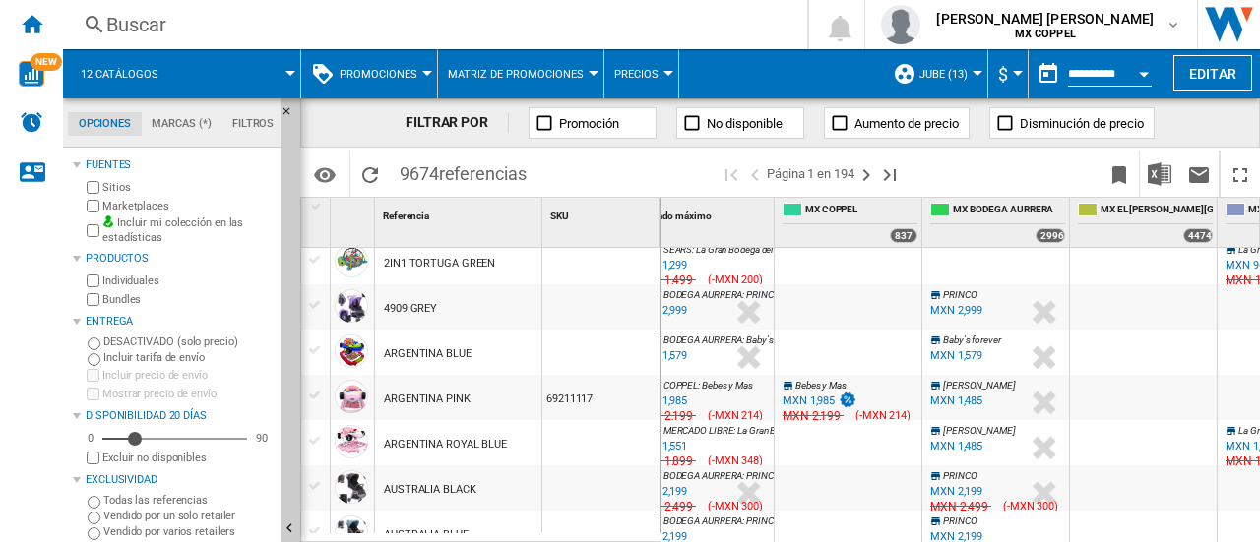
scroll to position [0, 831]
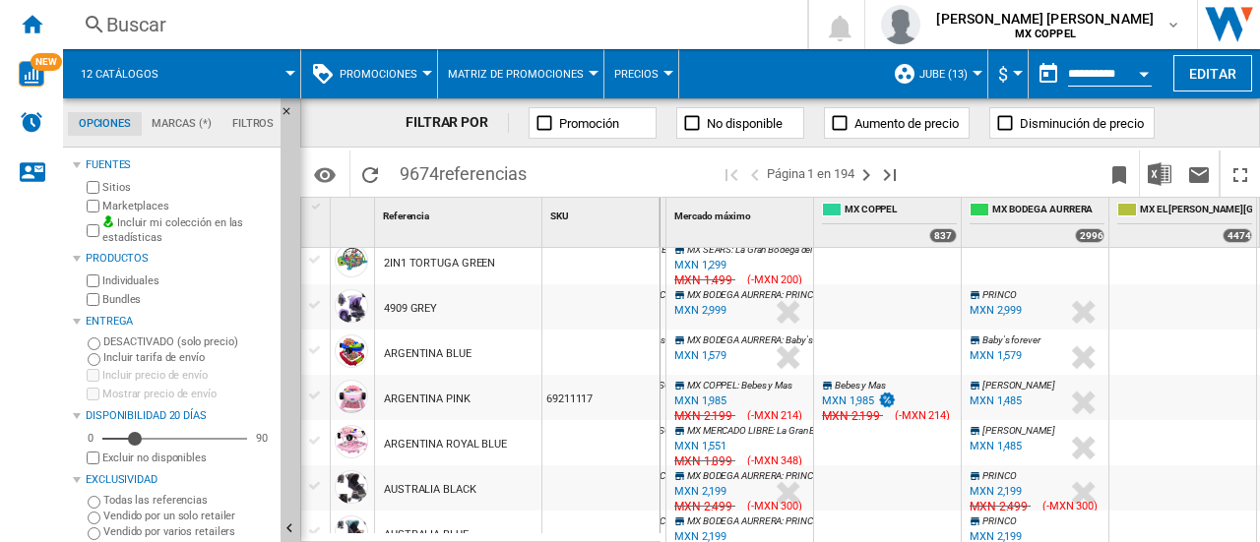
click at [898, 210] on span "MX COPPEL" at bounding box center [901, 211] width 112 height 17
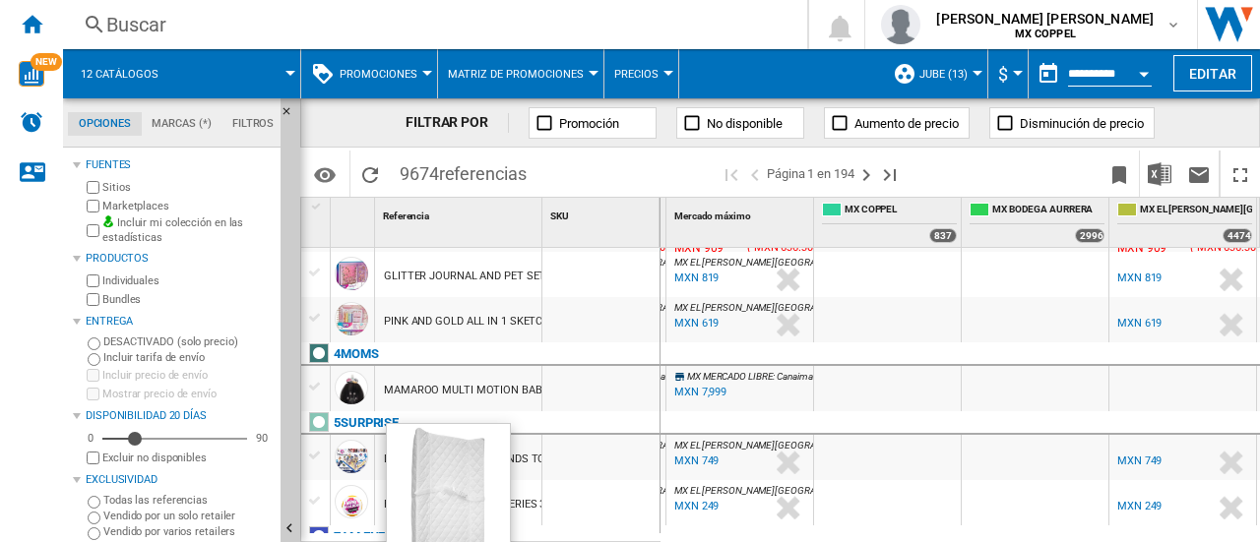
scroll to position [431, 0]
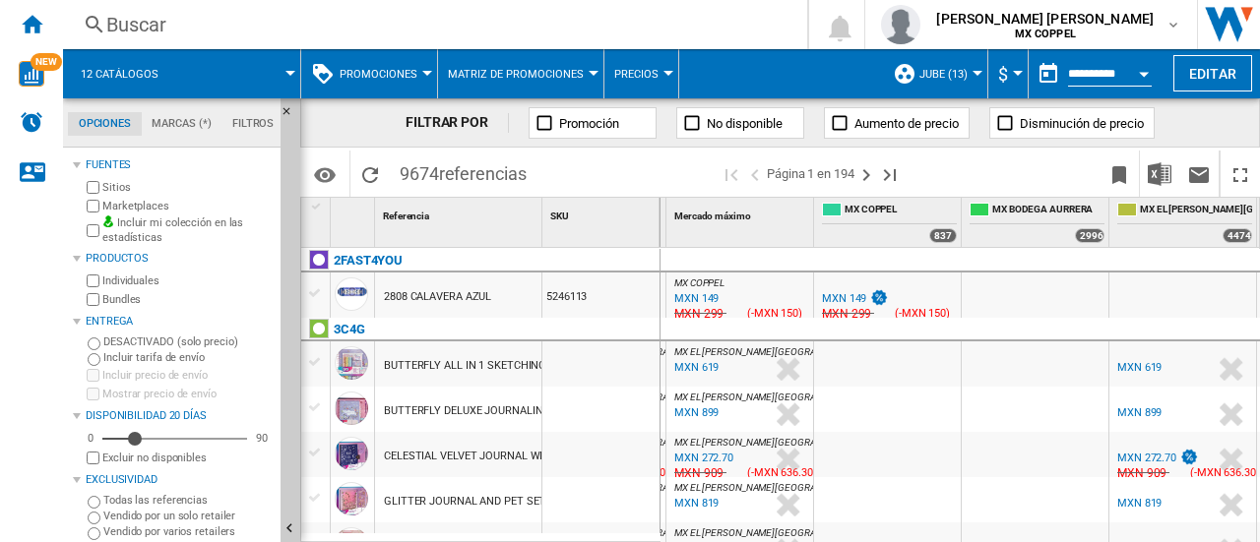
click at [723, 212] on span "Mercado máximo" at bounding box center [712, 216] width 77 height 11
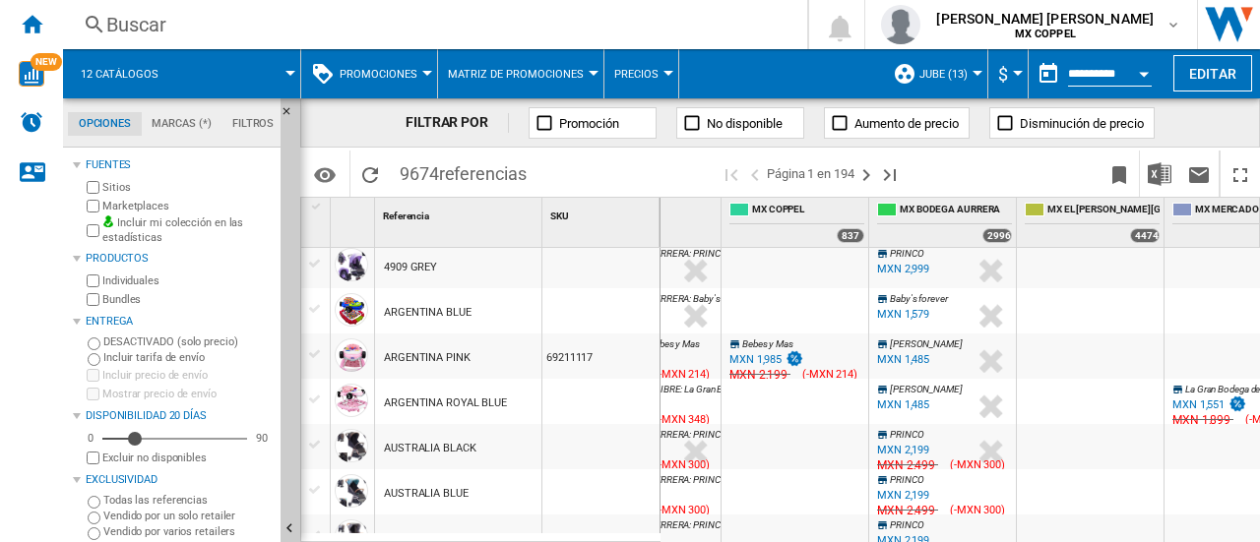
click at [589, 72] on div at bounding box center [594, 73] width 10 height 5
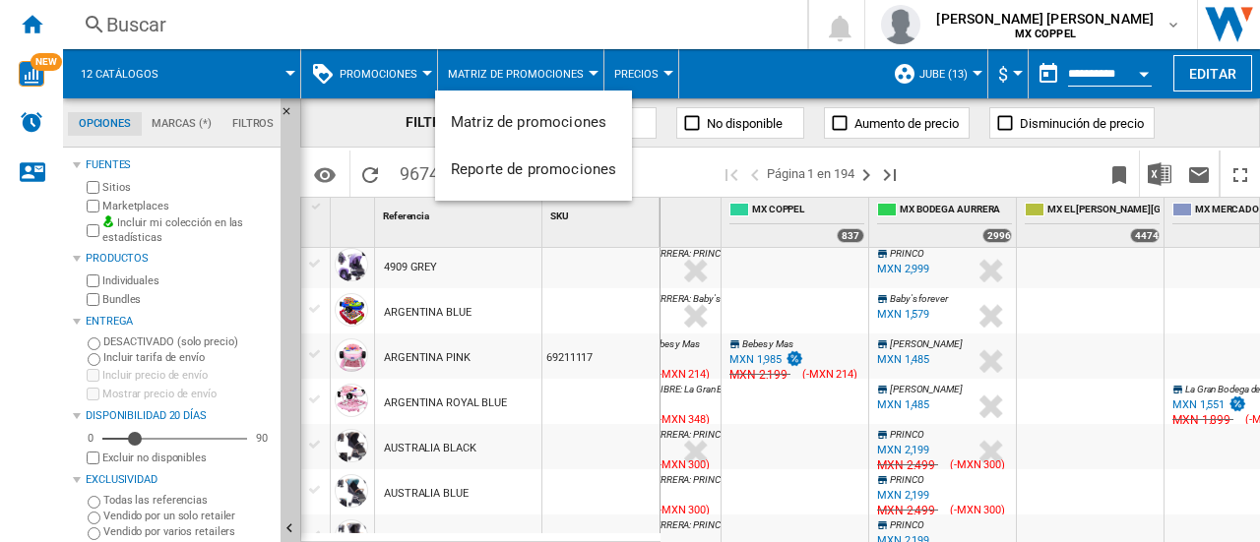
click at [712, 71] on md-backdrop at bounding box center [630, 271] width 1260 height 542
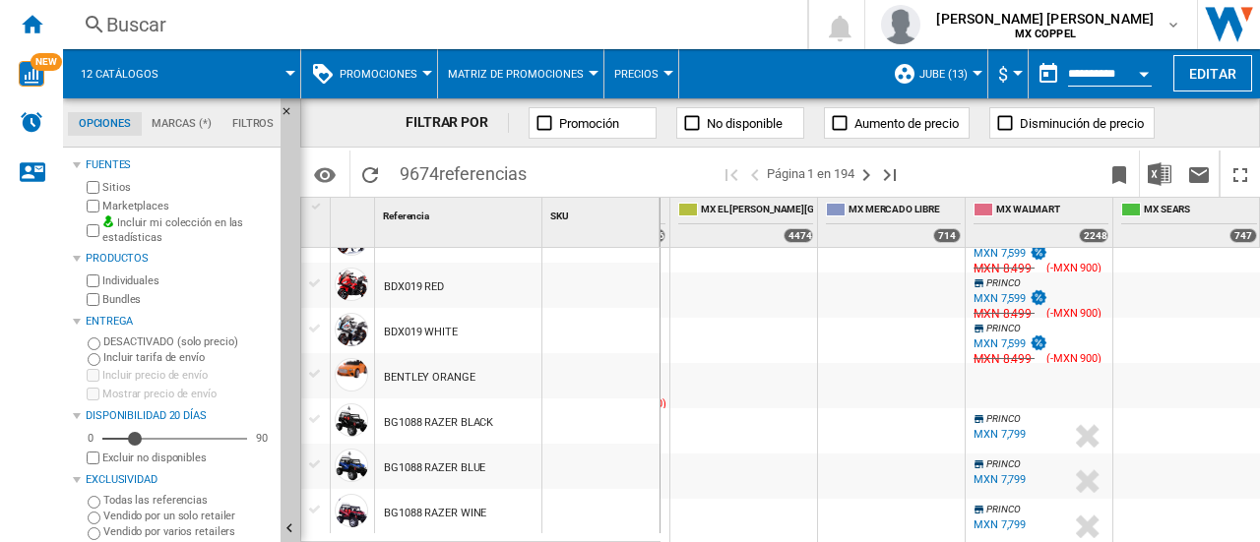
scroll to position [0, 1280]
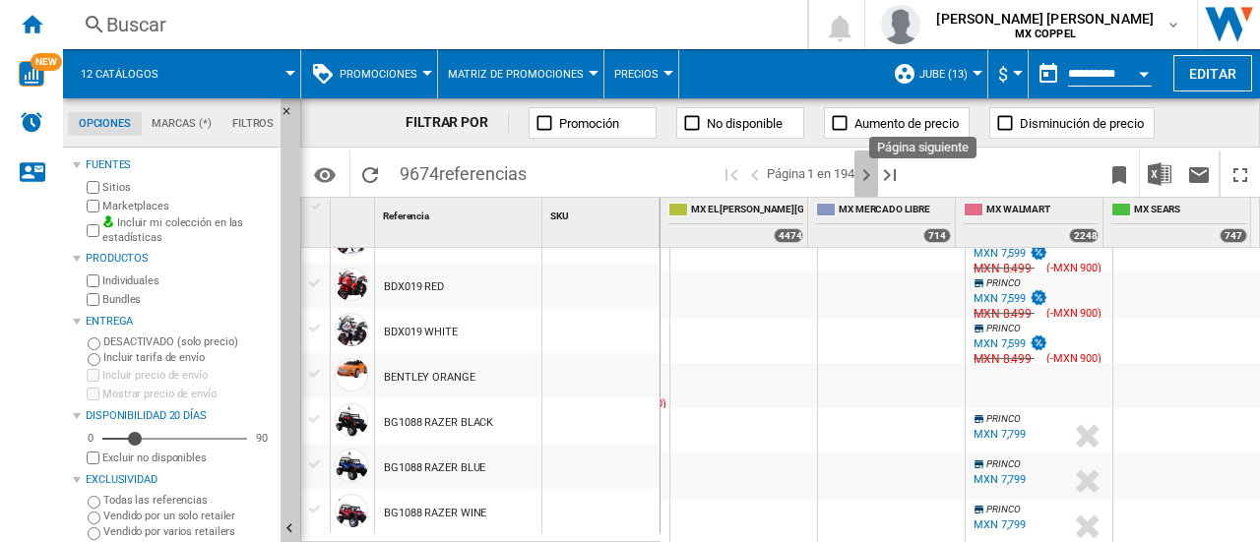
click at [865, 174] on ng-md-icon "Página siguiente" at bounding box center [867, 175] width 24 height 24
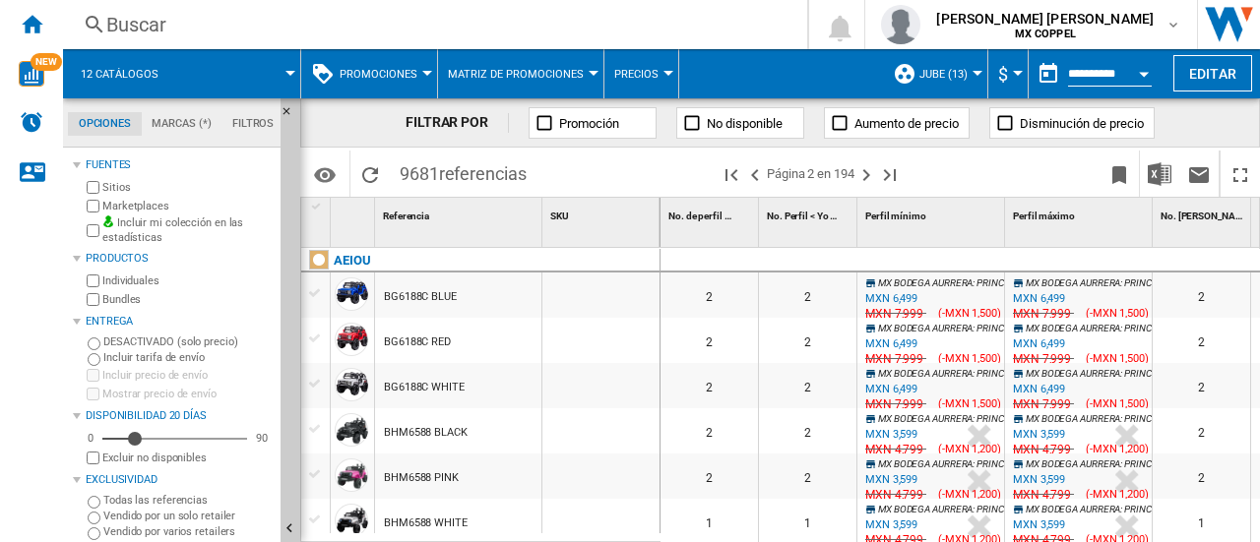
click at [582, 74] on button "Matriz de promociones" at bounding box center [521, 73] width 146 height 49
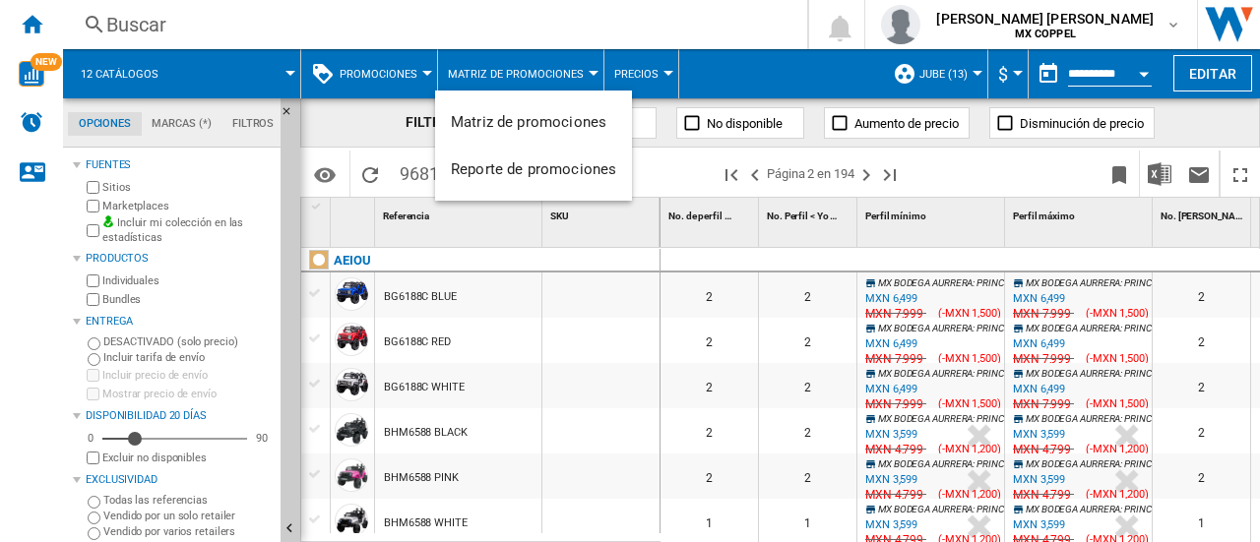
click at [659, 72] on md-backdrop at bounding box center [630, 271] width 1260 height 542
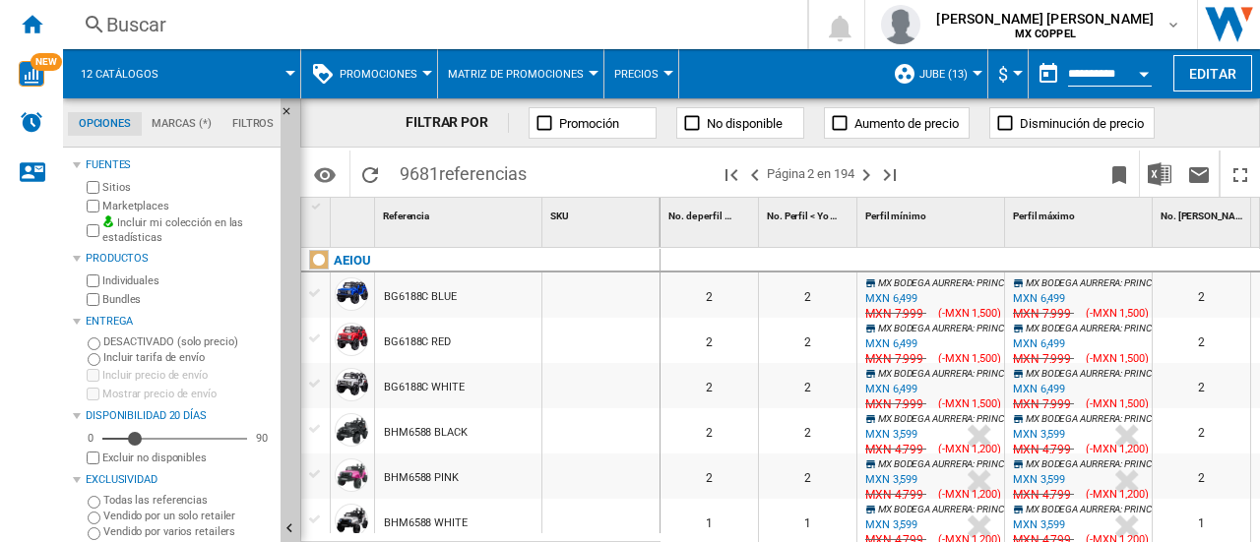
click at [664, 72] on div at bounding box center [669, 73] width 10 height 5
click at [425, 75] on md-backdrop at bounding box center [630, 271] width 1260 height 542
click at [425, 75] on div at bounding box center [427, 73] width 10 height 5
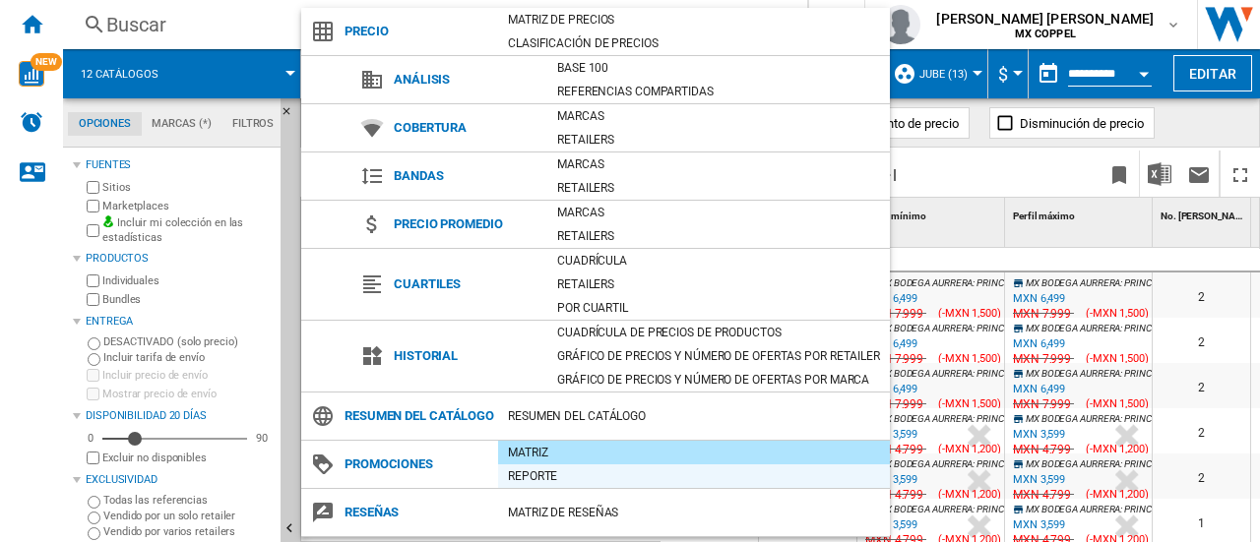
click at [552, 472] on div "Reporte" at bounding box center [694, 477] width 392 height 20
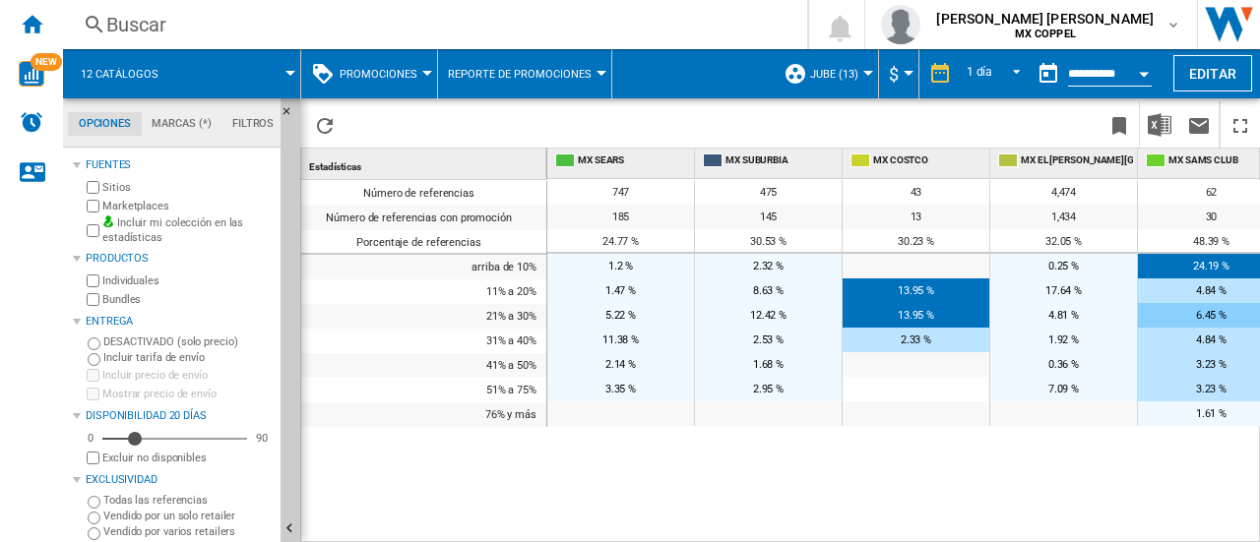
click at [573, 80] on span "Reporte de promociones" at bounding box center [520, 74] width 144 height 13
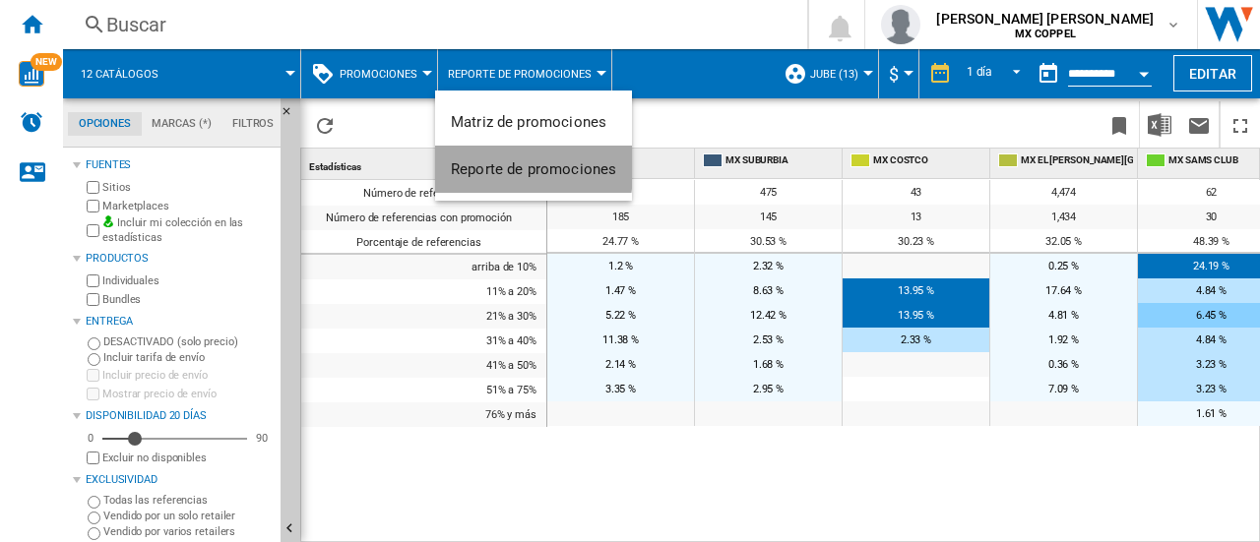
click at [530, 166] on span "Reporte de promociones" at bounding box center [533, 169] width 165 height 18
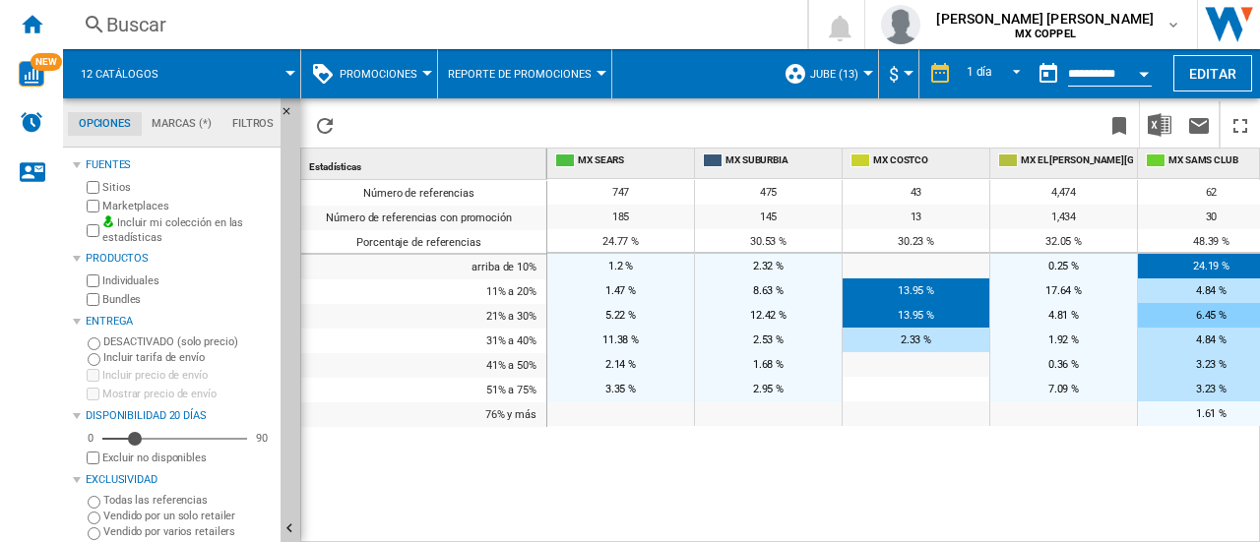
click at [570, 77] on span "Reporte de promociones" at bounding box center [520, 74] width 144 height 13
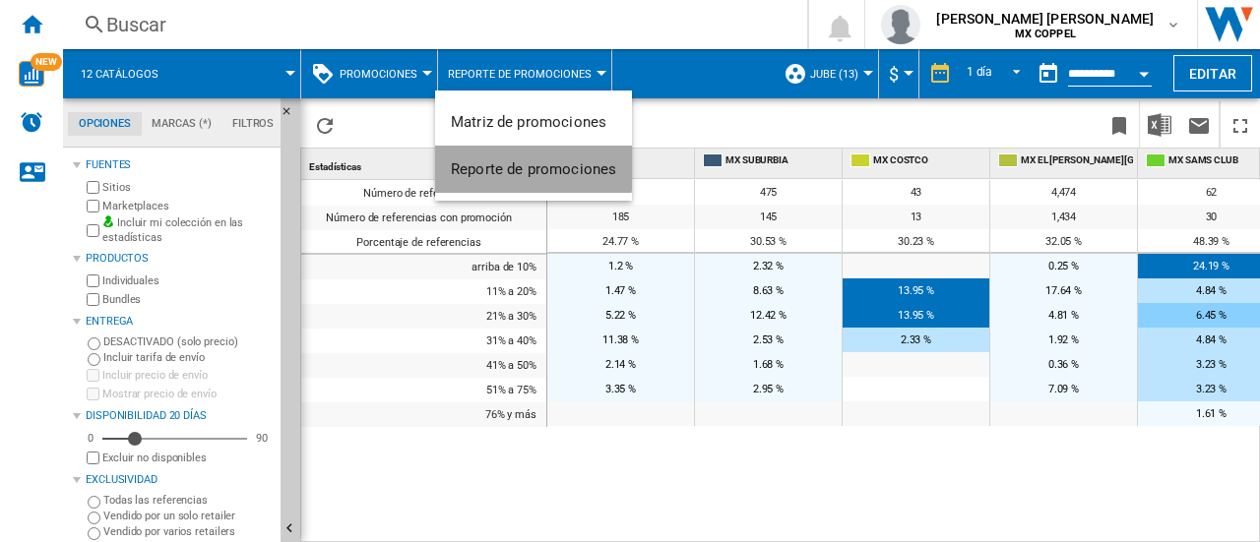
click at [527, 166] on span "Reporte de promociones" at bounding box center [533, 169] width 165 height 18
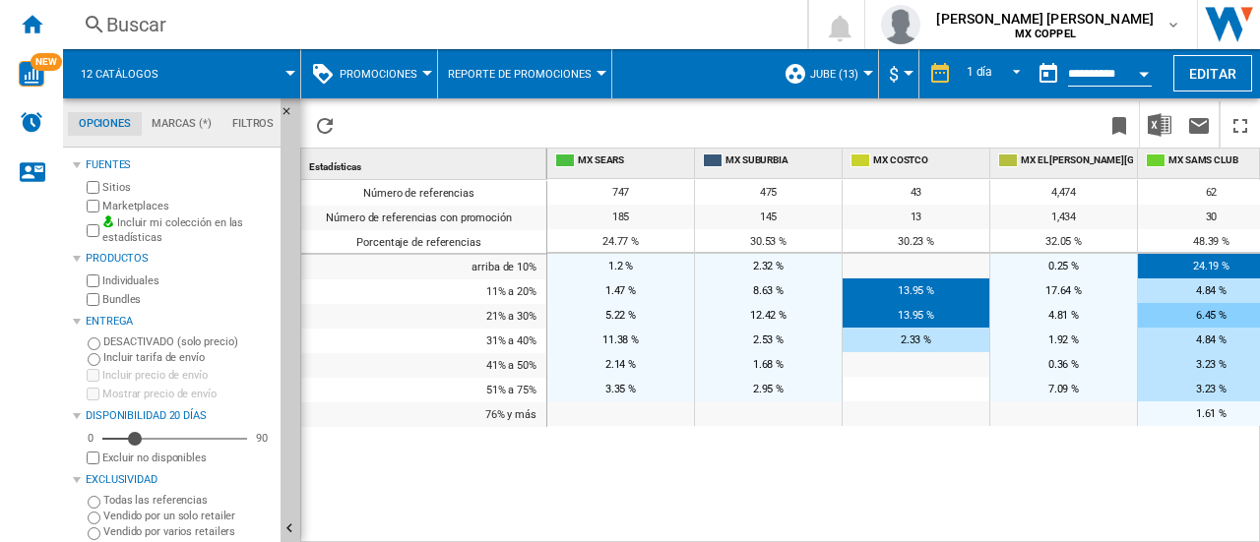
click at [502, 84] on button "Reporte de promociones" at bounding box center [525, 73] width 154 height 49
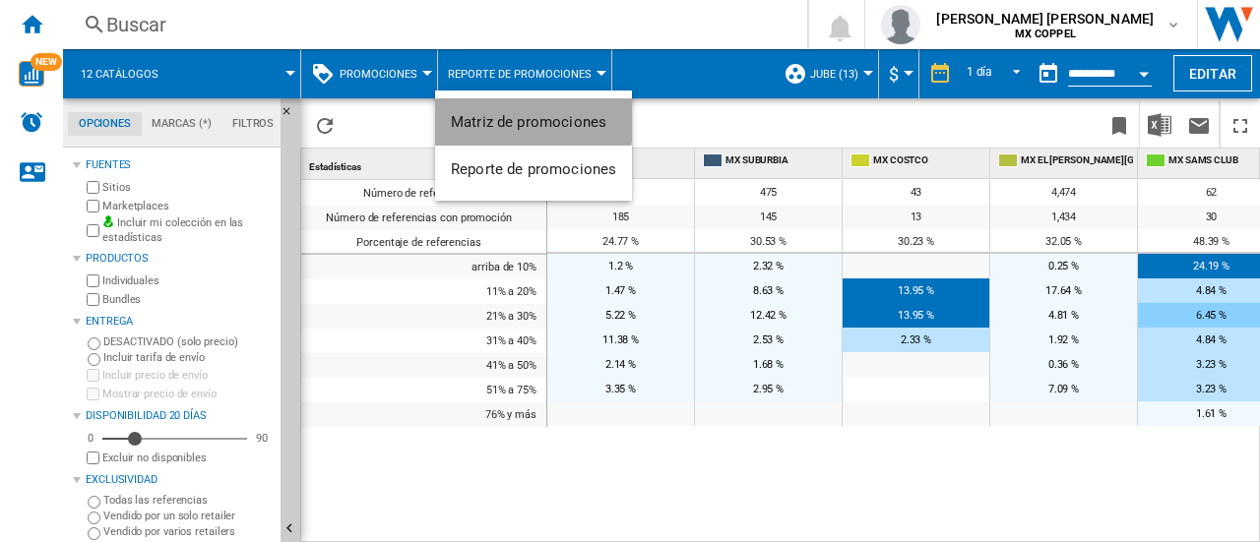
click at [500, 113] on span "Matriz de promociones" at bounding box center [529, 122] width 156 height 18
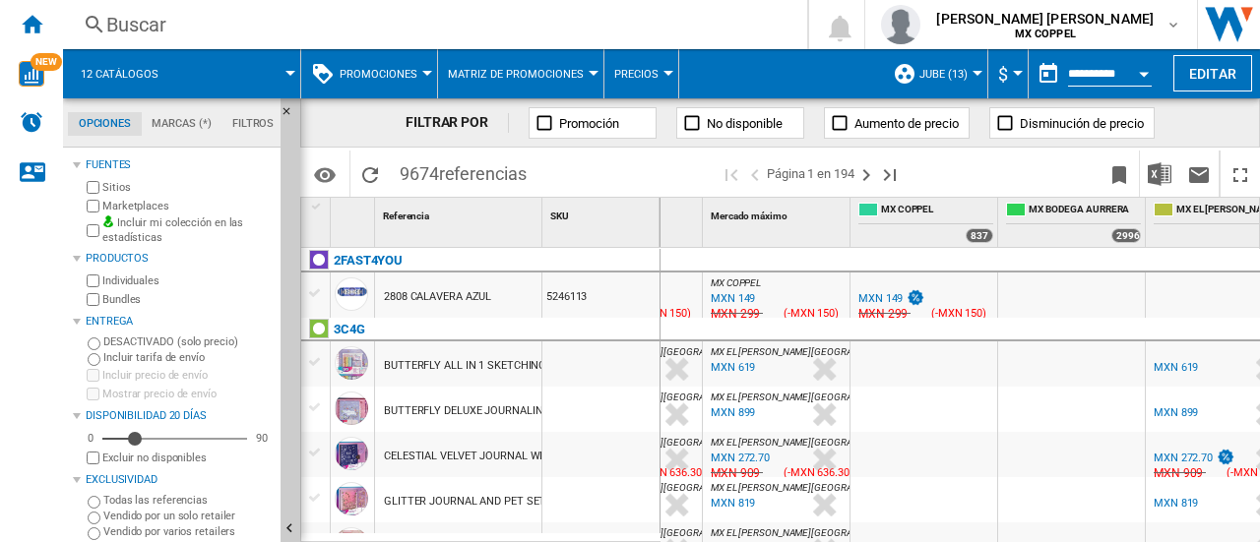
scroll to position [0, 809]
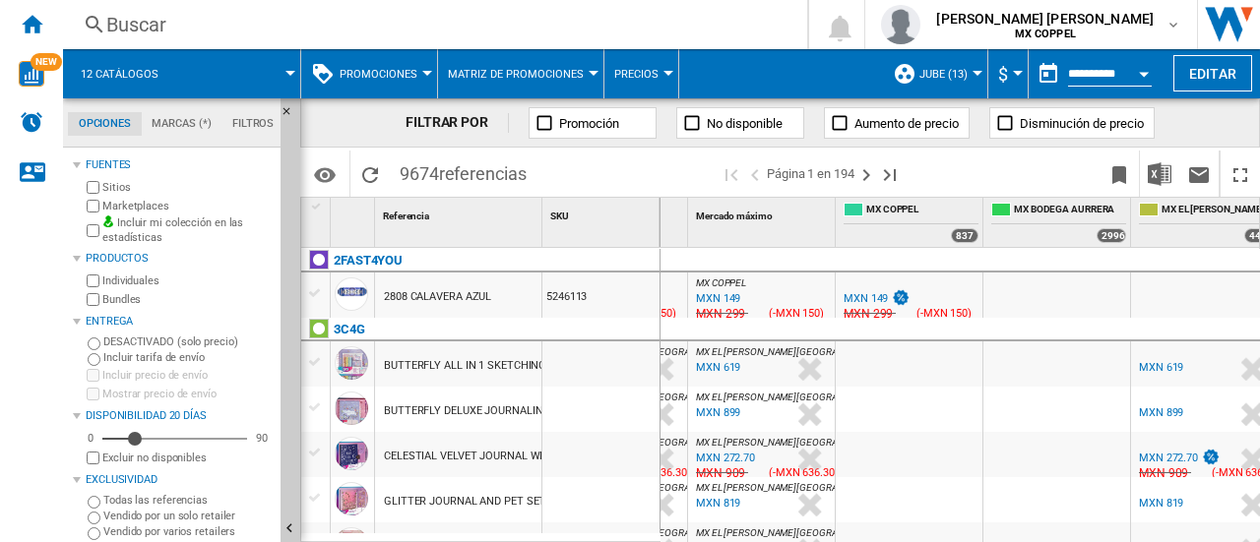
click at [961, 233] on div "837" at bounding box center [965, 235] width 28 height 15
click at [947, 204] on span "MX COPPEL" at bounding box center [922, 211] width 112 height 17
click at [965, 235] on div "837" at bounding box center [965, 235] width 28 height 15
click at [1151, 170] on img "Descargar en Excel" at bounding box center [1160, 174] width 24 height 24
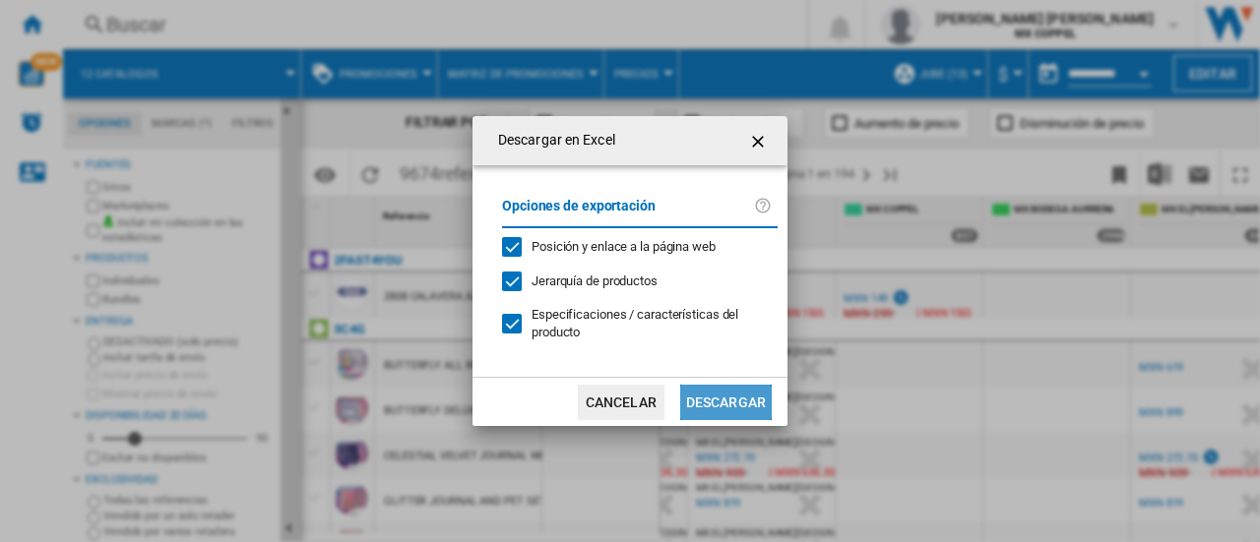
click at [732, 406] on button "Descargar" at bounding box center [726, 402] width 92 height 35
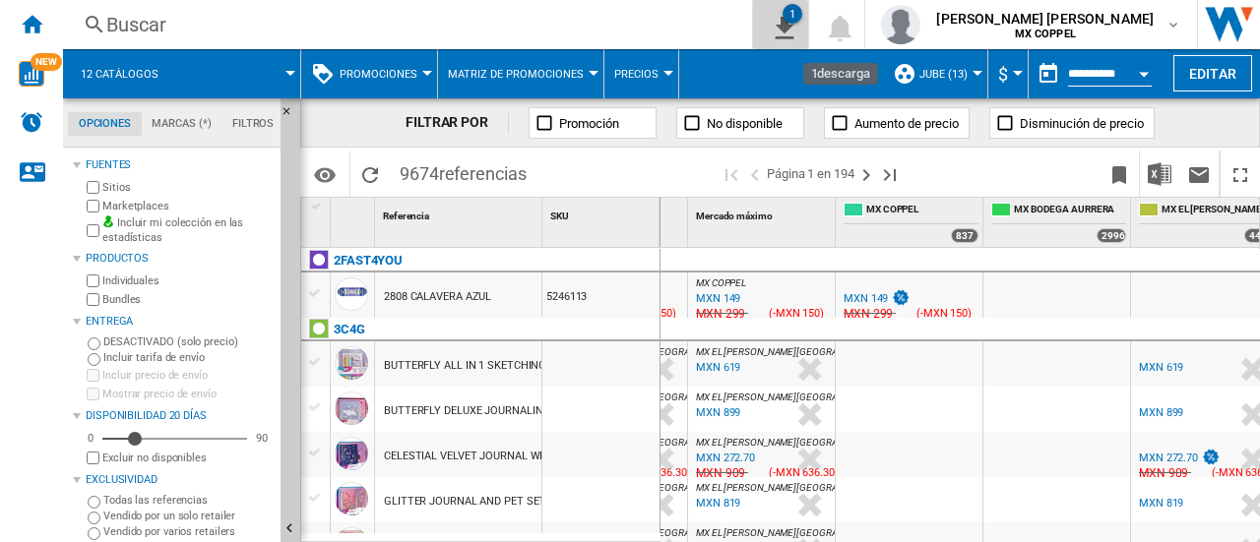
click at [793, 32] on ng-md-icon "1\a descarga" at bounding box center [781, 25] width 24 height 25
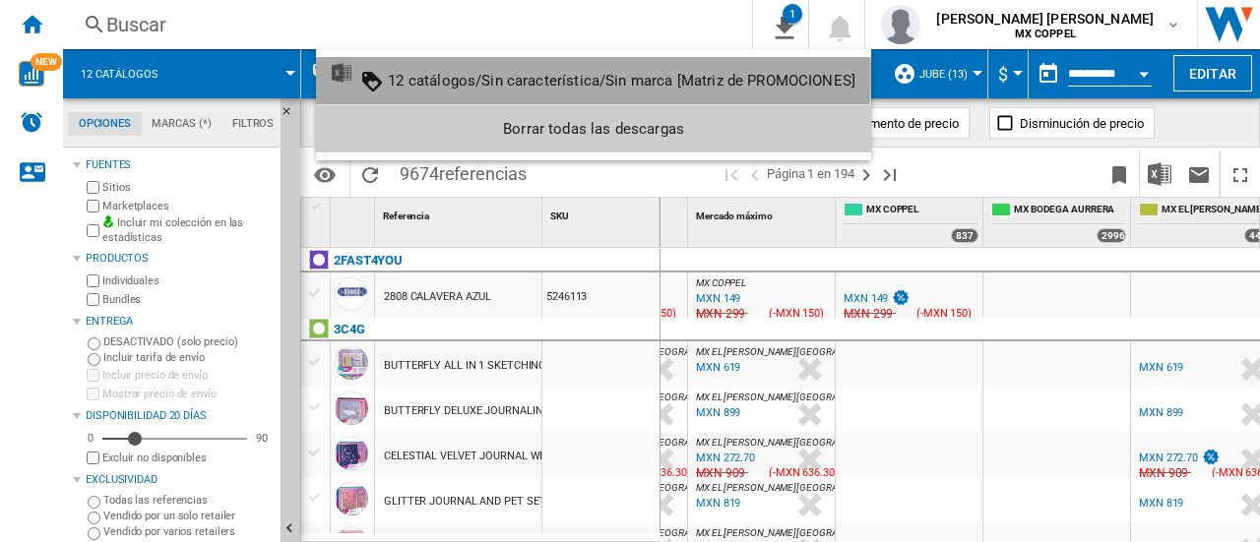
click at [563, 77] on div "12 catálogos/Sin característica/Sin marca [Matriz de PROMOCIONES]" at bounding box center [622, 81] width 468 height 18
